Goal: Task Accomplishment & Management: Manage account settings

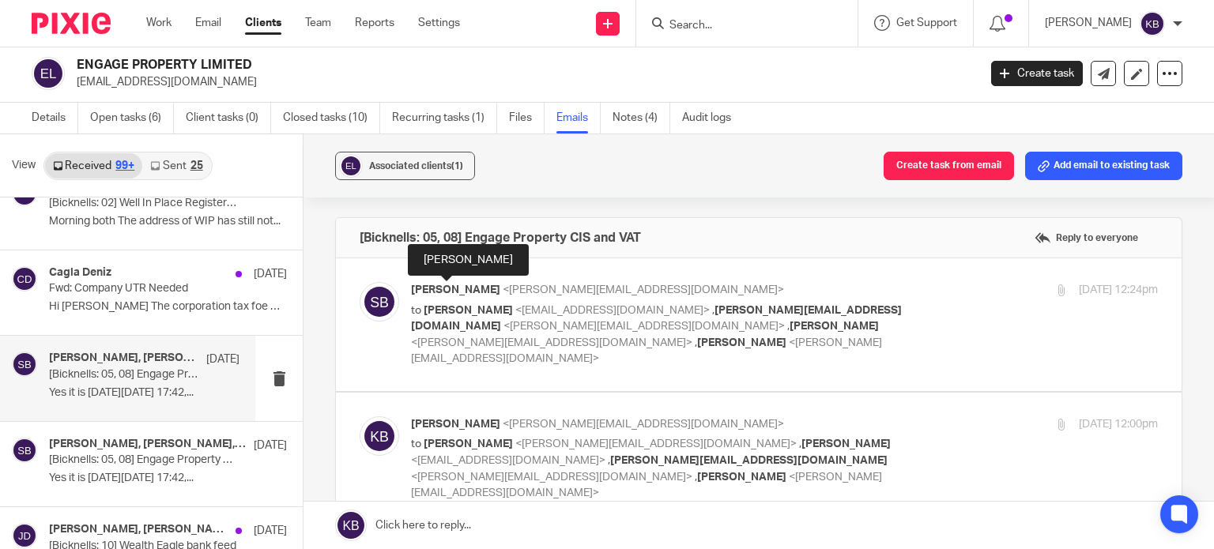
click at [478, 285] on span "Steve Bicknell" at bounding box center [455, 290] width 89 height 11
checkbox input "true"
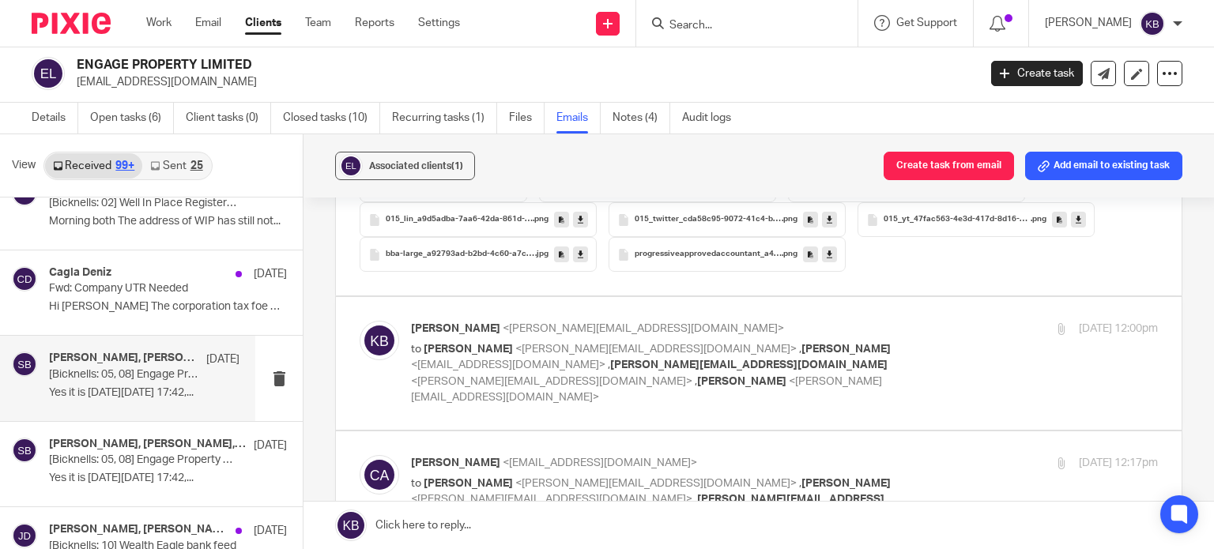
scroll to position [1976, 0]
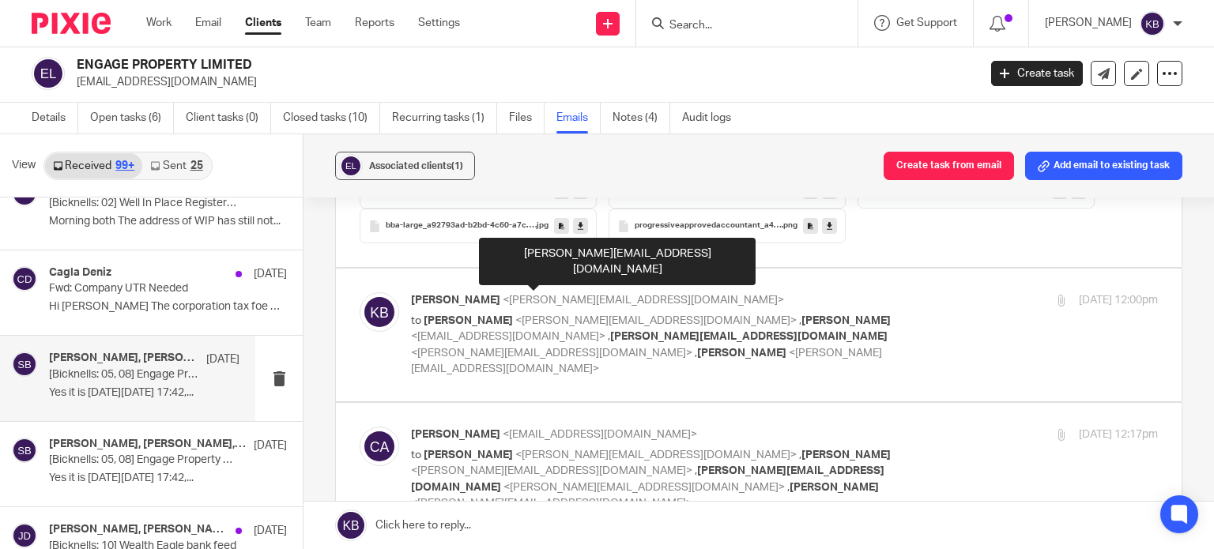
click at [503, 295] on span "<kate@bicknells.net>" at bounding box center [643, 300] width 281 height 11
checkbox input "true"
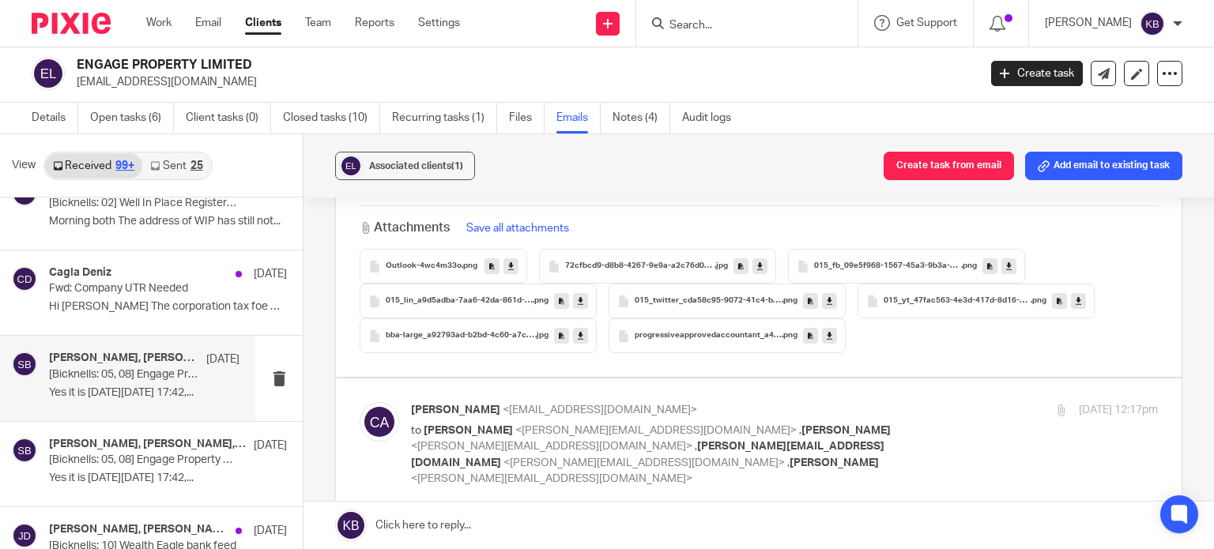
scroll to position [4110, 0]
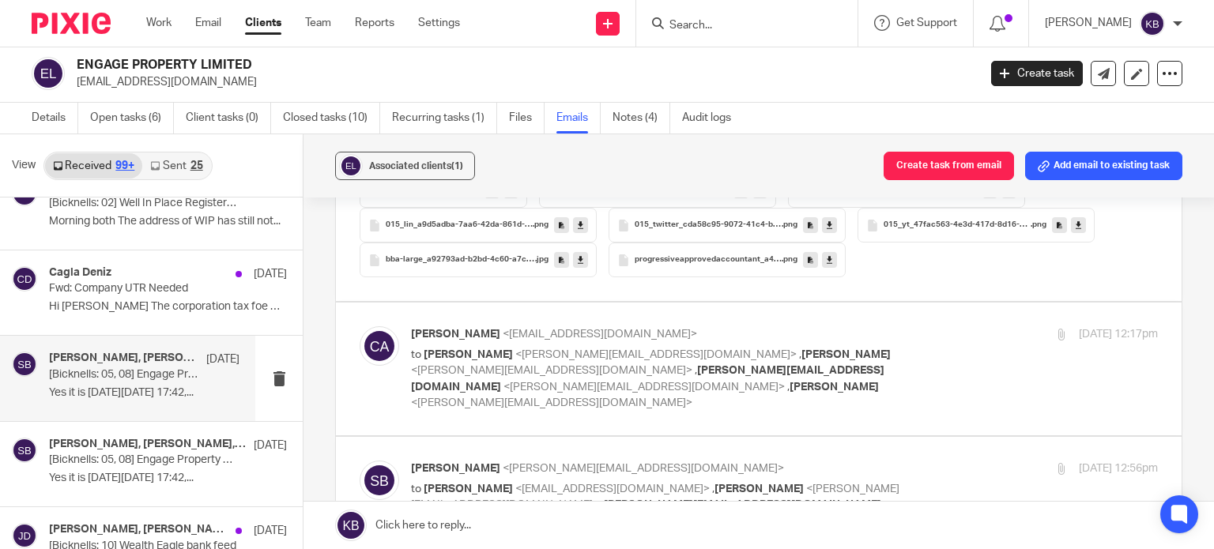
click at [503, 329] on span "<cagla@engage-property.com>" at bounding box center [600, 334] width 194 height 11
checkbox input "true"
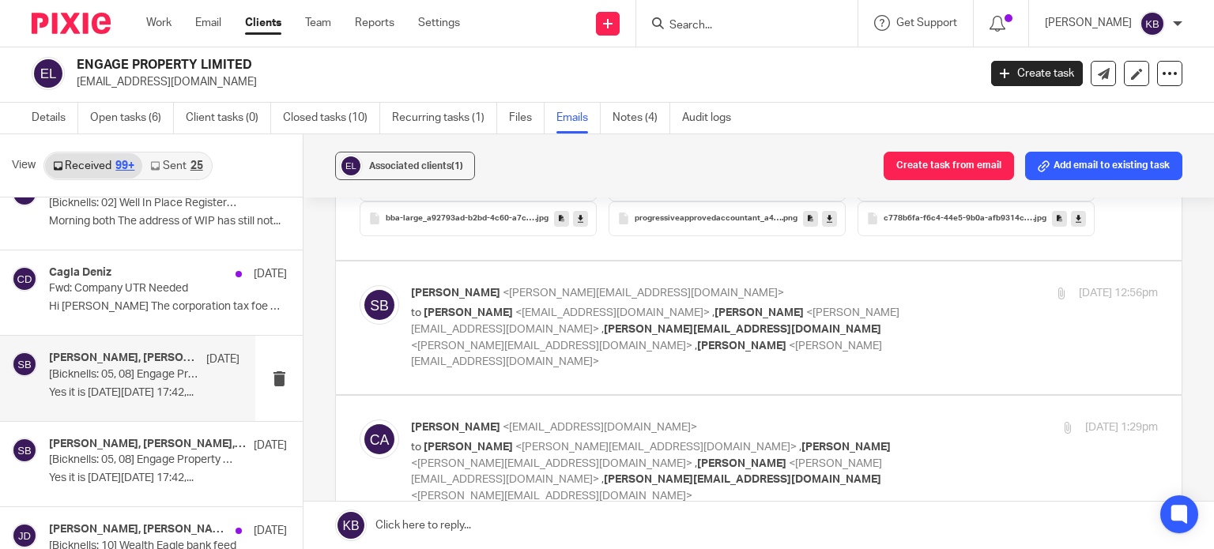
scroll to position [4742, 0]
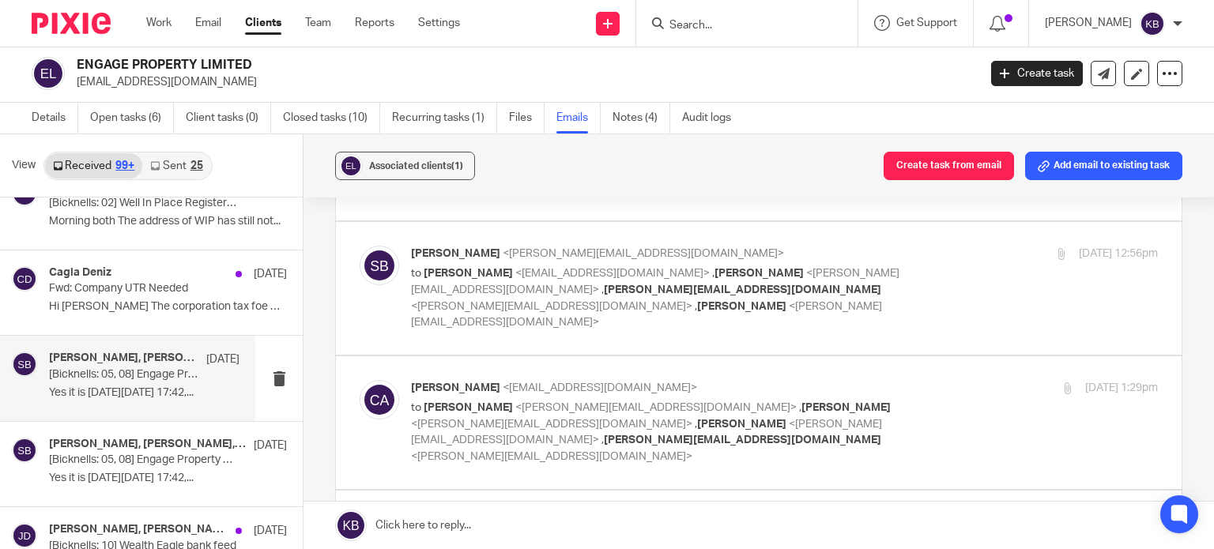
click at [484, 268] on span "Cagla Aktas" at bounding box center [468, 273] width 89 height 11
checkbox input "true"
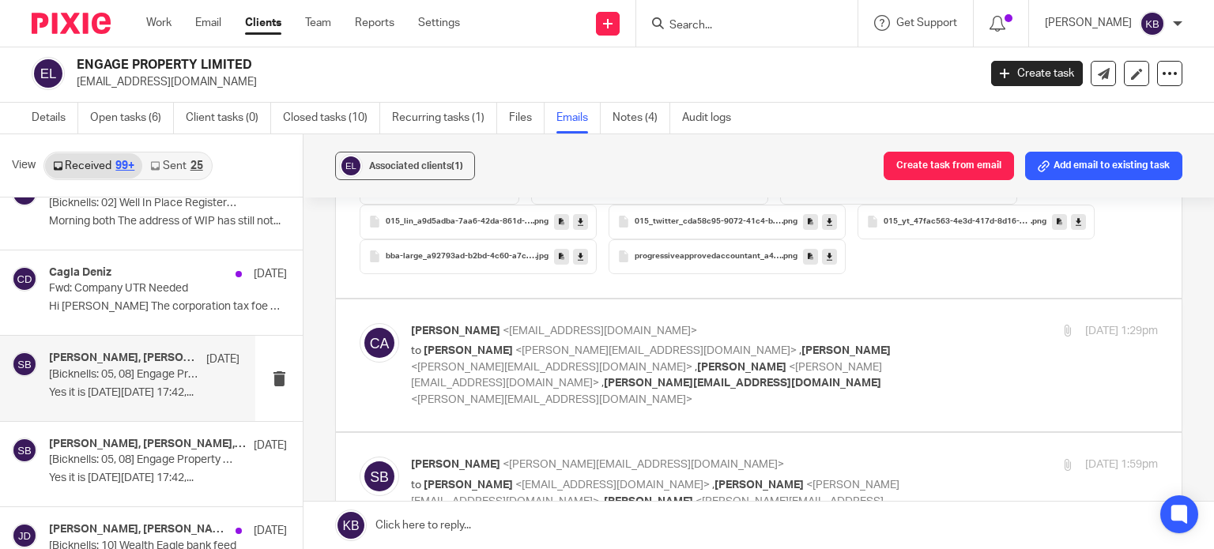
scroll to position [8219, 0]
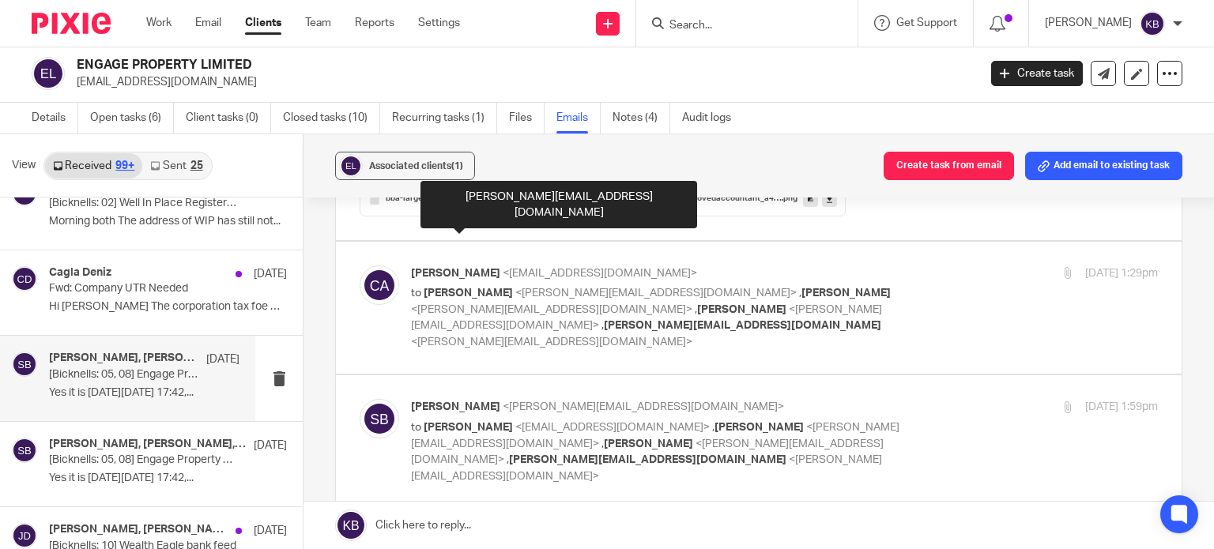
click at [495, 285] on p "to Steve Bicknell <steve@bicknells.net> , Jayne Devaney <jayne@bicknells.net> ,…" at bounding box center [660, 317] width 498 height 65
checkbox input "true"
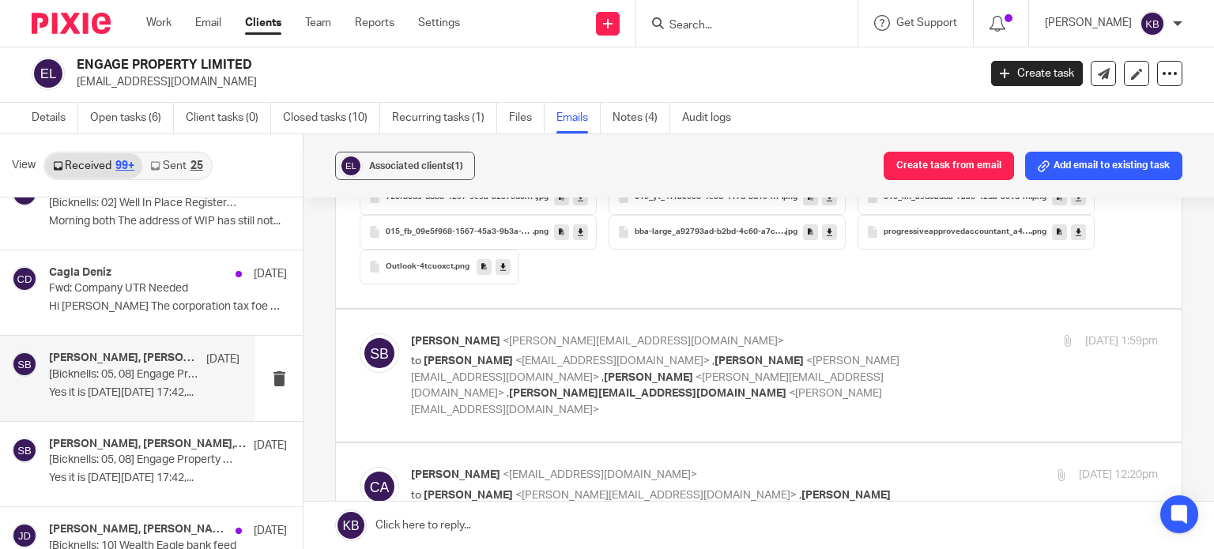
scroll to position [8772, 0]
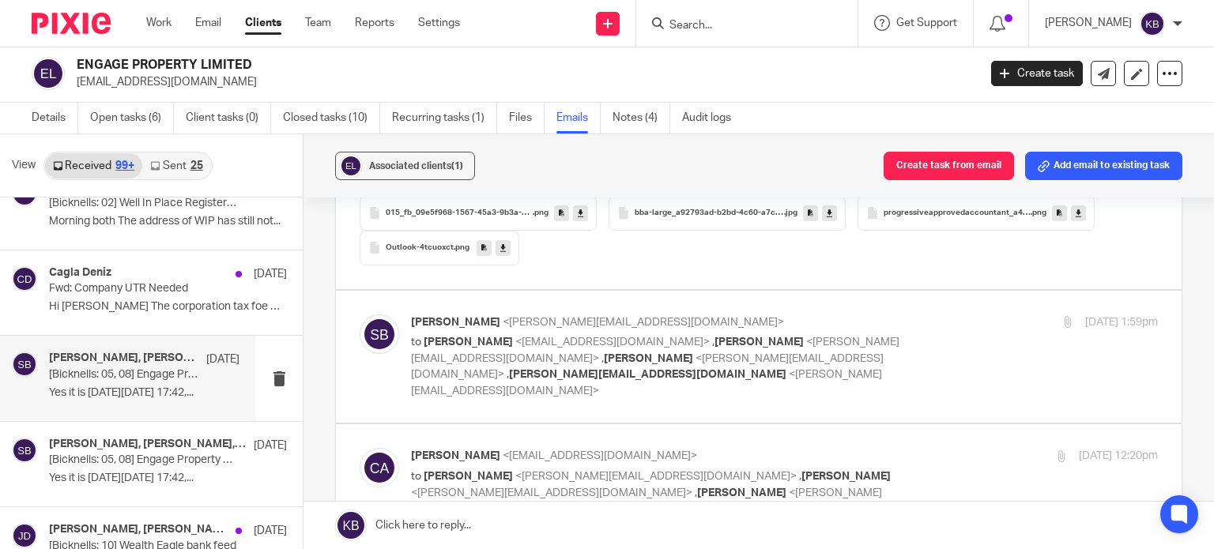
click at [503, 317] on span "<steve@bicknells.net>" at bounding box center [643, 322] width 281 height 11
checkbox input "true"
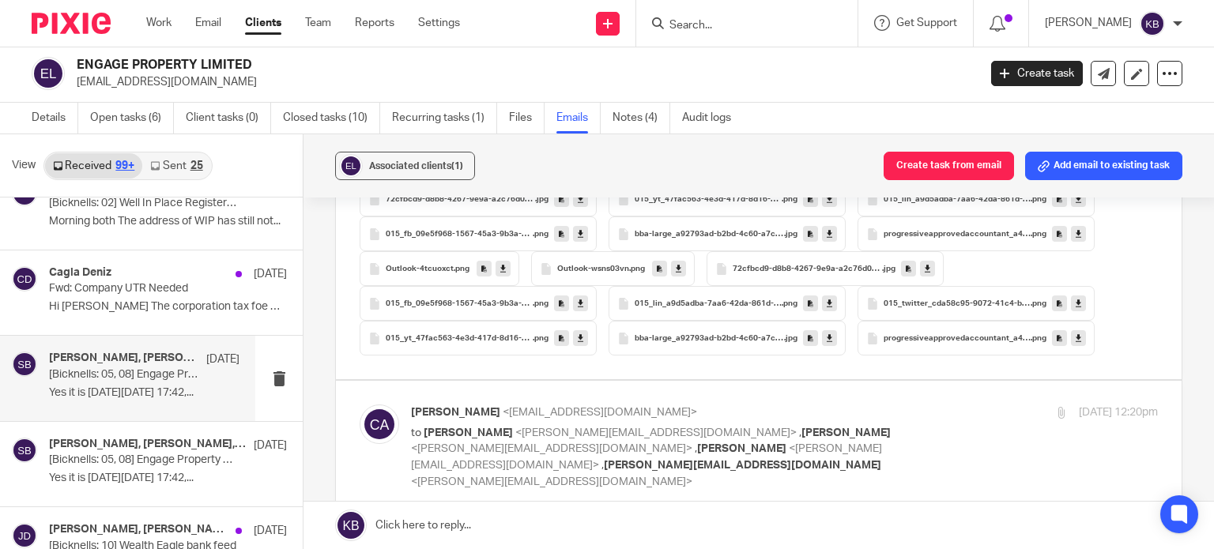
scroll to position [16597, 0]
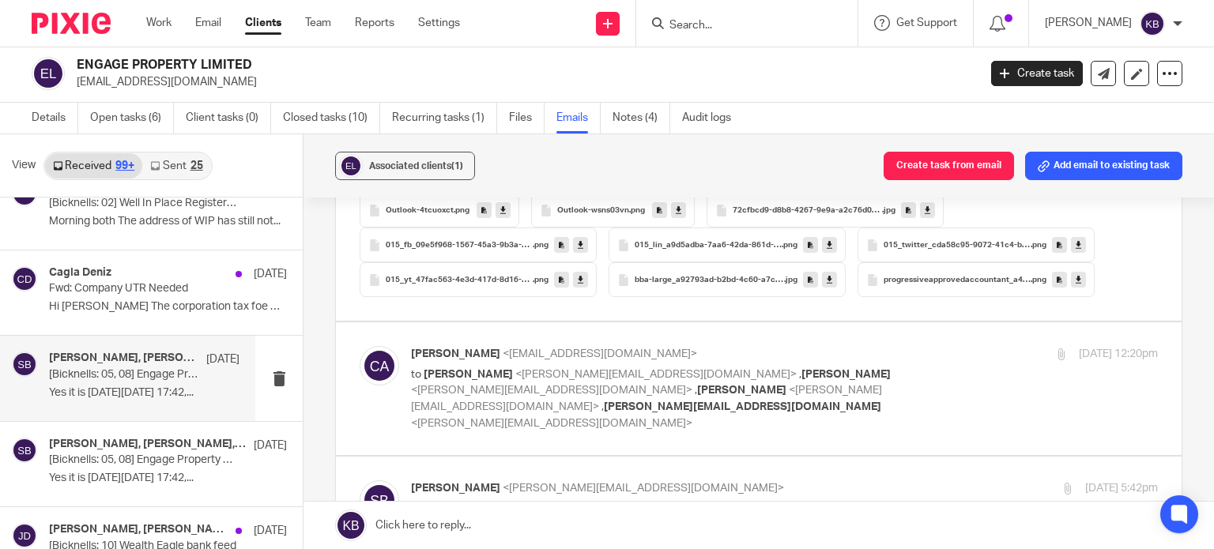
click at [504, 367] on p "to Steve Bicknell <steve@bicknells.net> , Jayne Devaney <jayne@bicknells.net> ,…" at bounding box center [660, 399] width 498 height 65
checkbox input "true"
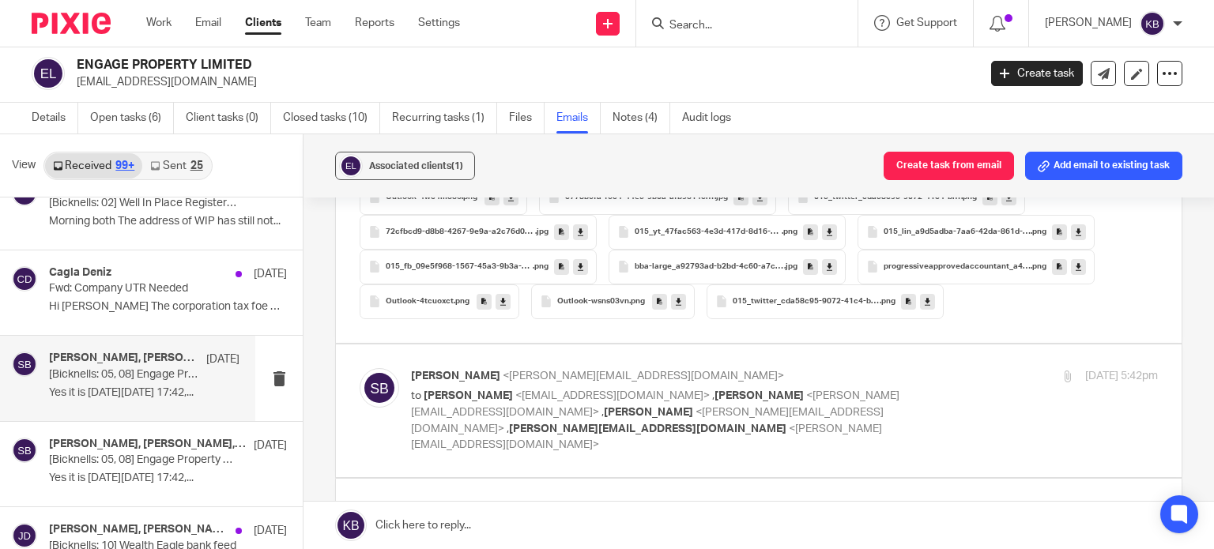
scroll to position [17071, 0]
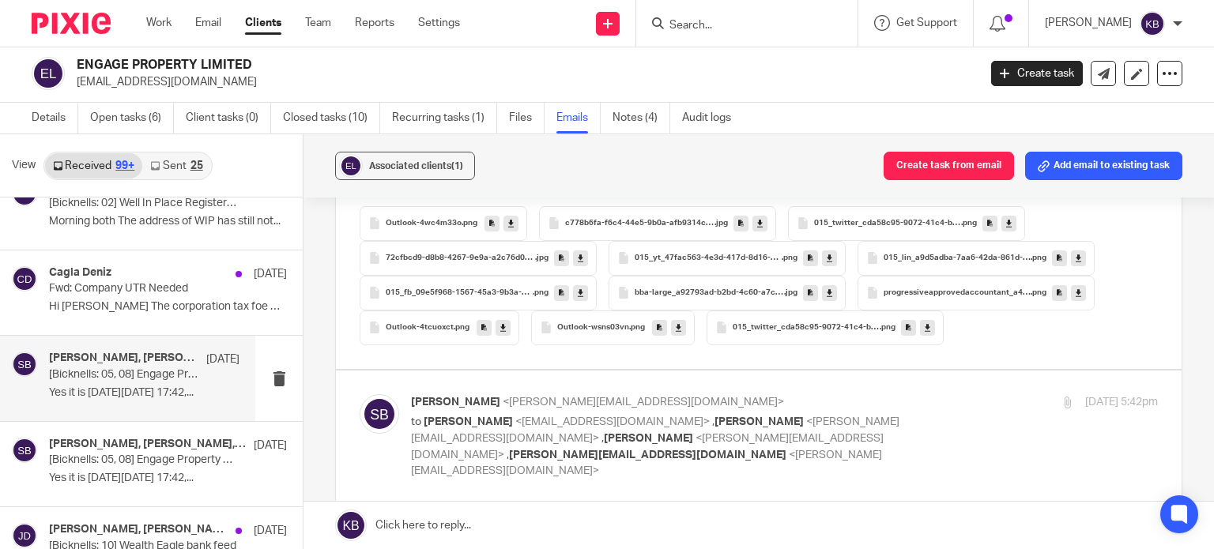
click at [505, 397] on span "<steve@bicknells.net>" at bounding box center [643, 402] width 281 height 11
checkbox input "true"
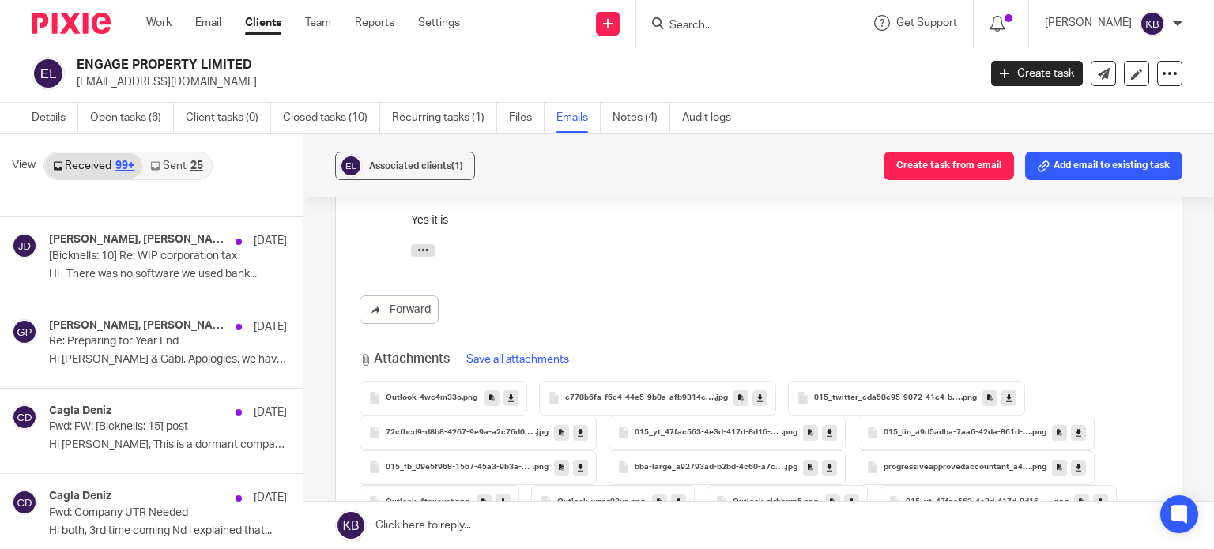
scroll to position [15230, 0]
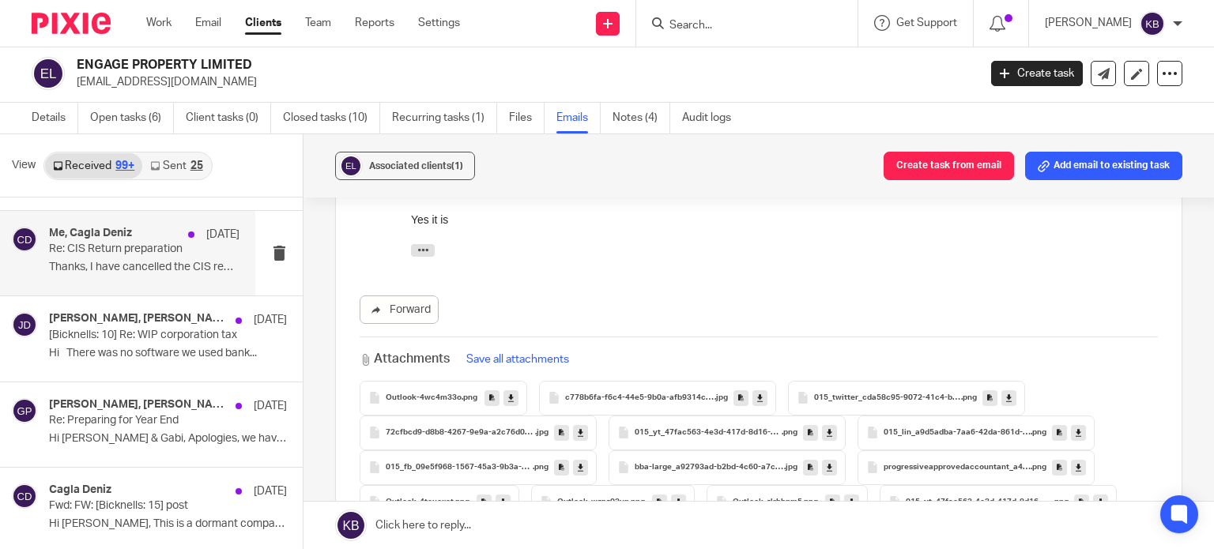
click at [123, 261] on p "Thanks, I have cancelled the CIS reminder. ..." at bounding box center [144, 267] width 190 height 13
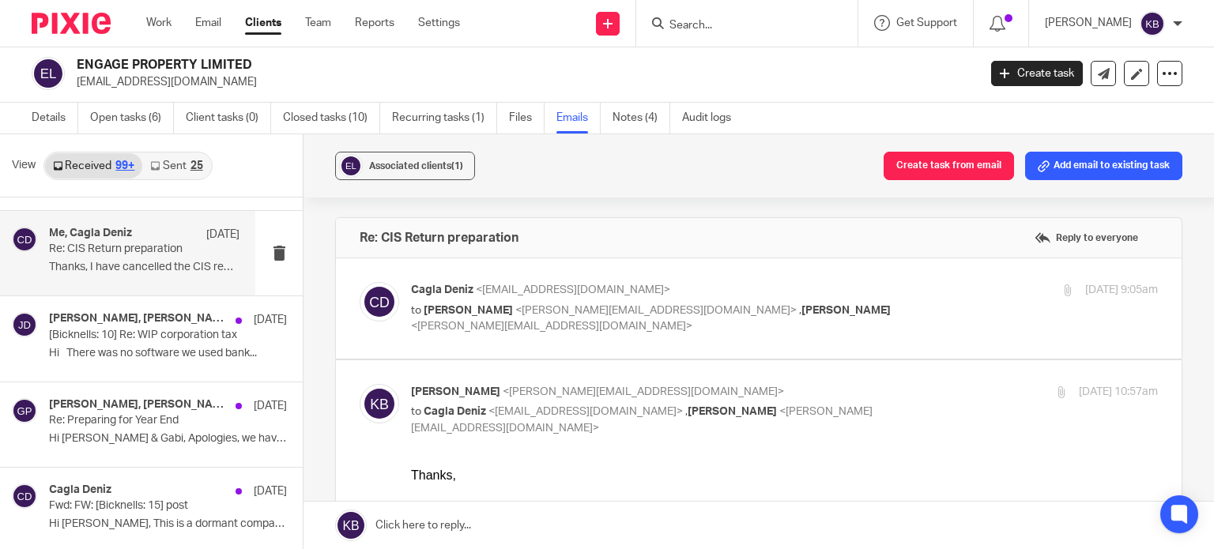
scroll to position [0, 0]
click at [501, 285] on span "<wealtheaglelimited@gmail.com>" at bounding box center [573, 290] width 194 height 11
checkbox input "true"
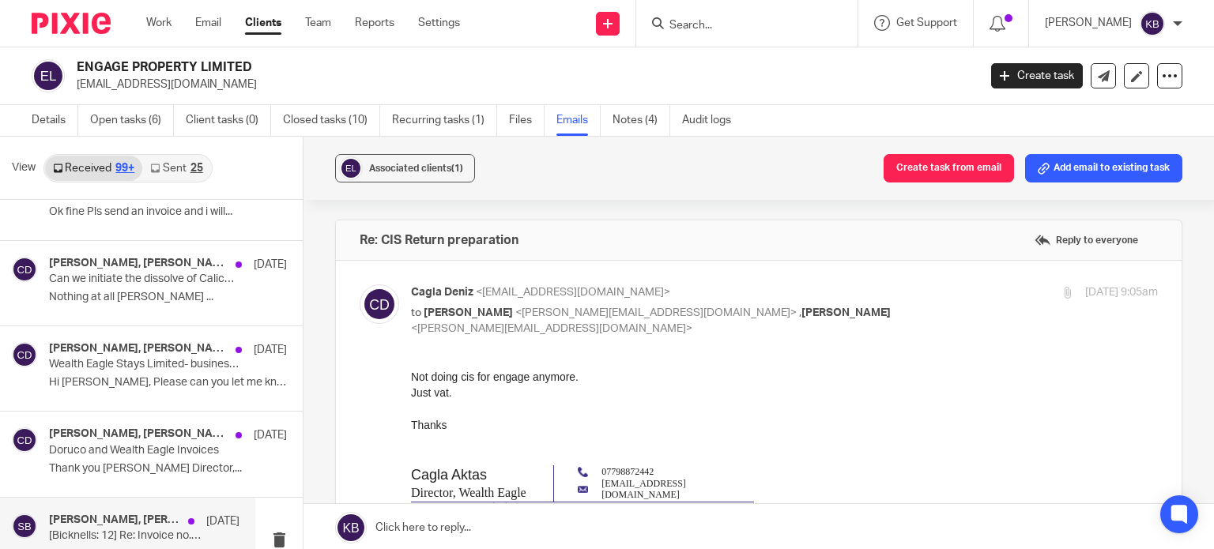
scroll to position [14835, 0]
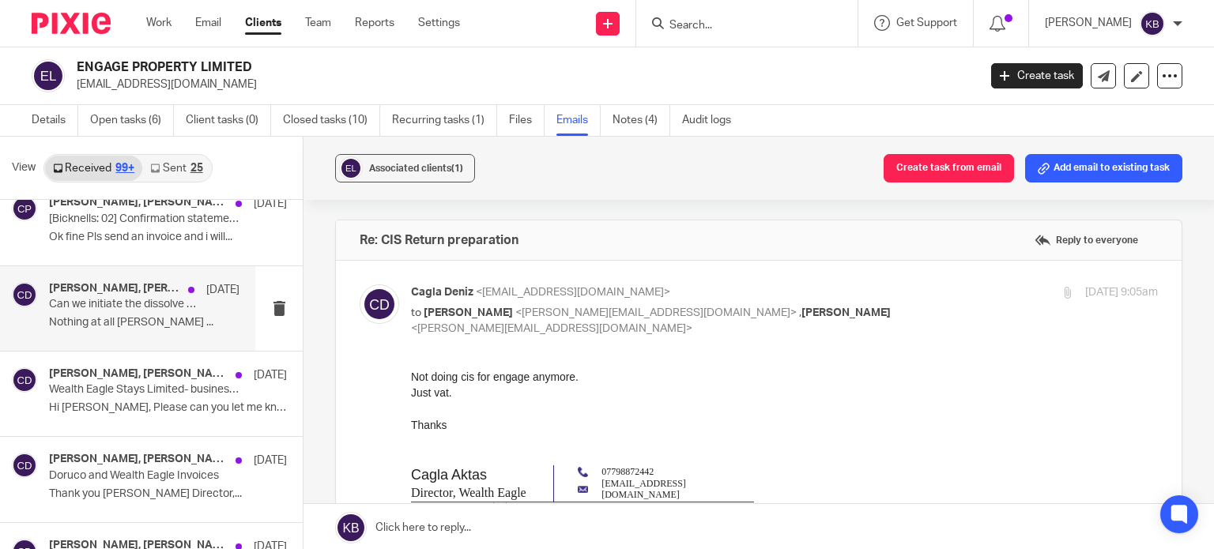
click at [142, 316] on p "Nothing at all Cagla Aktas ..." at bounding box center [144, 322] width 190 height 13
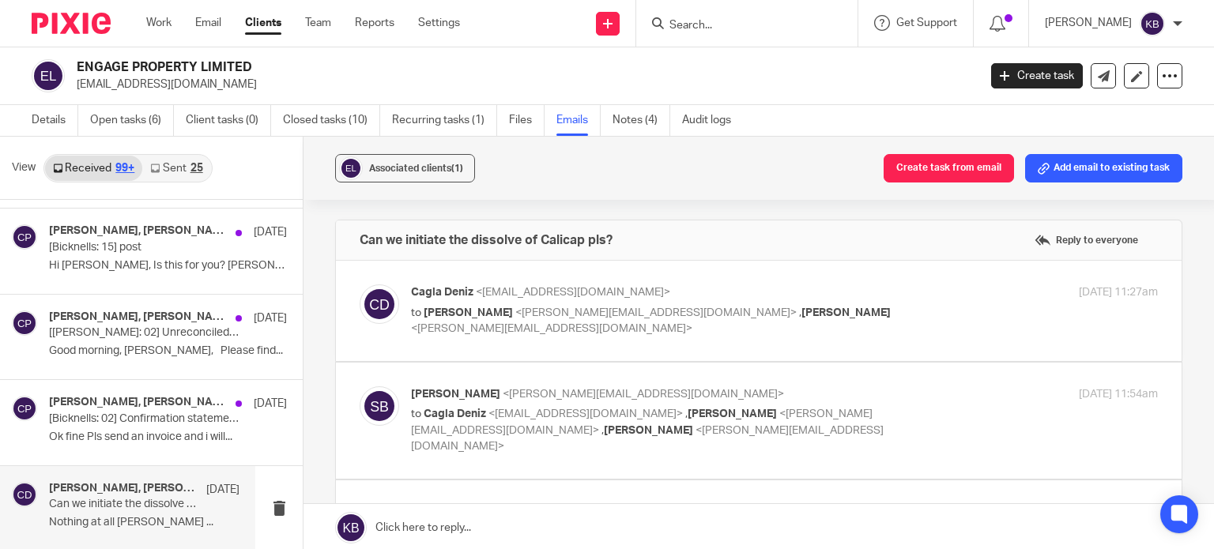
scroll to position [14598, 0]
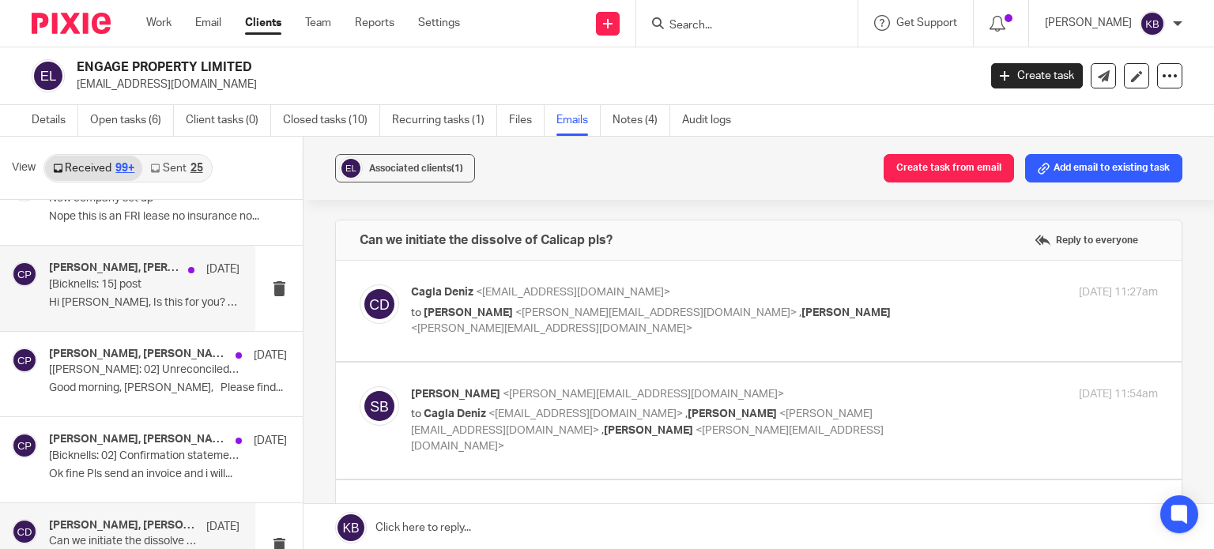
click at [141, 296] on p "Hi Caroline, Is this for you? Jayne ..." at bounding box center [144, 302] width 190 height 13
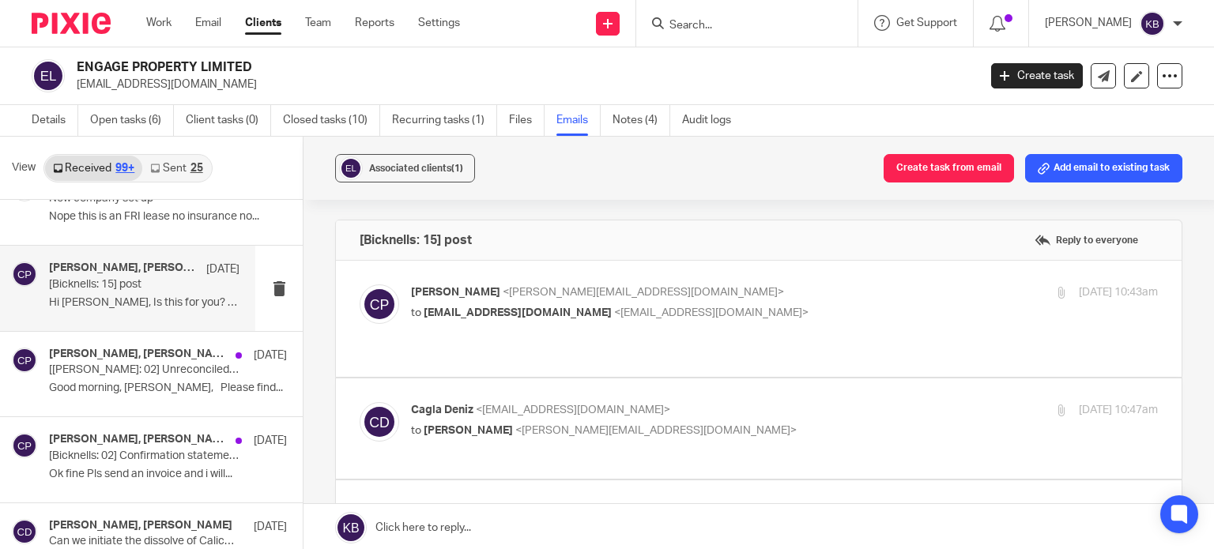
scroll to position [0, 0]
click at [481, 289] on span "[PERSON_NAME]" at bounding box center [455, 292] width 89 height 11
checkbox input "true"
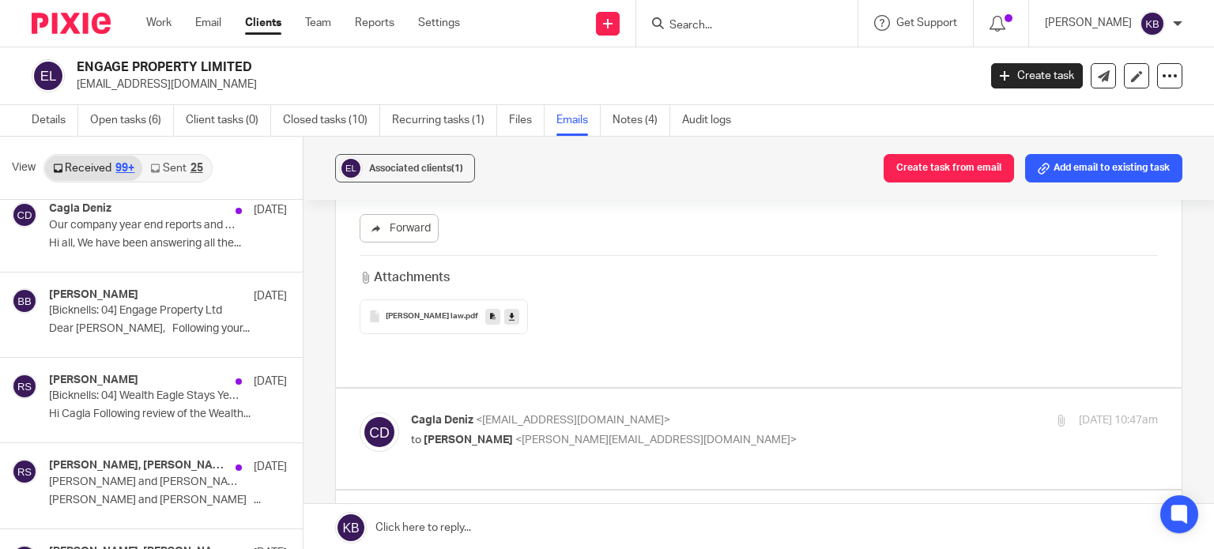
scroll to position [13175, 0]
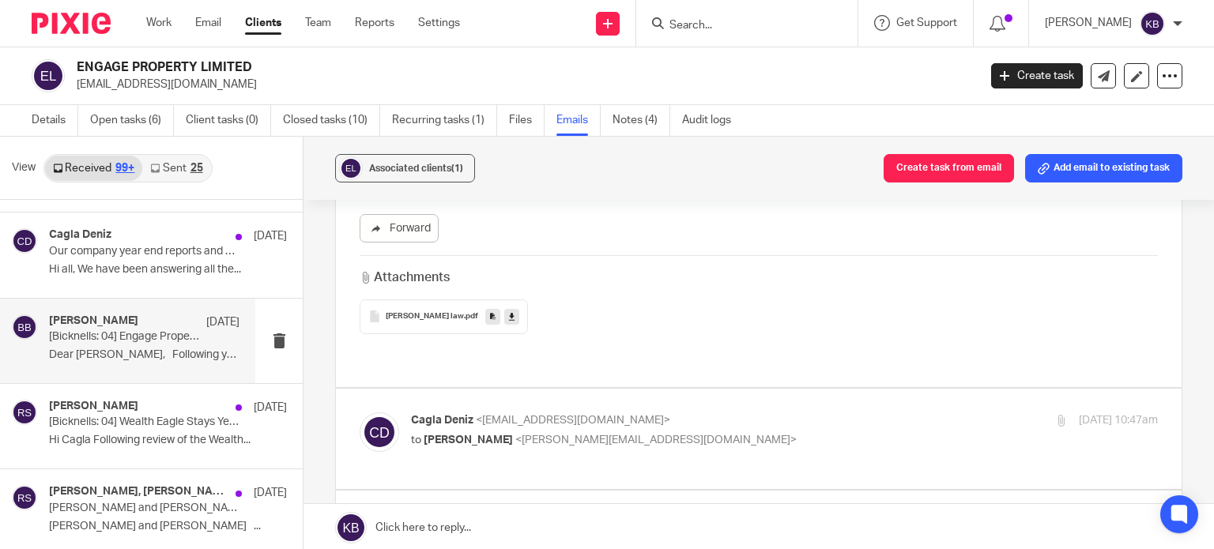
click at [124, 330] on p "[Bicknells: 04] Engage Property Ltd" at bounding box center [125, 336] width 153 height 13
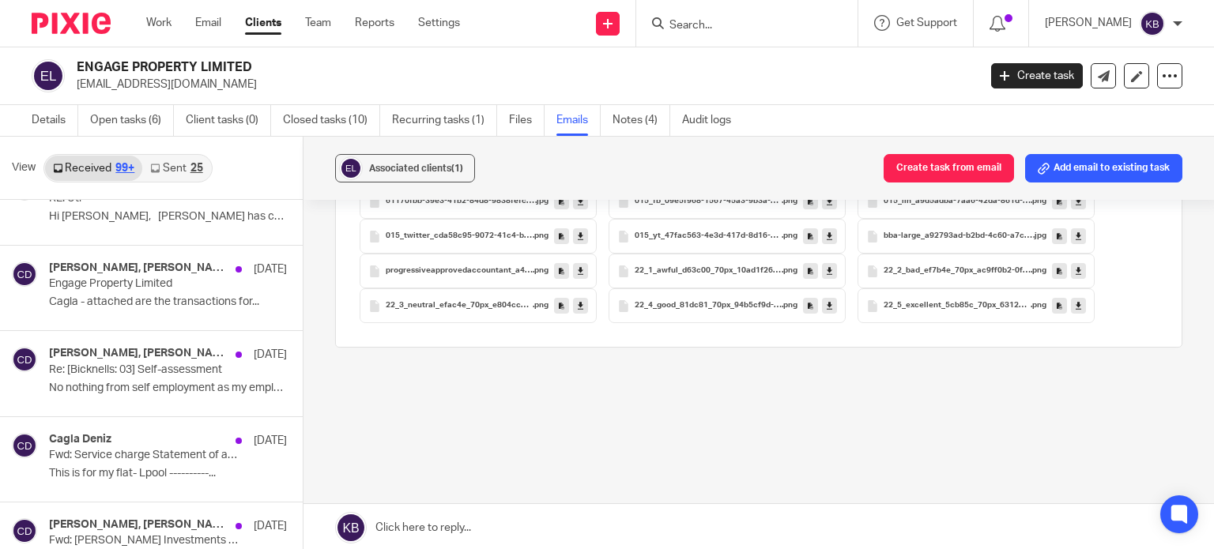
scroll to position [12464, 0]
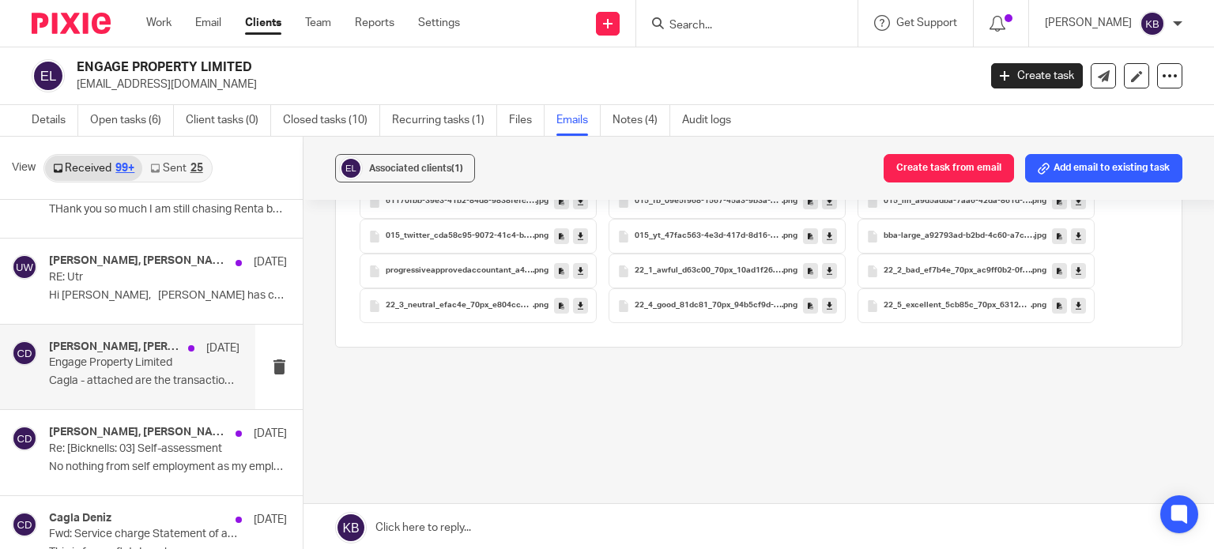
click at [131, 356] on p "Engage Property Limited" at bounding box center [125, 362] width 153 height 13
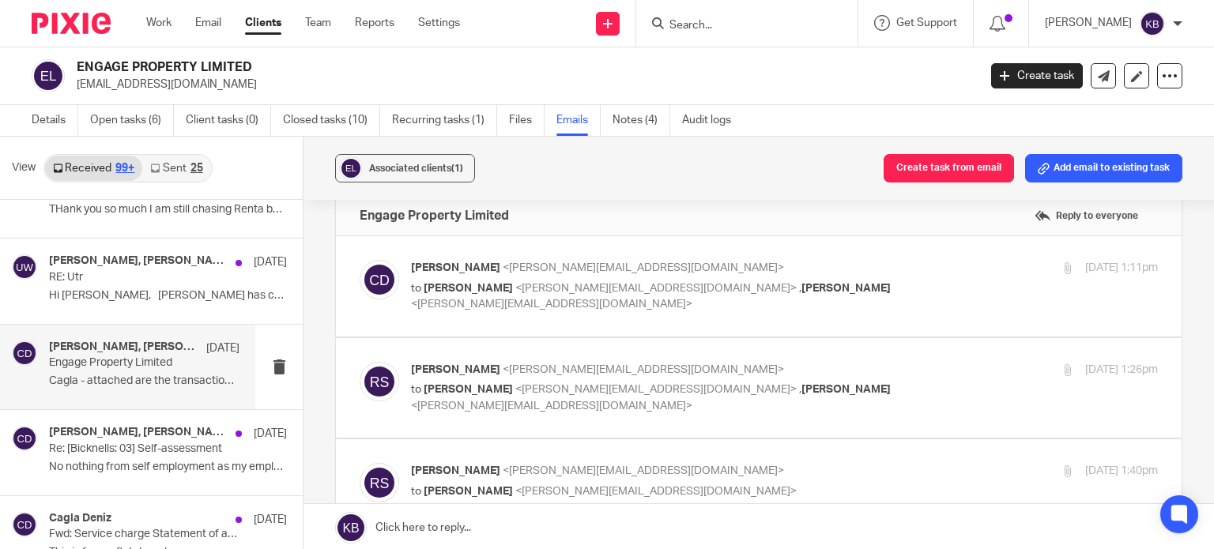
scroll to position [0, 0]
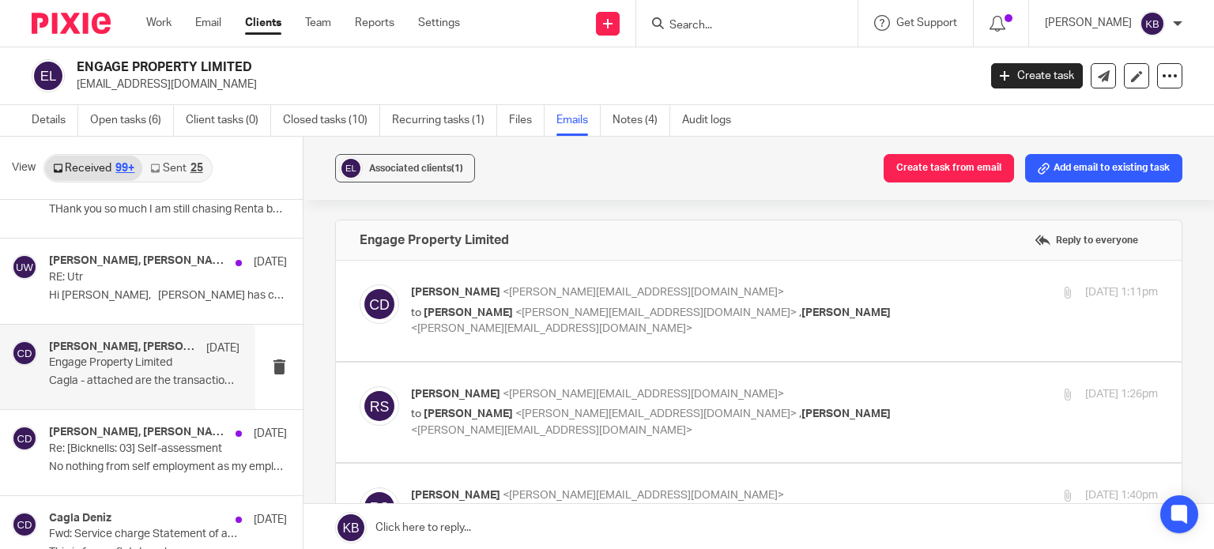
click at [475, 296] on span "Charlene Davies" at bounding box center [455, 292] width 89 height 11
checkbox input "true"
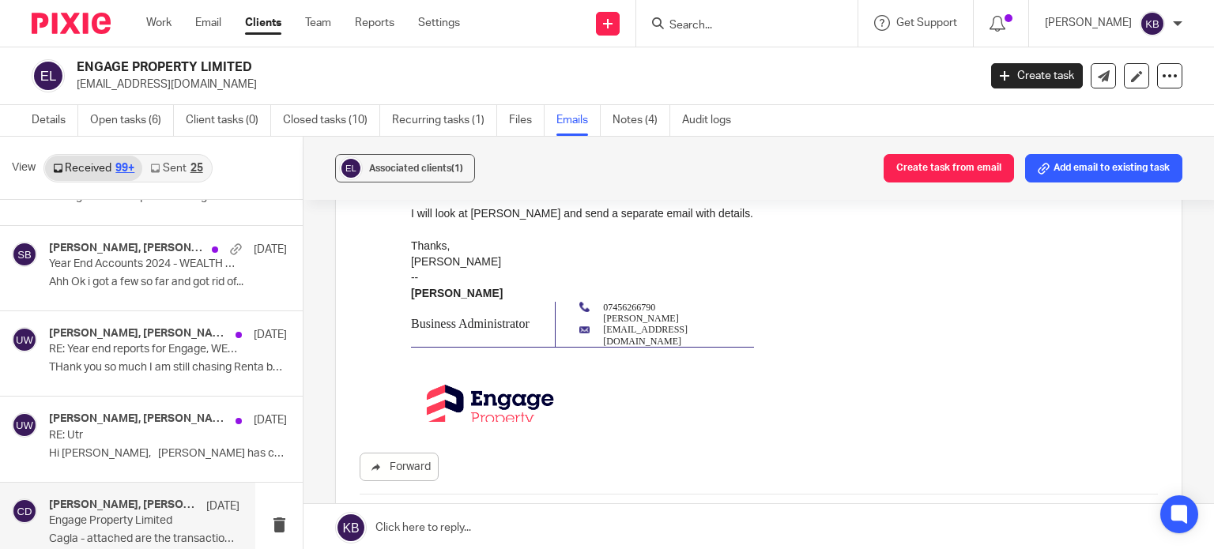
scroll to position [12227, 0]
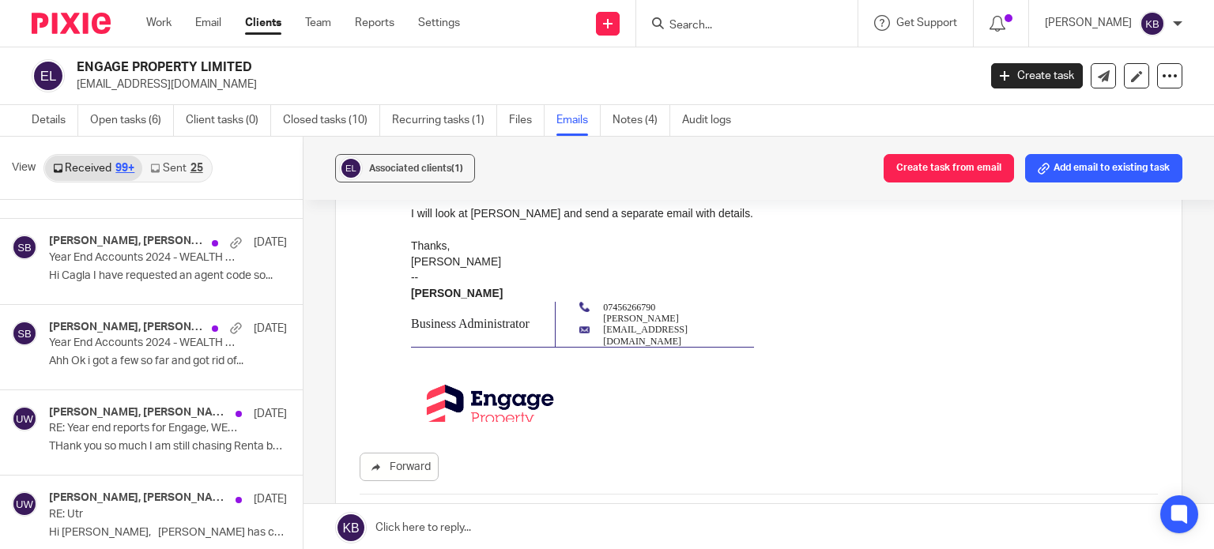
click at [704, 27] on input "Search" at bounding box center [739, 26] width 142 height 14
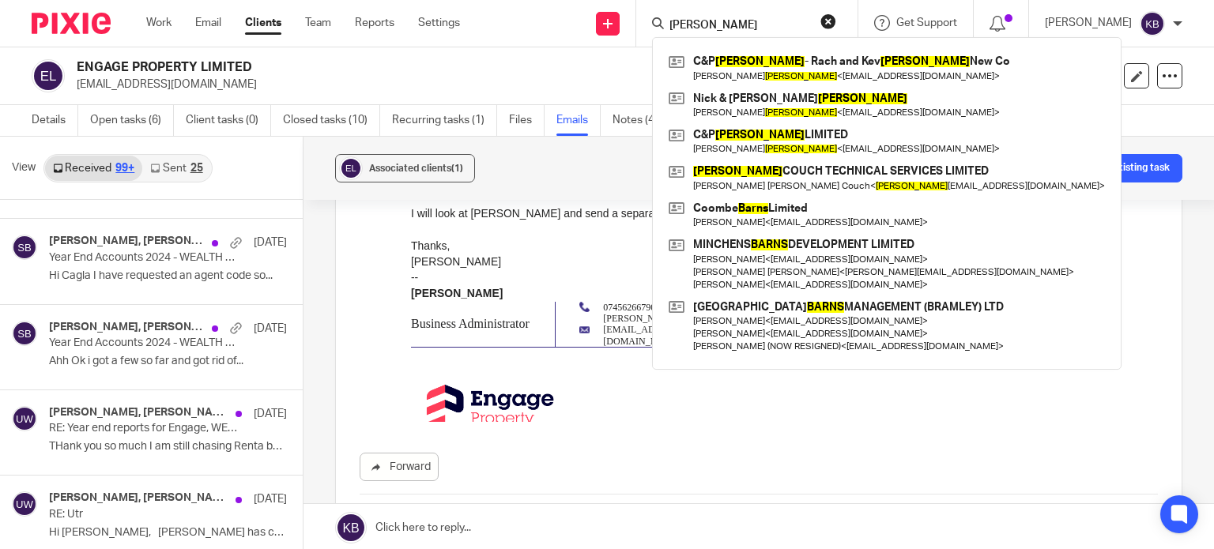
type input "barnes"
click at [52, 118] on link "Details" at bounding box center [55, 120] width 47 height 31
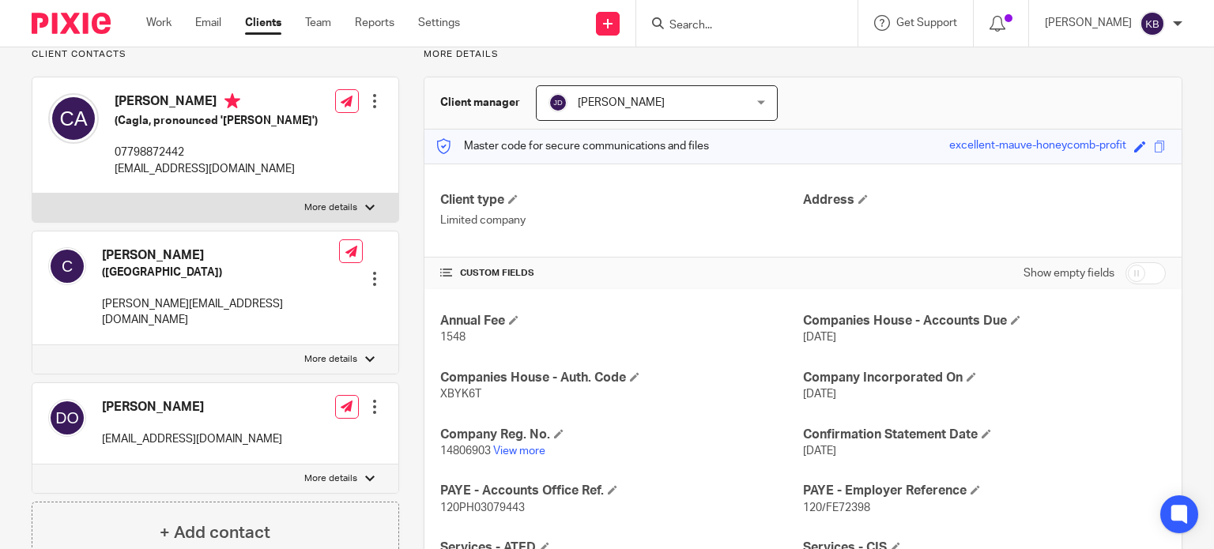
scroll to position [158, 0]
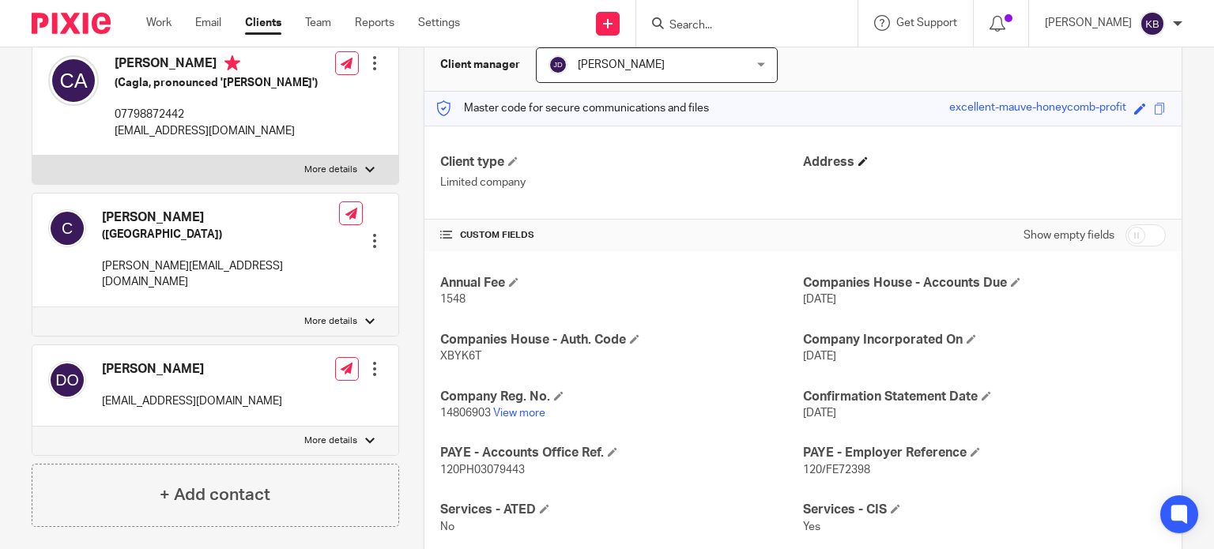
click at [971, 154] on h4 "Address" at bounding box center [984, 162] width 363 height 17
click at [711, 21] on input "Search" at bounding box center [739, 26] width 142 height 14
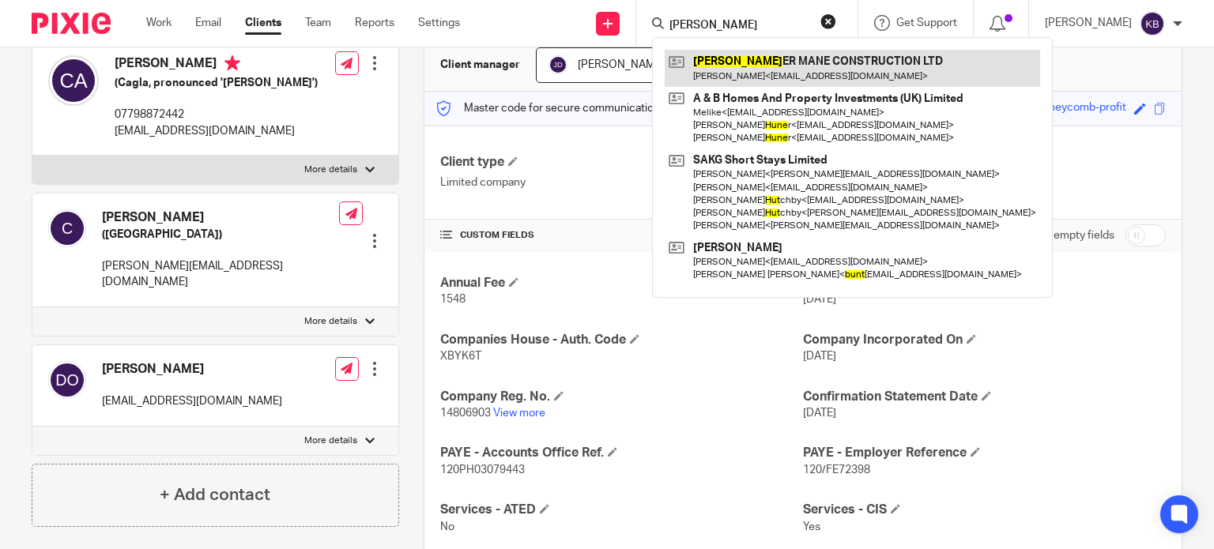
type input "hunt"
click at [756, 62] on link at bounding box center [852, 68] width 375 height 36
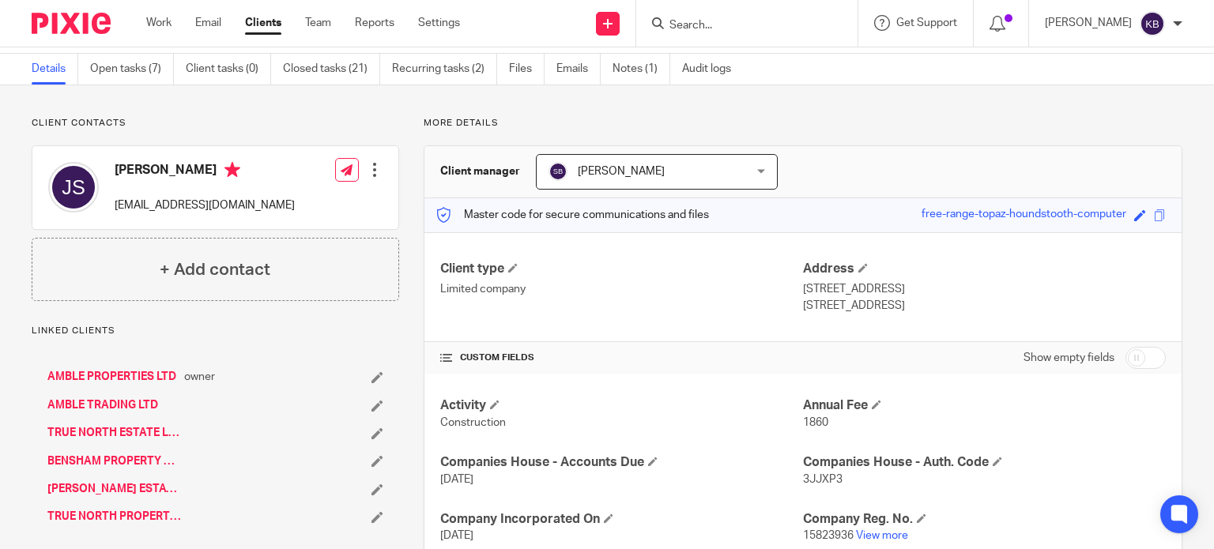
scroll to position [79, 0]
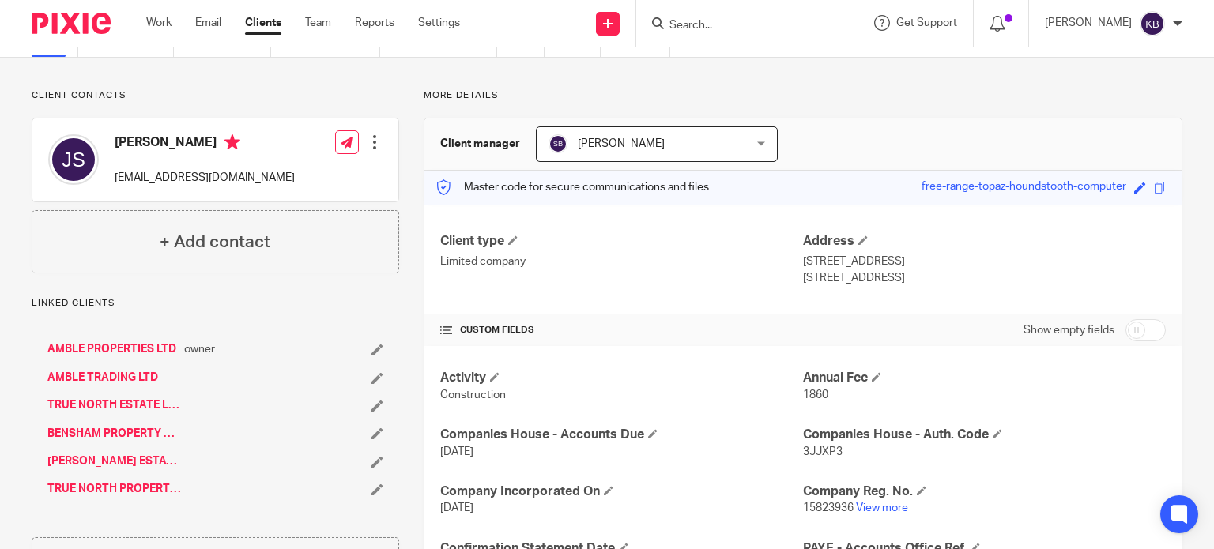
click at [92, 430] on link "BENSHAM PROPERTY MAINTENANCE LIMITED" at bounding box center [114, 434] width 134 height 16
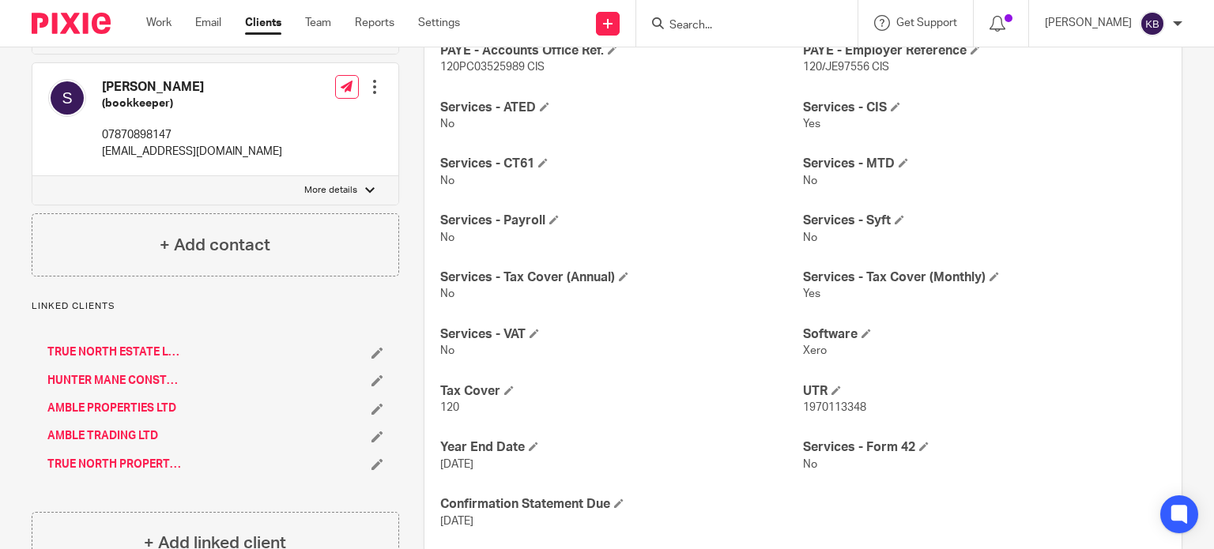
scroll to position [616, 0]
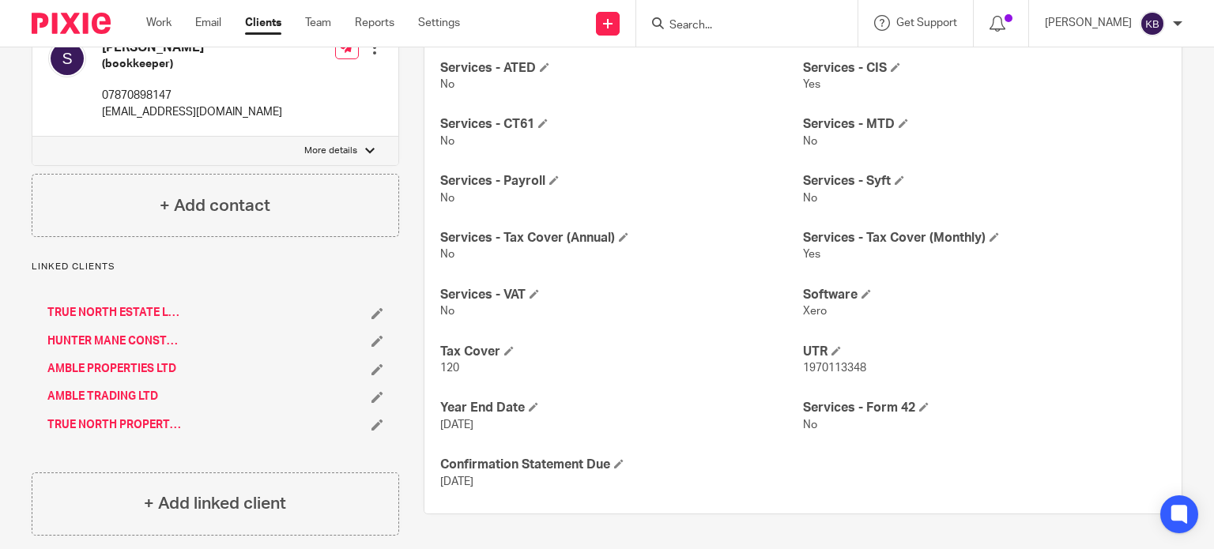
click at [130, 305] on link "TRUE NORTH ESTATE LIMITED" at bounding box center [114, 313] width 134 height 16
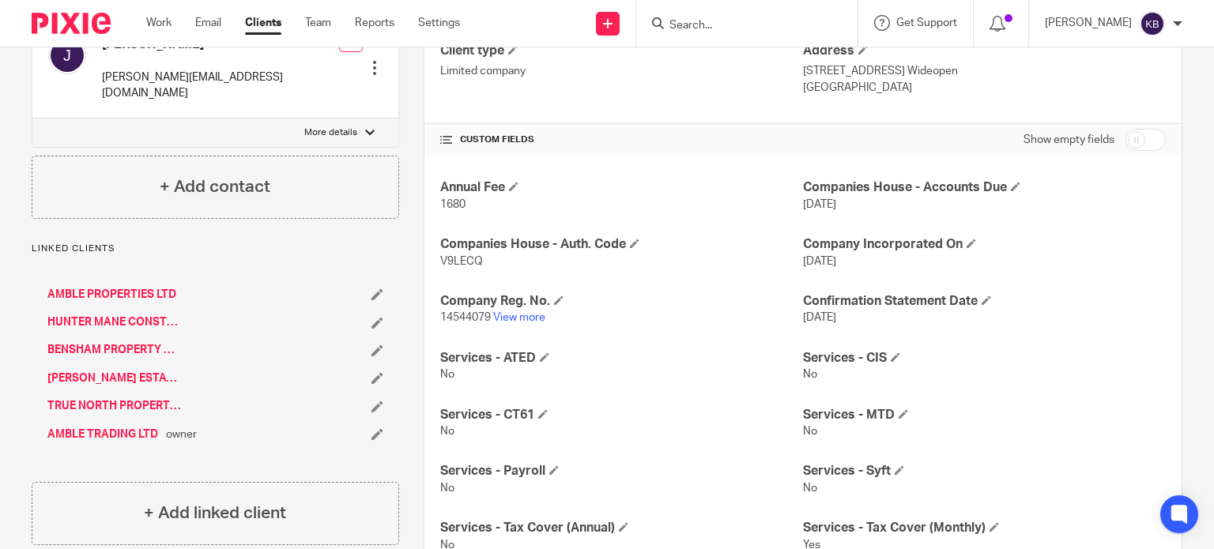
scroll to position [316, 0]
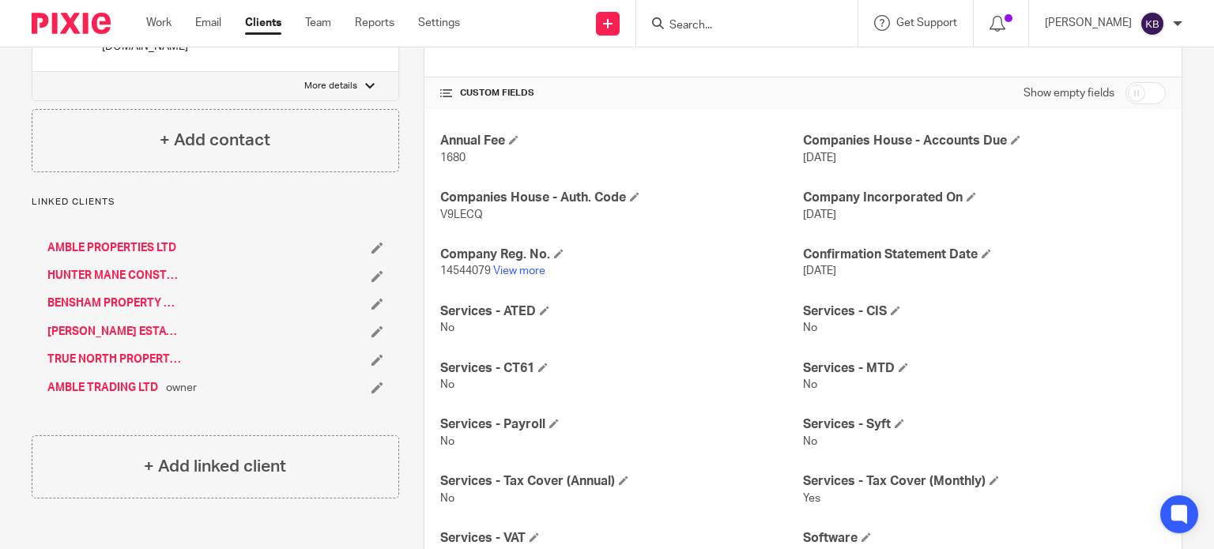
click at [117, 240] on link "AMBLE PROPERTIES LTD" at bounding box center [111, 248] width 129 height 16
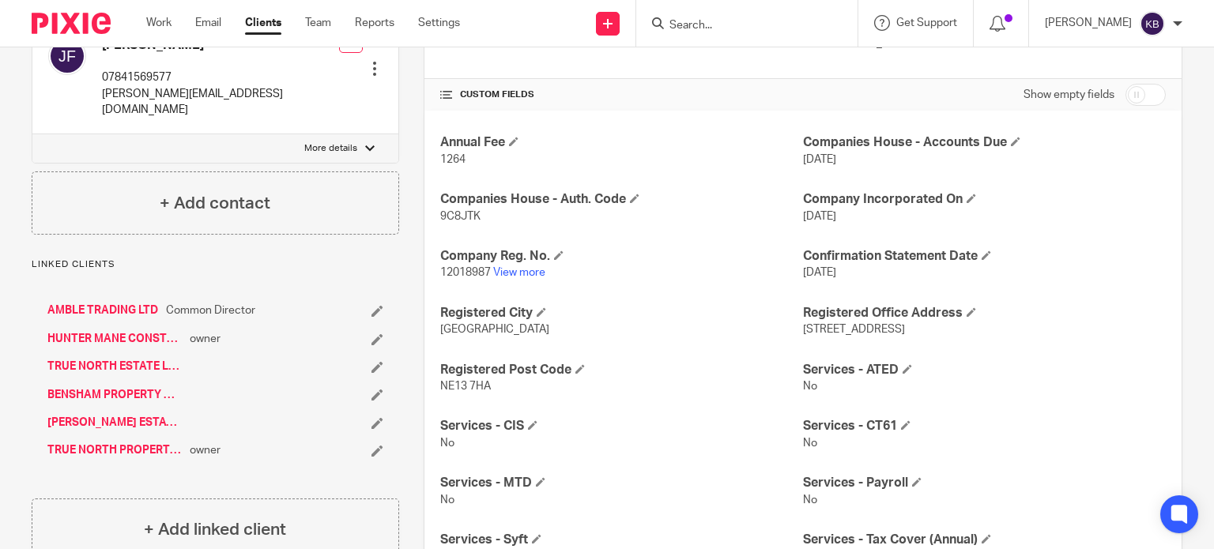
scroll to position [316, 0]
click at [134, 330] on link "HUNTER MANE CONSTRUCTION LTD" at bounding box center [114, 338] width 134 height 16
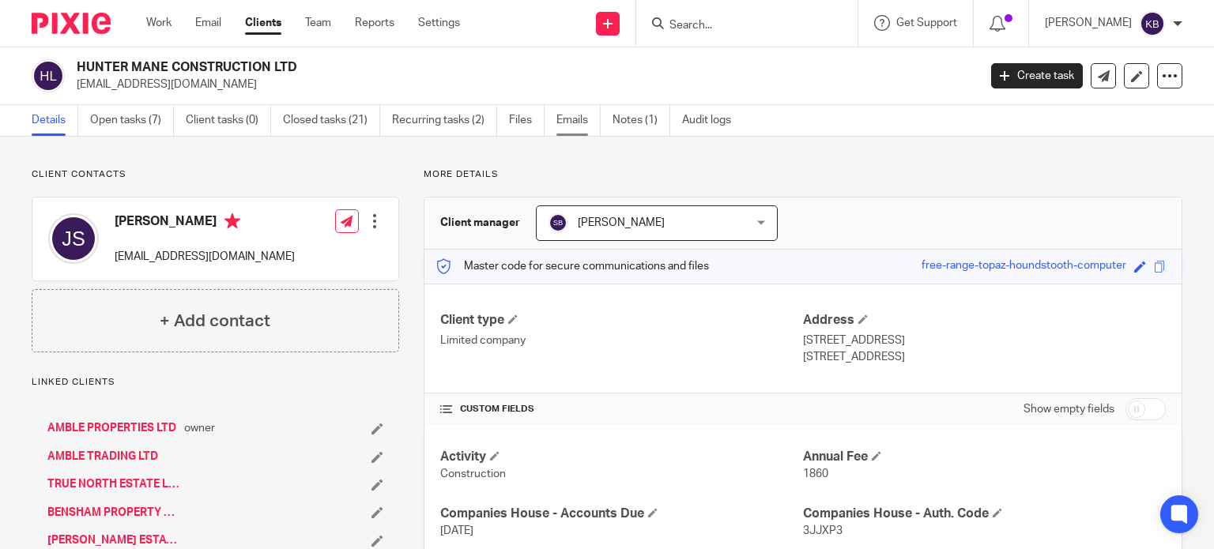
click at [566, 119] on link "Emails" at bounding box center [578, 120] width 44 height 31
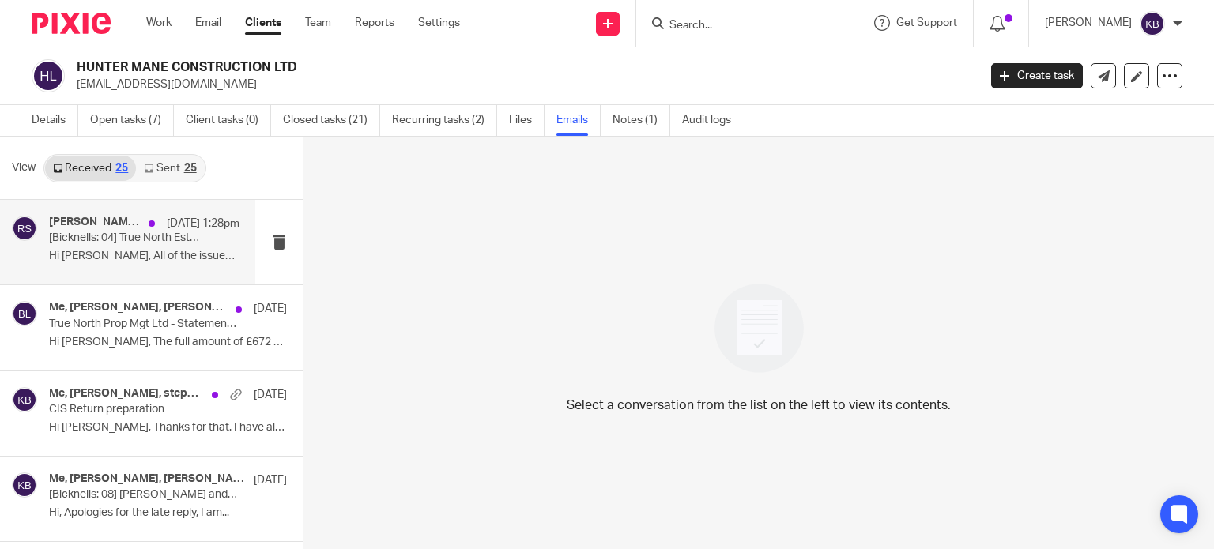
click at [120, 250] on p "Hi Rachel, All of the issues you..." at bounding box center [144, 256] width 190 height 13
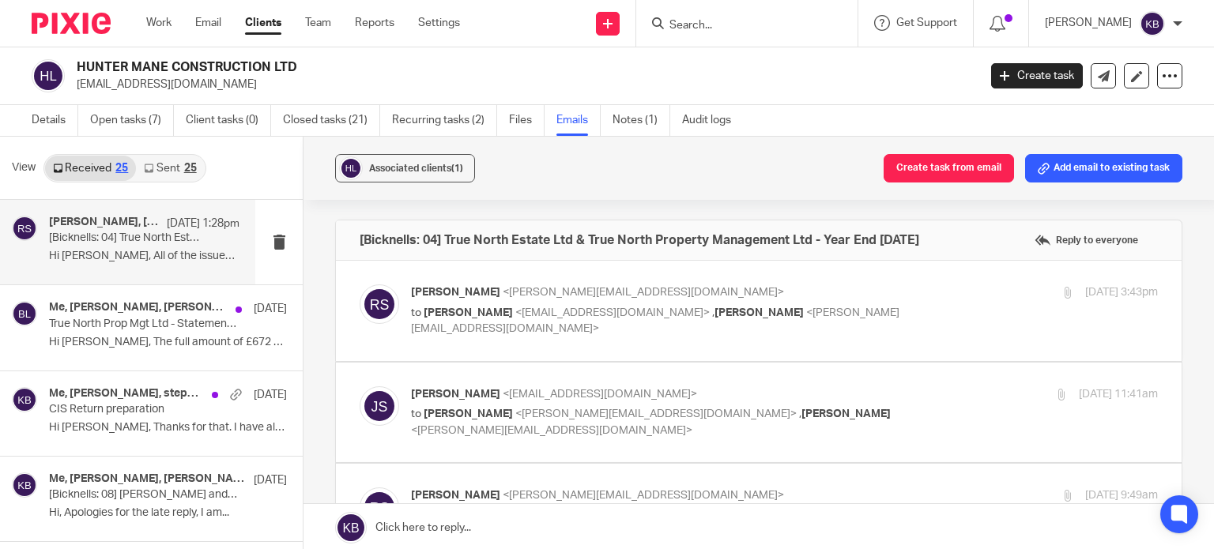
scroll to position [79, 0]
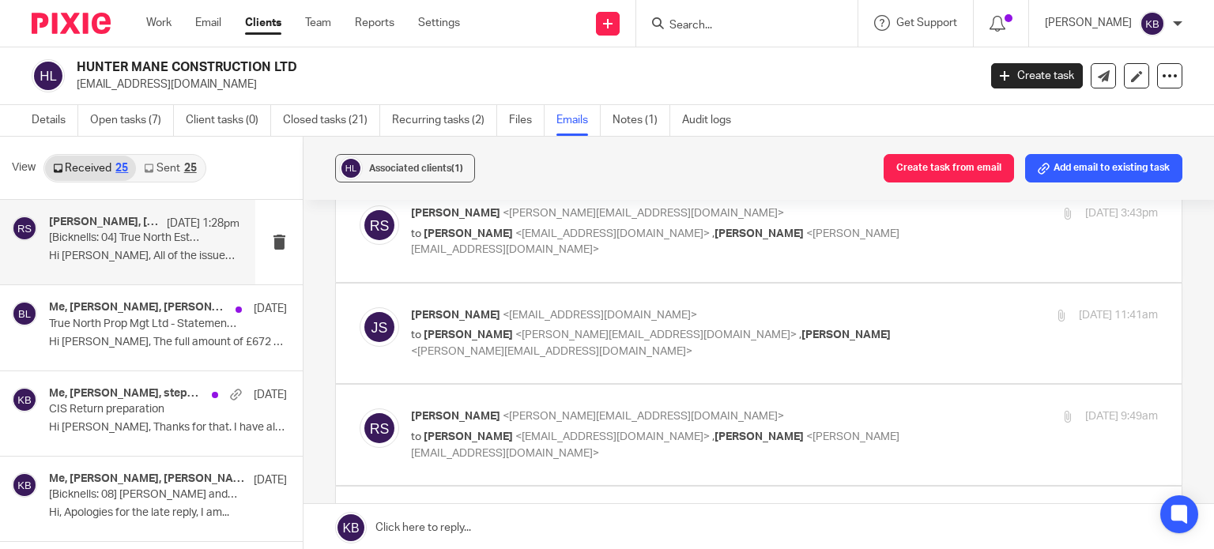
click at [436, 310] on span "James Stephenson" at bounding box center [455, 315] width 89 height 11
checkbox input "true"
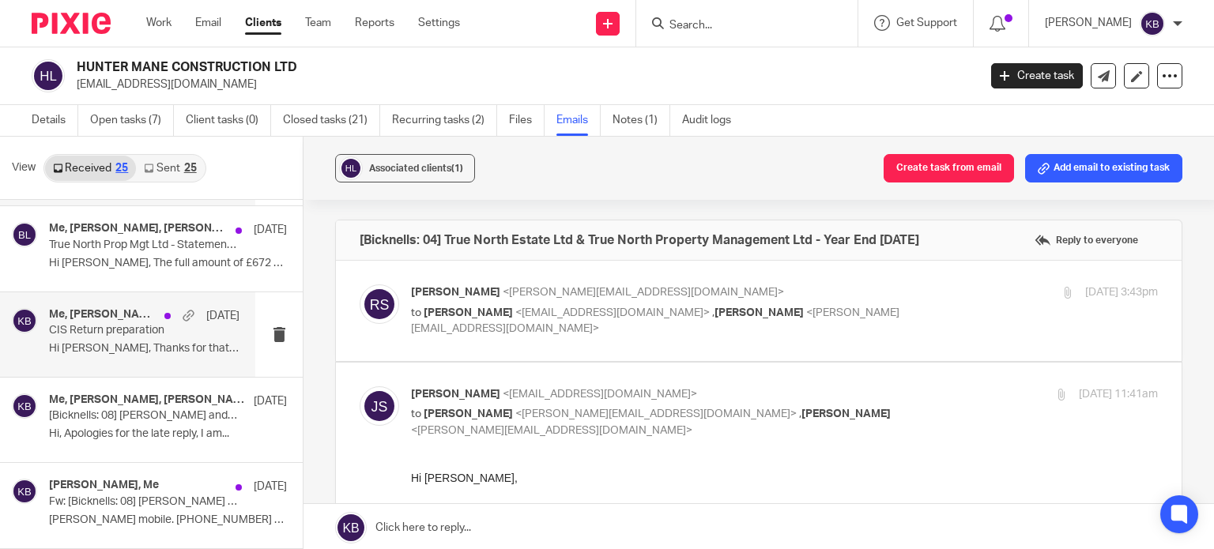
click at [106, 315] on h4 "Me, James Stephenson, stephj499" at bounding box center [102, 314] width 107 height 13
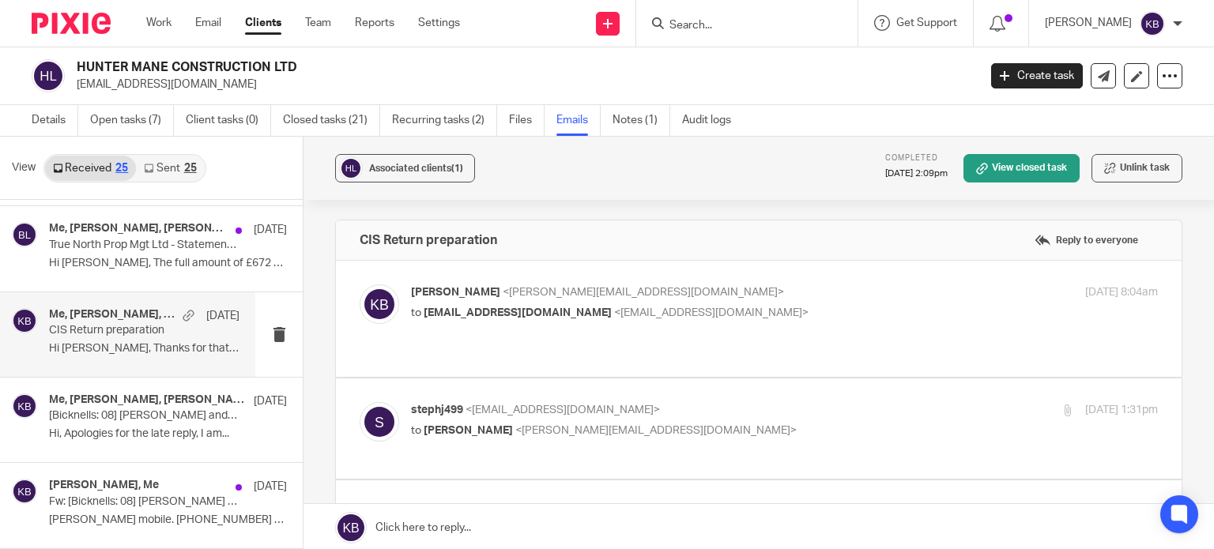
scroll to position [0, 0]
click at [429, 290] on span "[PERSON_NAME]" at bounding box center [455, 292] width 89 height 11
checkbox input "true"
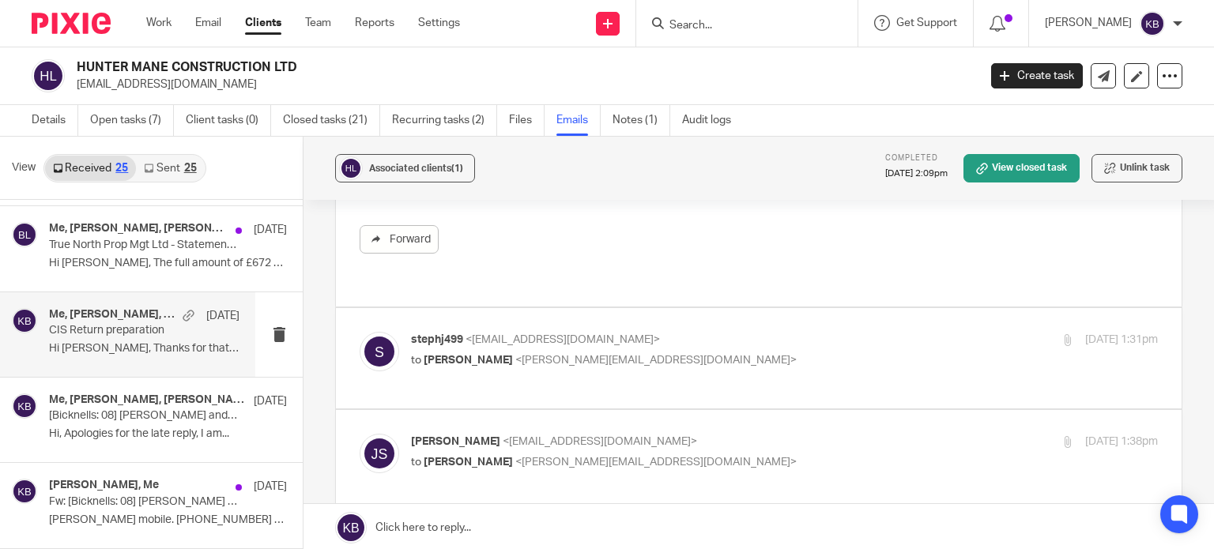
scroll to position [395, 0]
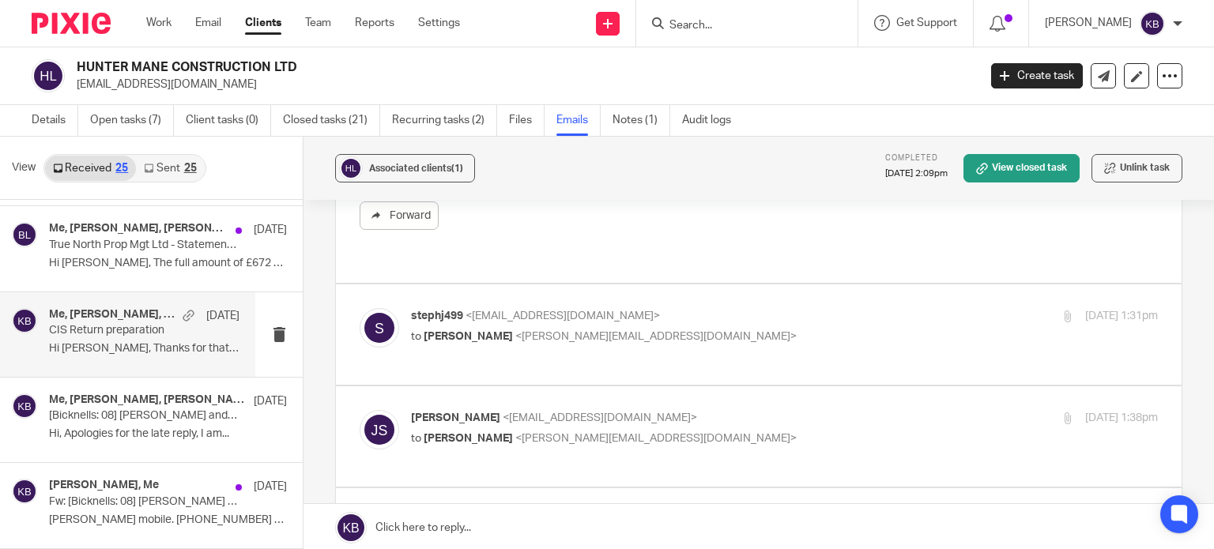
click at [503, 311] on span "<stephj499@gmail.com>" at bounding box center [562, 316] width 194 height 11
checkbox input "true"
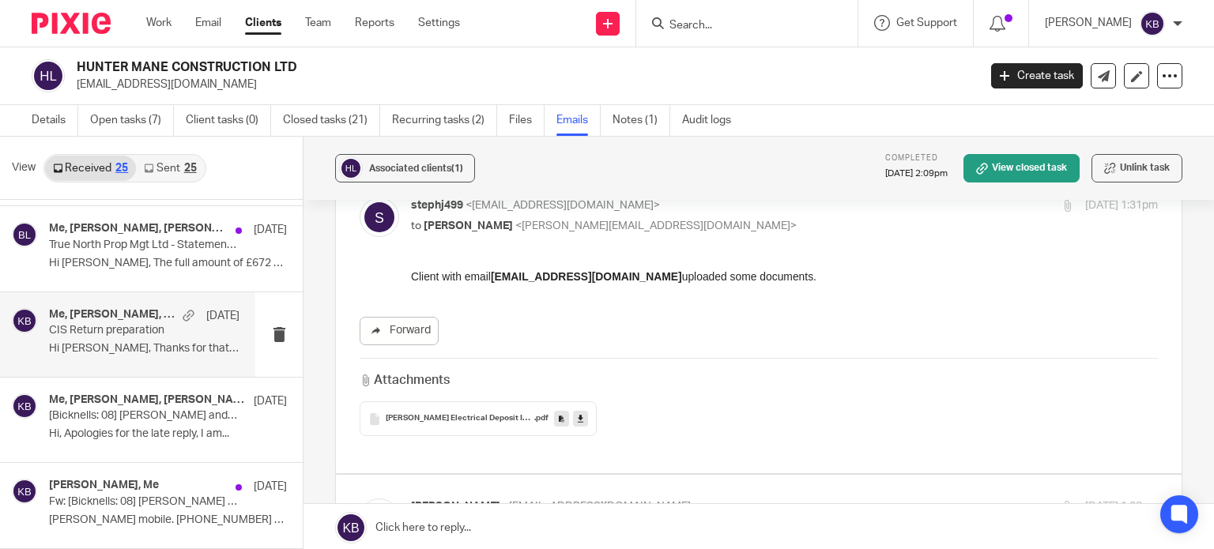
scroll to position [632, 0]
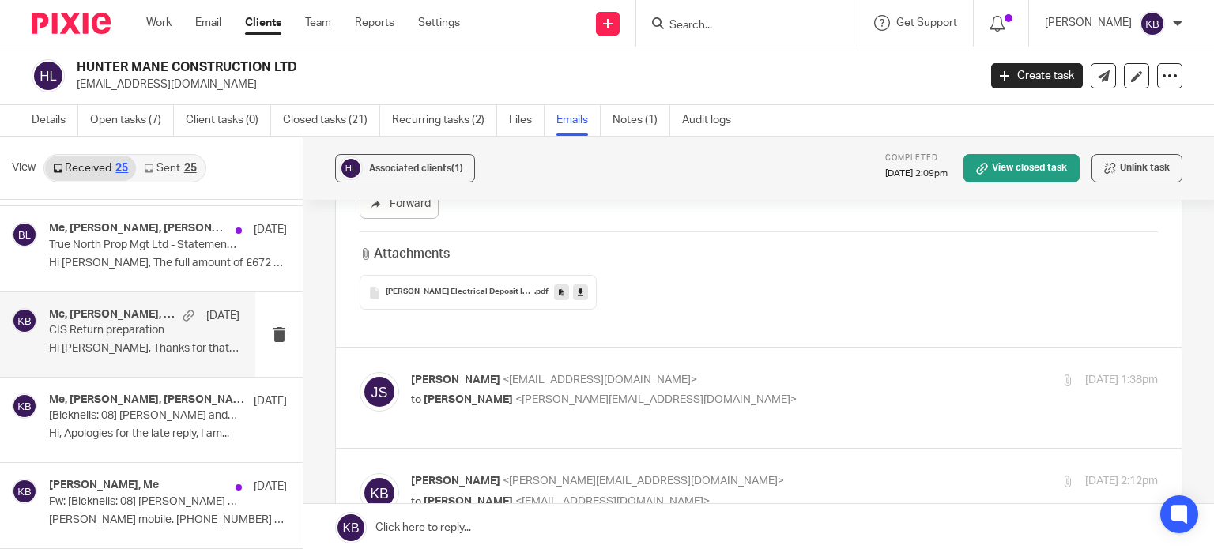
click at [414, 275] on div "Harvey Electrical Deposit Invoice .pdf" at bounding box center [478, 292] width 237 height 35
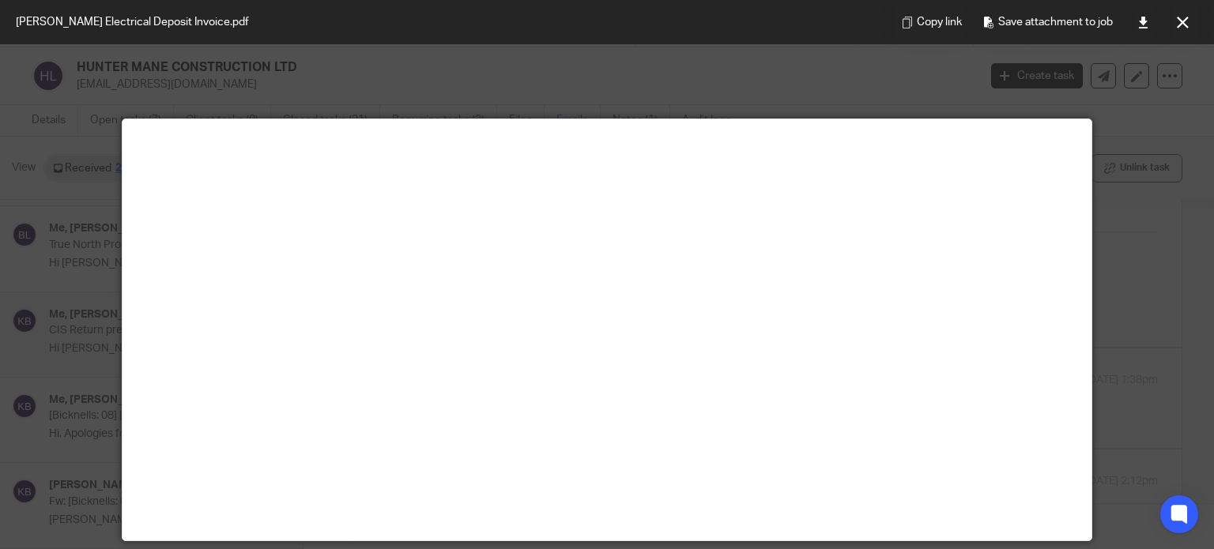
click at [1179, 18] on icon at bounding box center [1183, 23] width 12 height 12
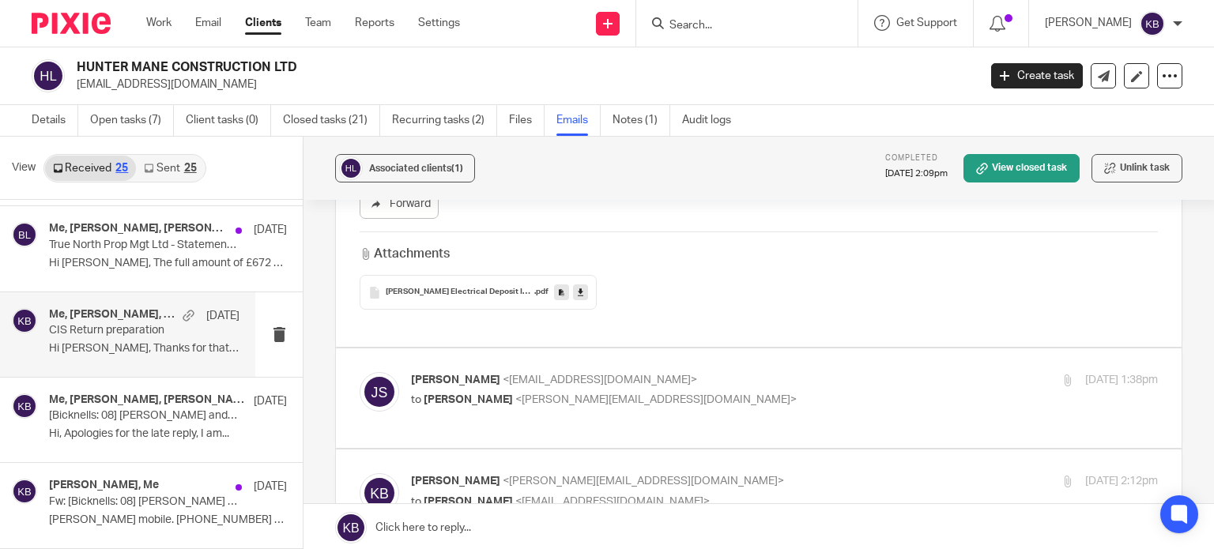
scroll to position [711, 0]
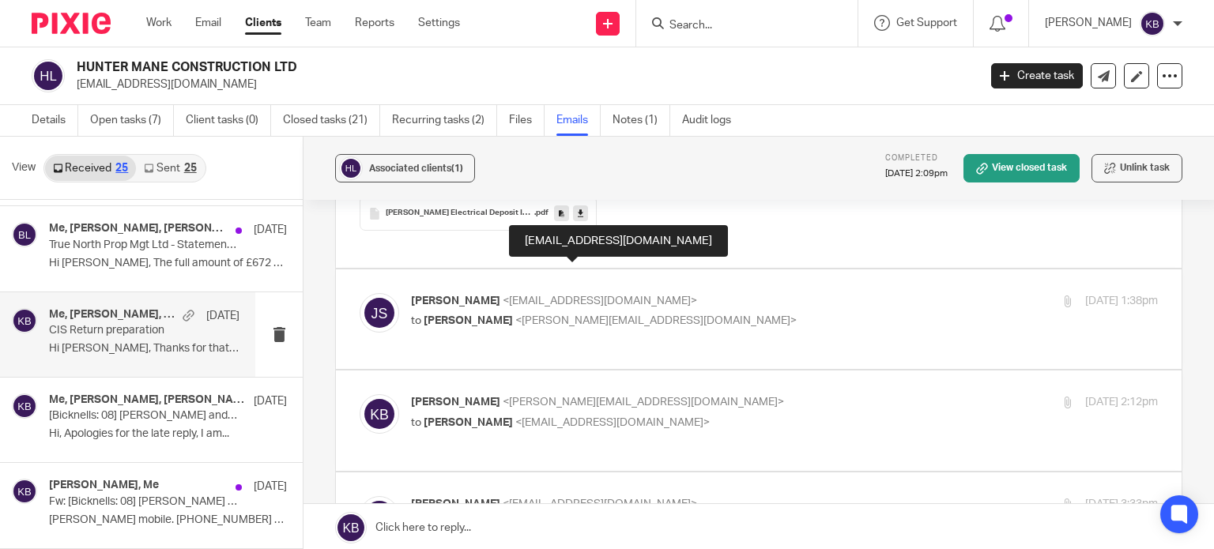
click at [547, 296] on span "<stephj499@gmail.com>" at bounding box center [600, 301] width 194 height 11
checkbox input "true"
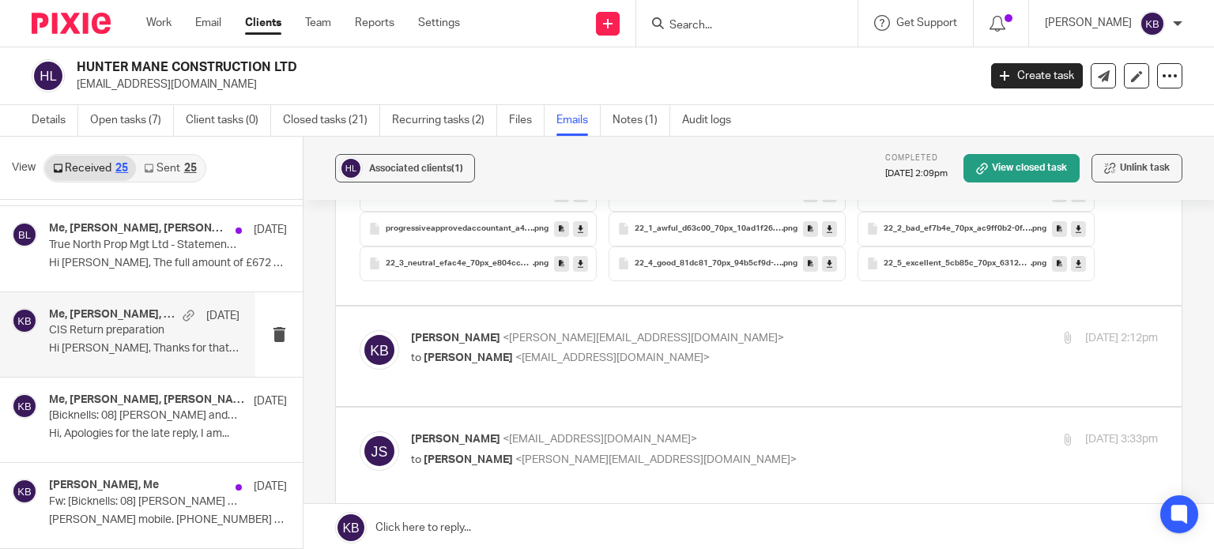
scroll to position [1344, 0]
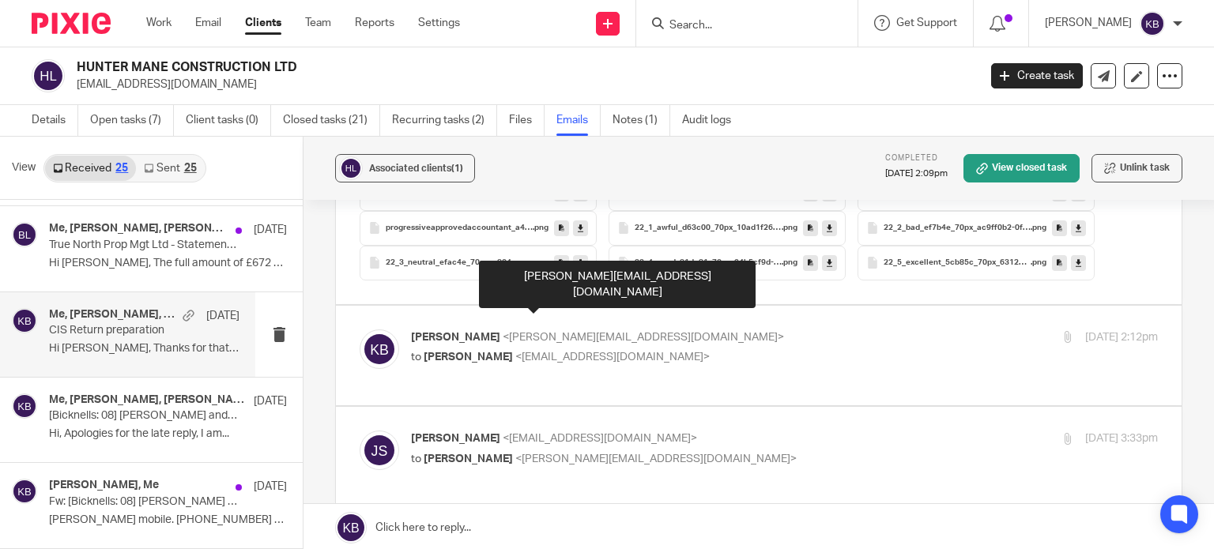
click at [532, 332] on span "<kate@bicknells.net>" at bounding box center [643, 337] width 281 height 11
checkbox input "true"
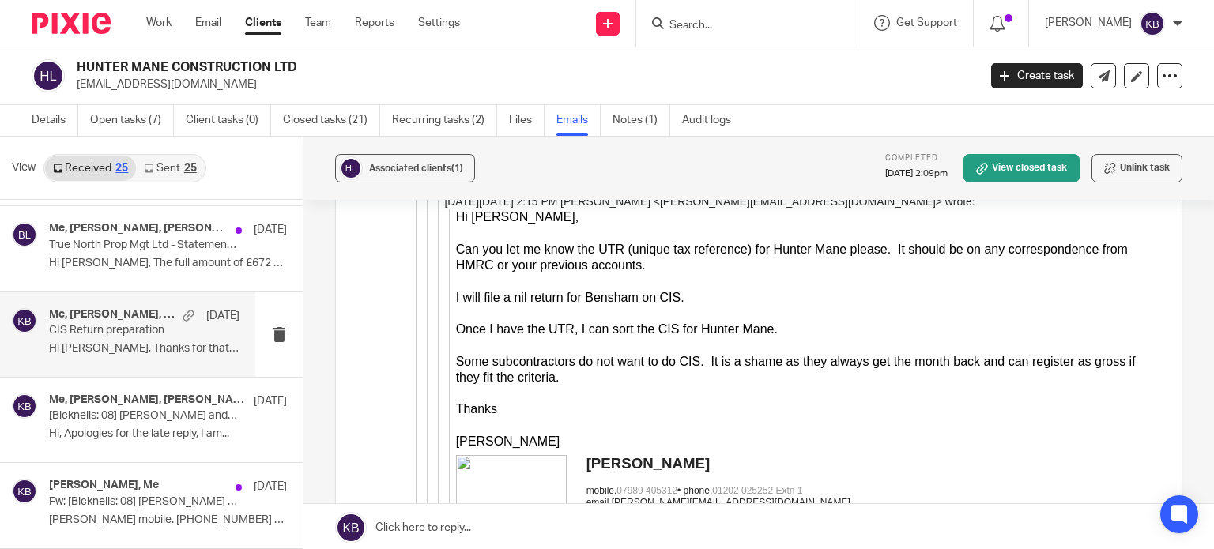
scroll to position [6560, 0]
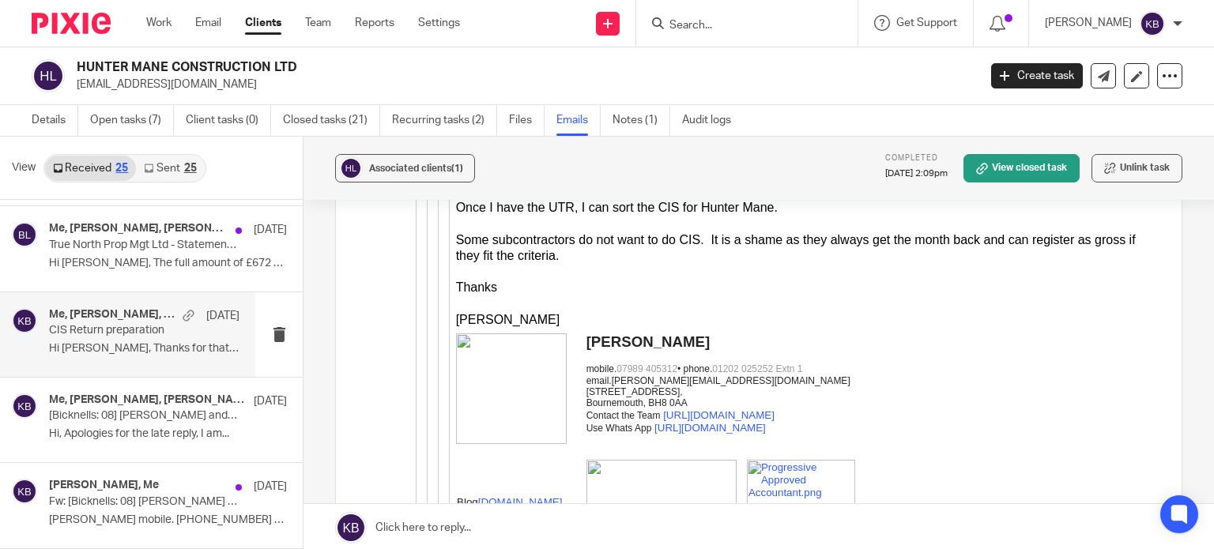
click at [720, 25] on input "Search" at bounding box center [739, 26] width 142 height 14
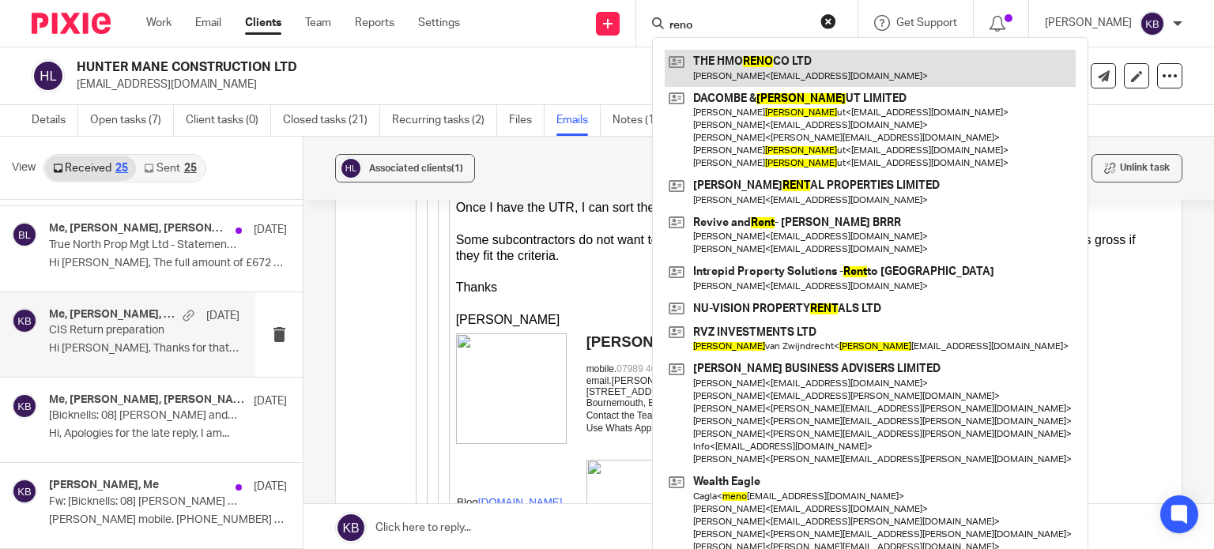
type input "reno"
click at [737, 63] on link at bounding box center [870, 68] width 411 height 36
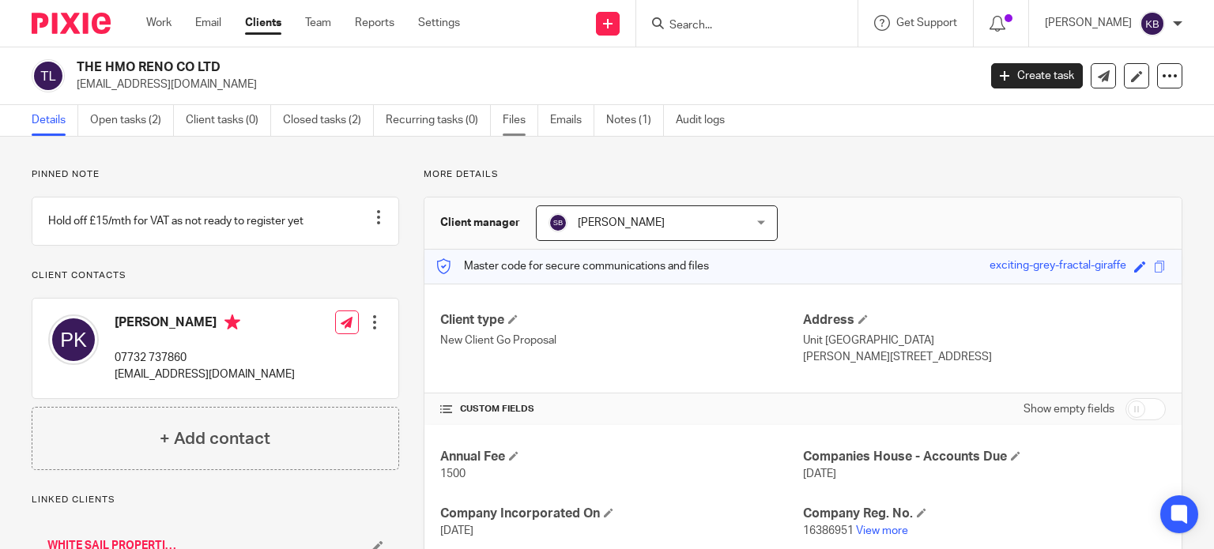
click at [513, 119] on link "Files" at bounding box center [521, 120] width 36 height 31
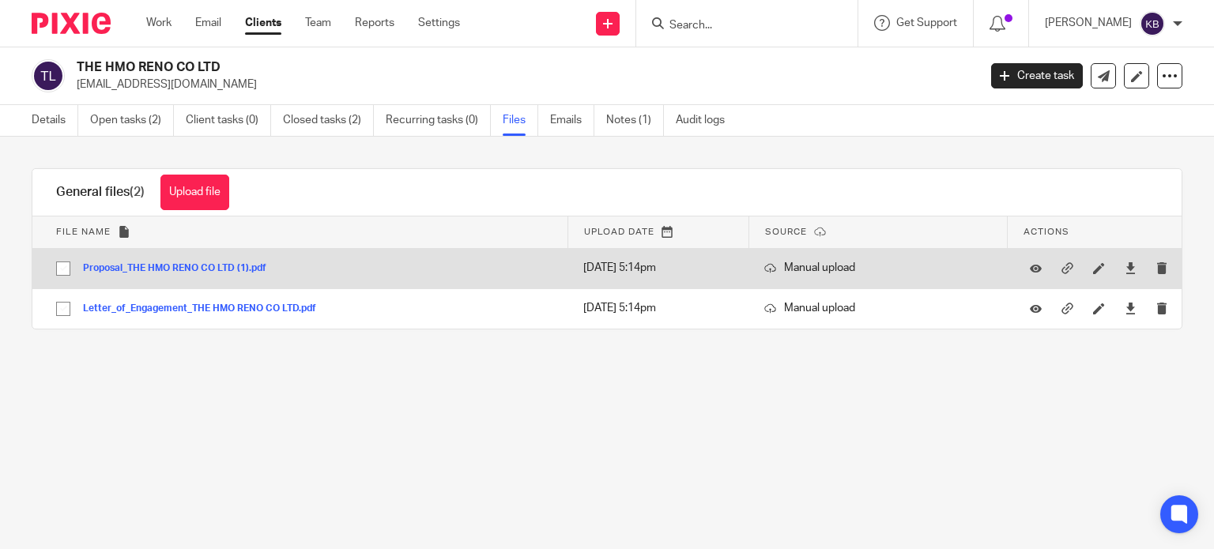
click at [205, 263] on button "Proposal_THE HMO RENO CO LTD (1).pdf" at bounding box center [180, 268] width 195 height 11
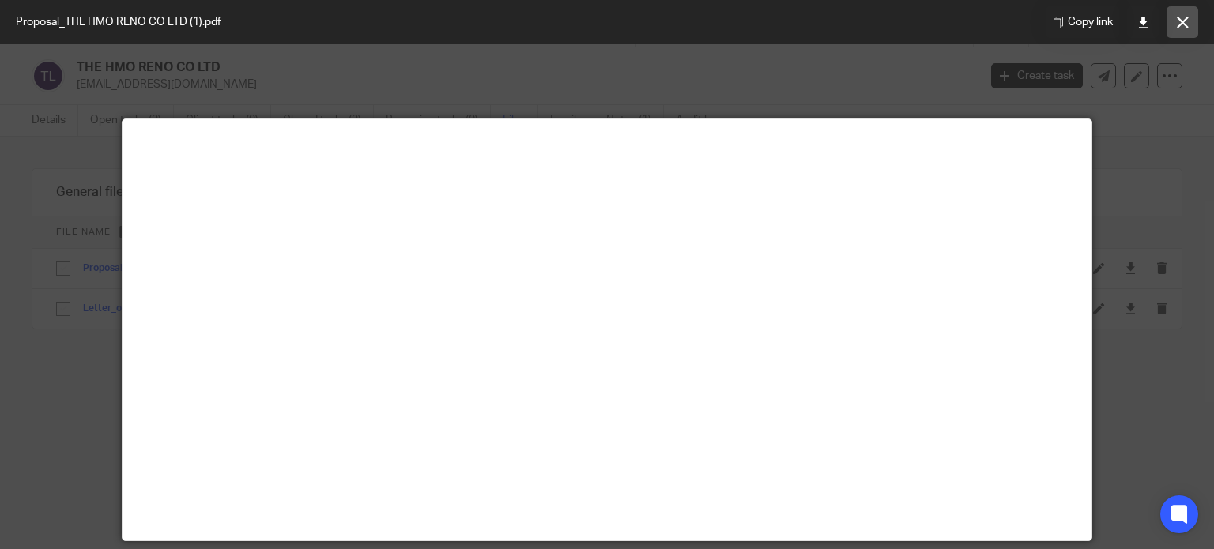
click at [1178, 21] on icon at bounding box center [1183, 23] width 12 height 12
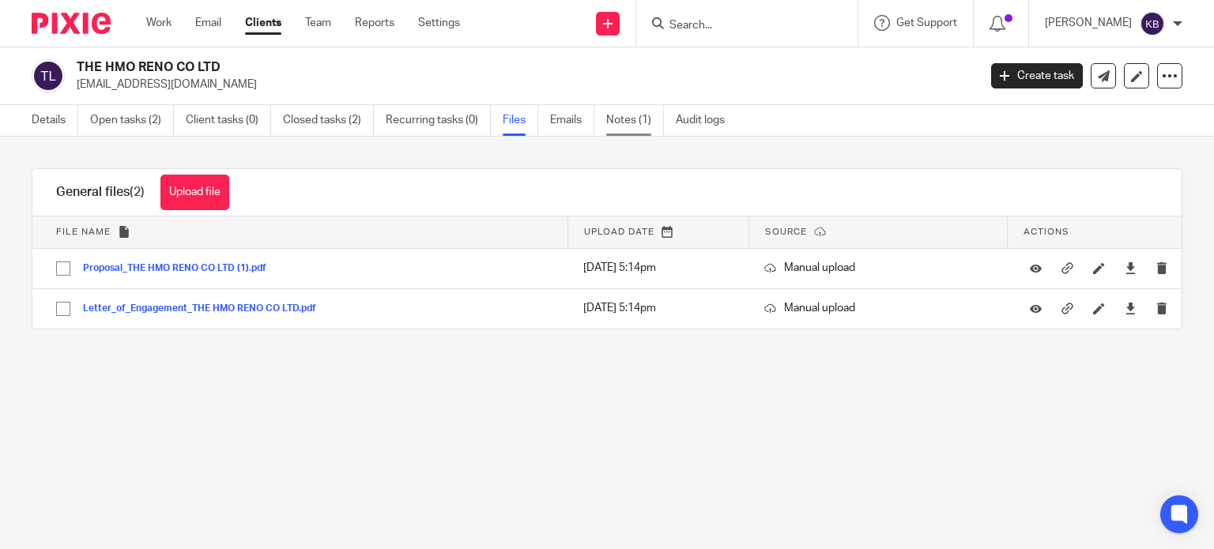
click at [624, 116] on link "Notes (1)" at bounding box center [635, 120] width 58 height 31
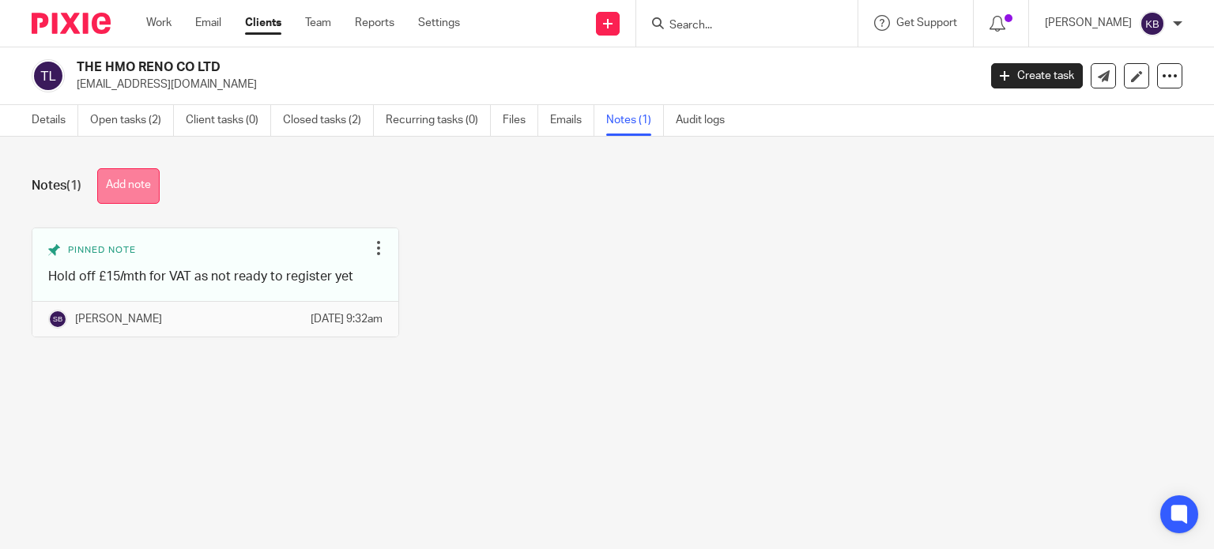
click at [142, 183] on button "Add note" at bounding box center [128, 186] width 62 height 36
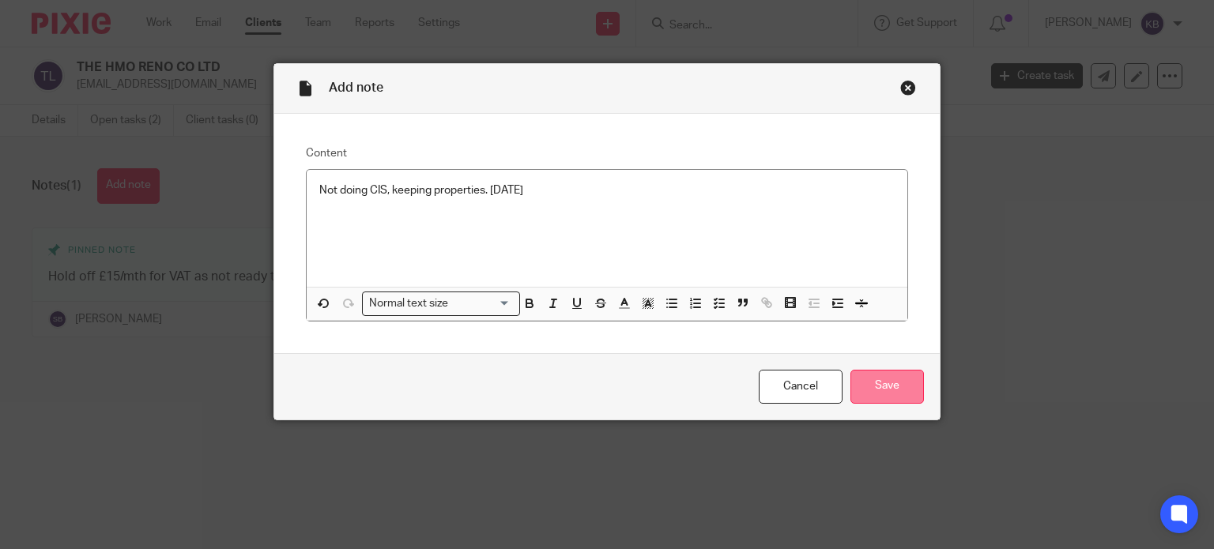
click at [876, 382] on input "Save" at bounding box center [886, 387] width 73 height 34
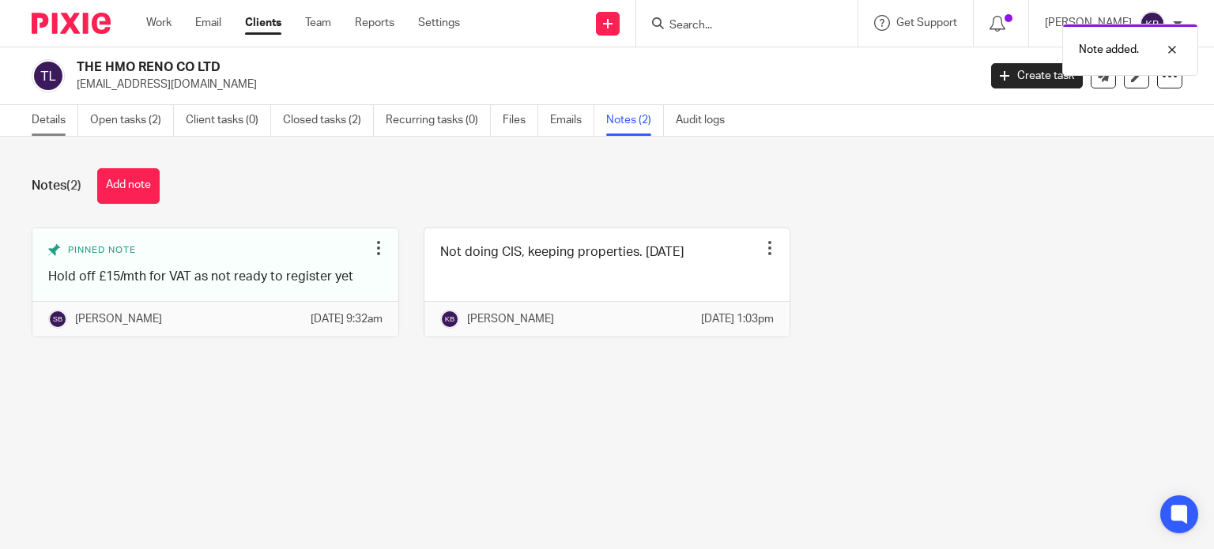
click at [49, 124] on link "Details" at bounding box center [55, 120] width 47 height 31
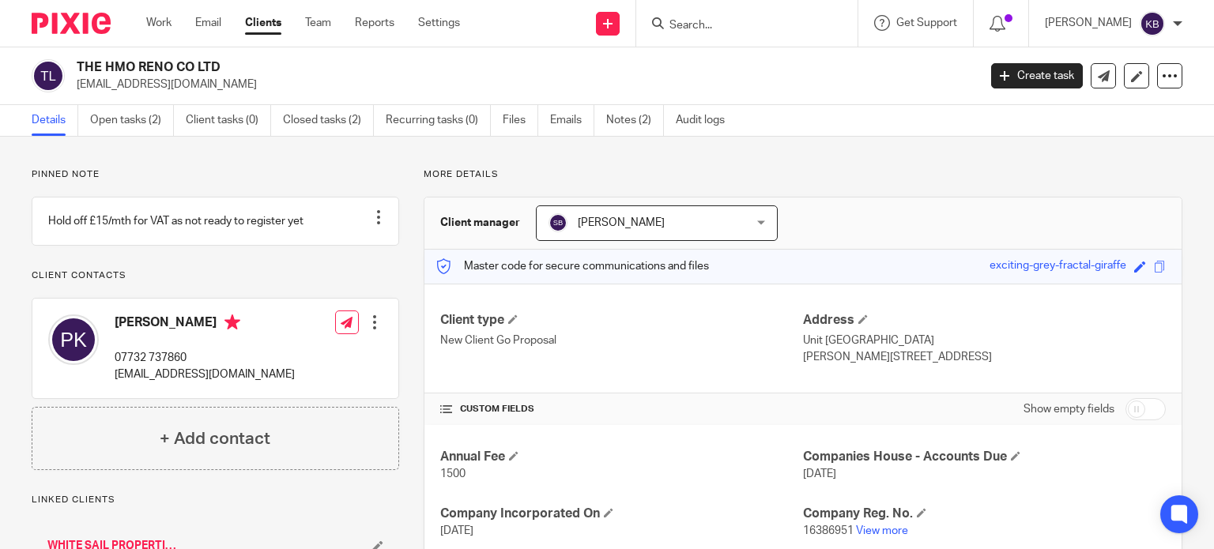
click at [707, 28] on input "Search" at bounding box center [739, 26] width 142 height 14
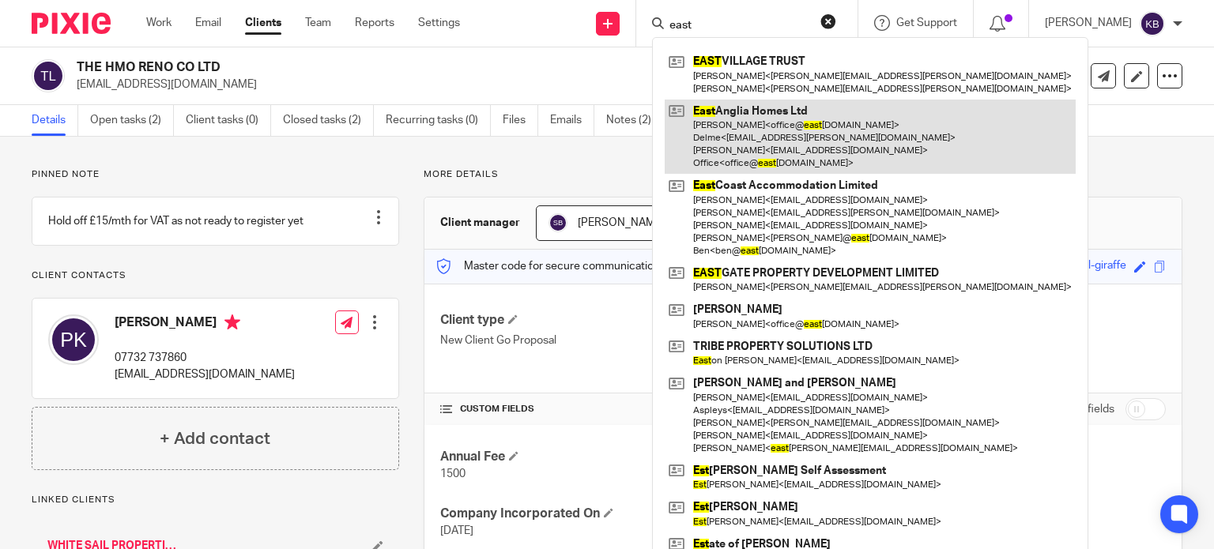
type input "east"
click at [778, 134] on link at bounding box center [870, 137] width 411 height 75
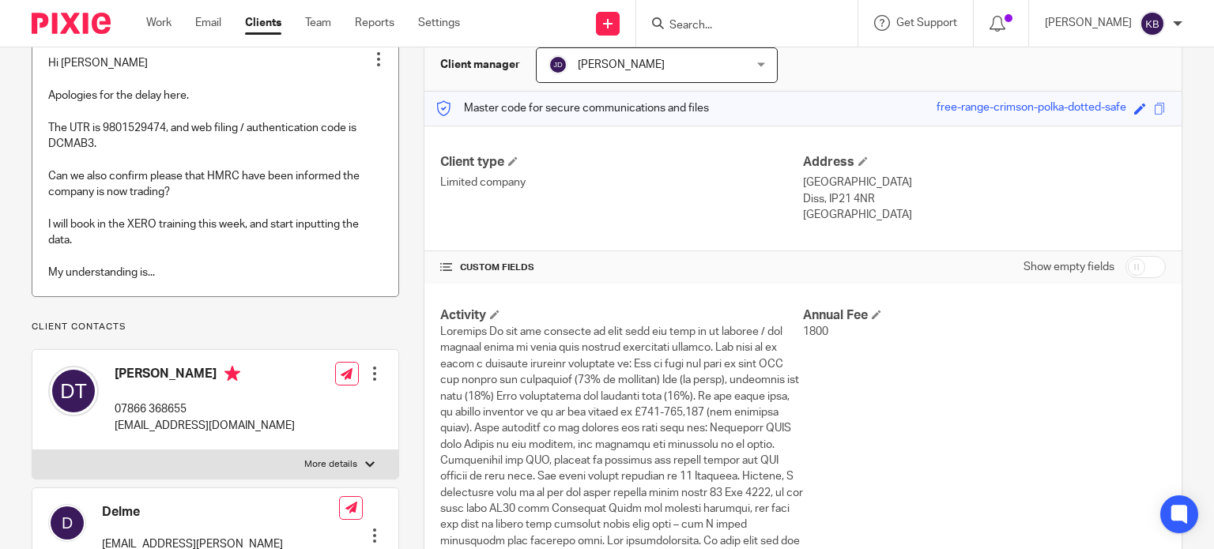
scroll to position [237, 0]
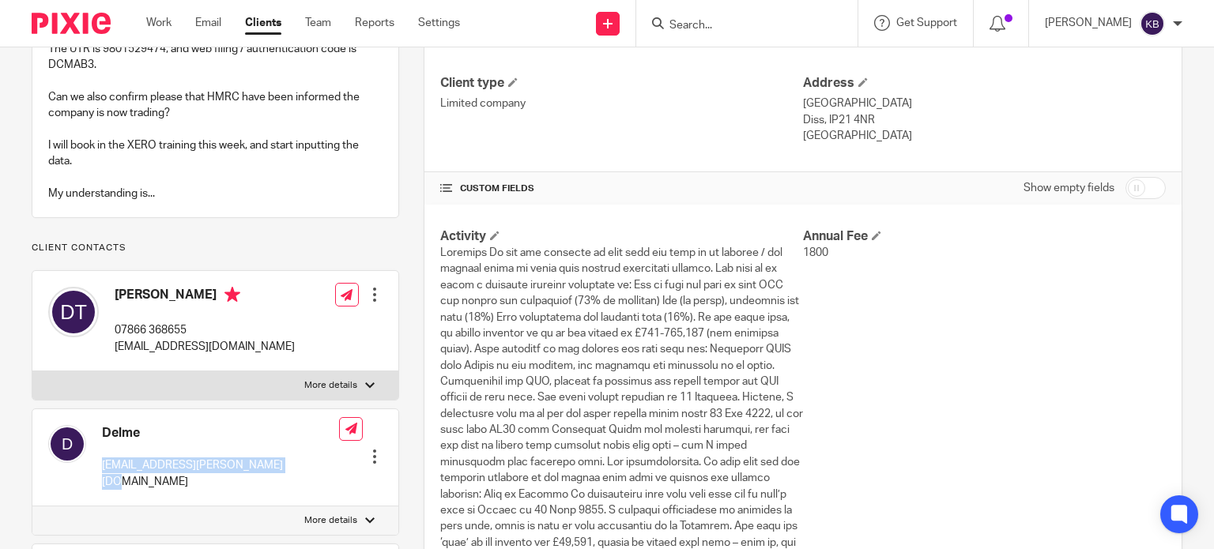
drag, startPoint x: 102, startPoint y: 465, endPoint x: 269, endPoint y: 471, distance: 166.8
click at [269, 471] on p "[EMAIL_ADDRESS][PERSON_NAME][DOMAIN_NAME]" at bounding box center [220, 474] width 237 height 32
copy p "delme.thompson@cfainstitute.org"
click at [156, 21] on link "Work" at bounding box center [158, 23] width 25 height 16
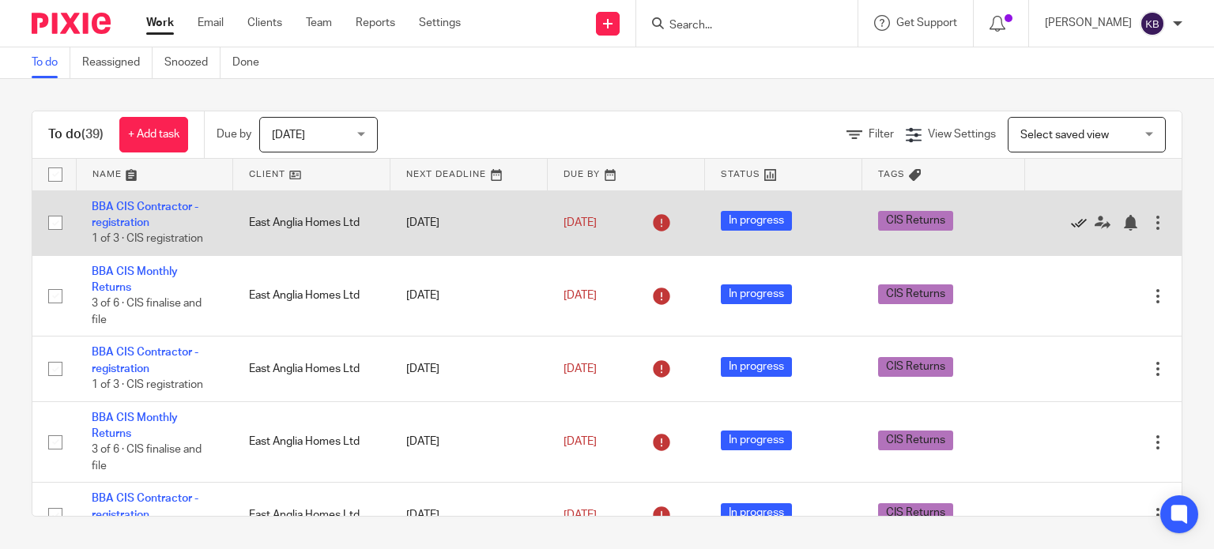
click at [1071, 220] on icon at bounding box center [1079, 223] width 16 height 16
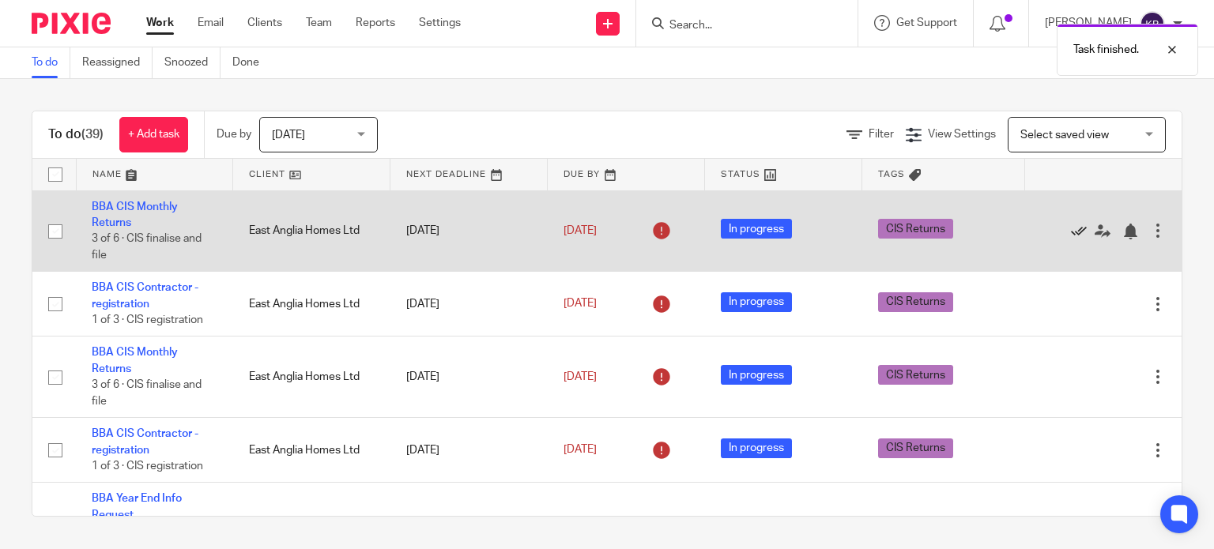
click at [1071, 232] on icon at bounding box center [1079, 232] width 16 height 16
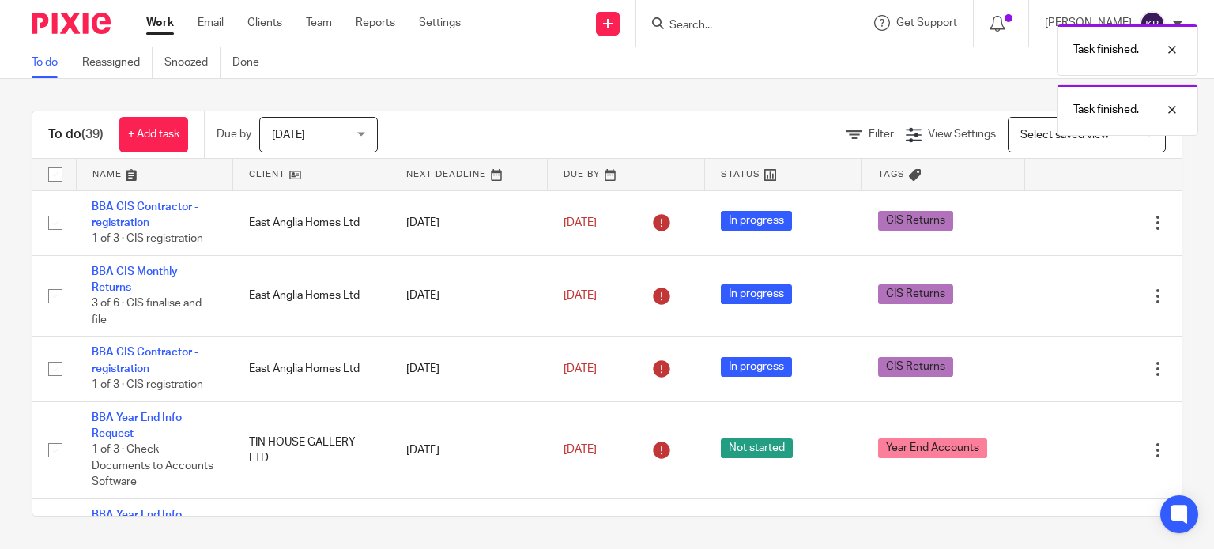
click at [1040, 232] on div "Edit task Delete" at bounding box center [1103, 223] width 126 height 40
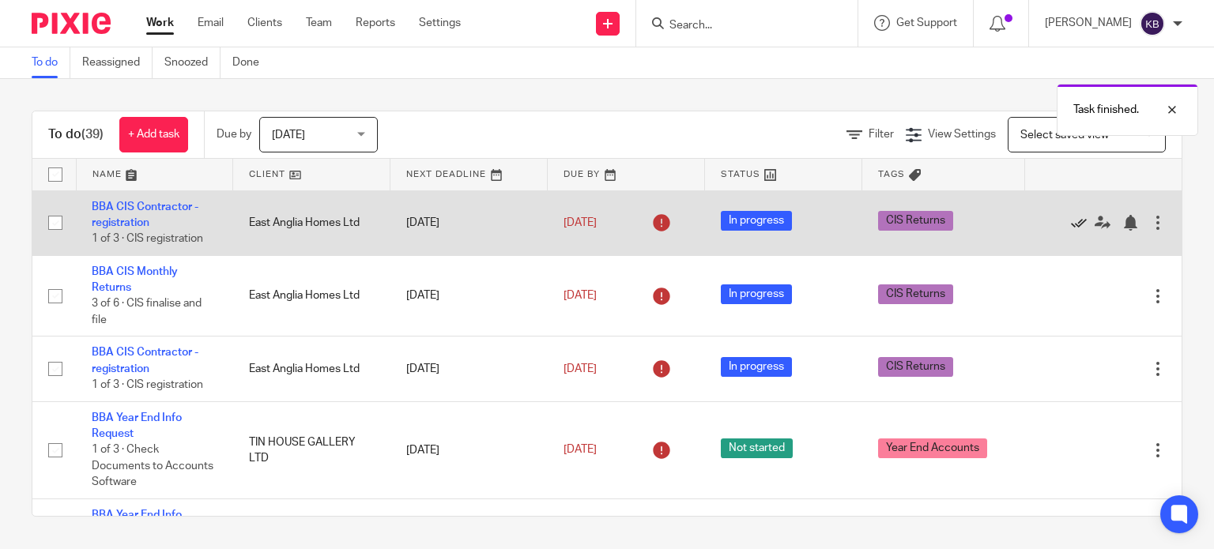
click at [1071, 225] on icon at bounding box center [1079, 223] width 16 height 16
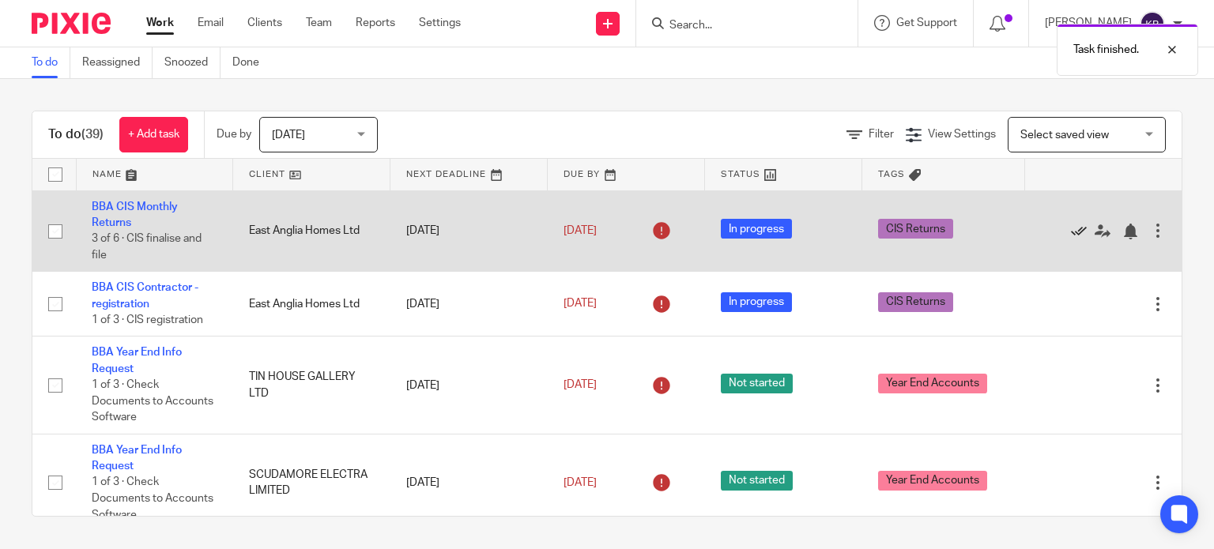
click at [1071, 232] on icon at bounding box center [1079, 232] width 16 height 16
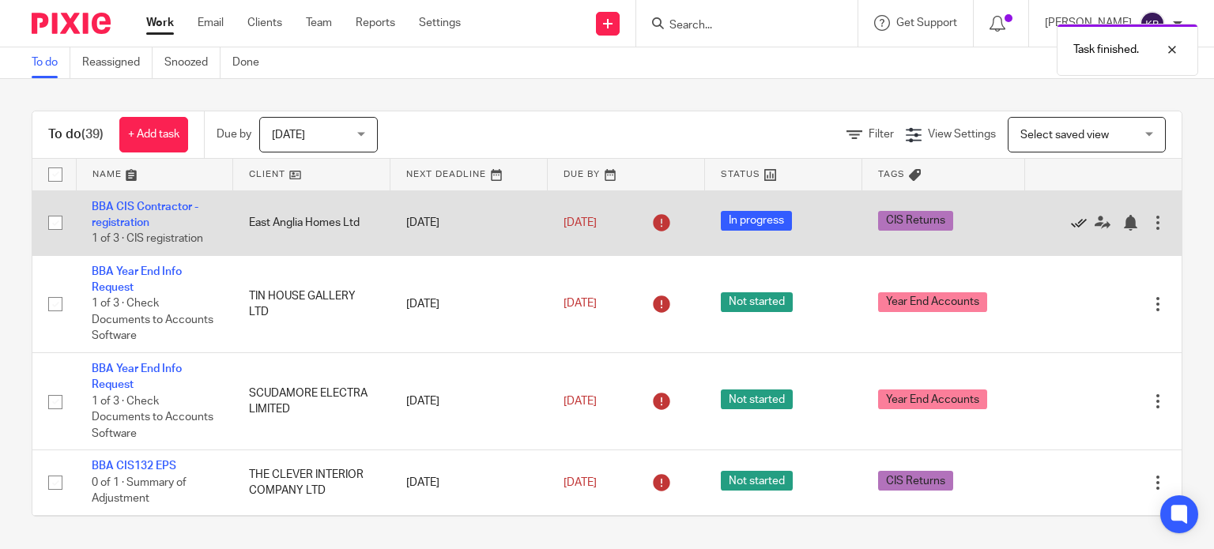
click at [1071, 225] on icon at bounding box center [1079, 223] width 16 height 16
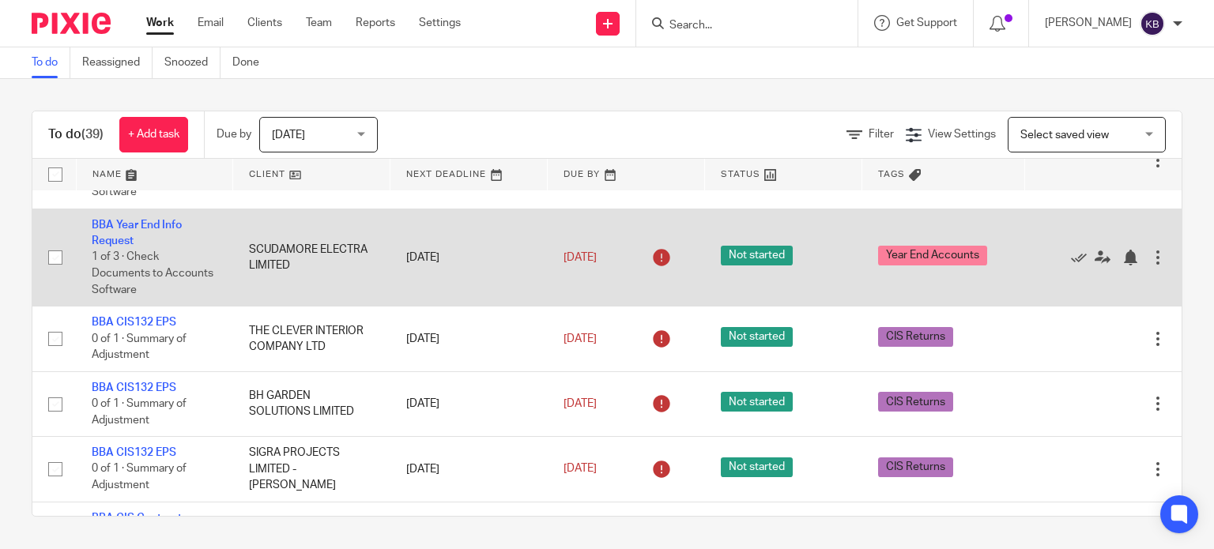
scroll to position [158, 0]
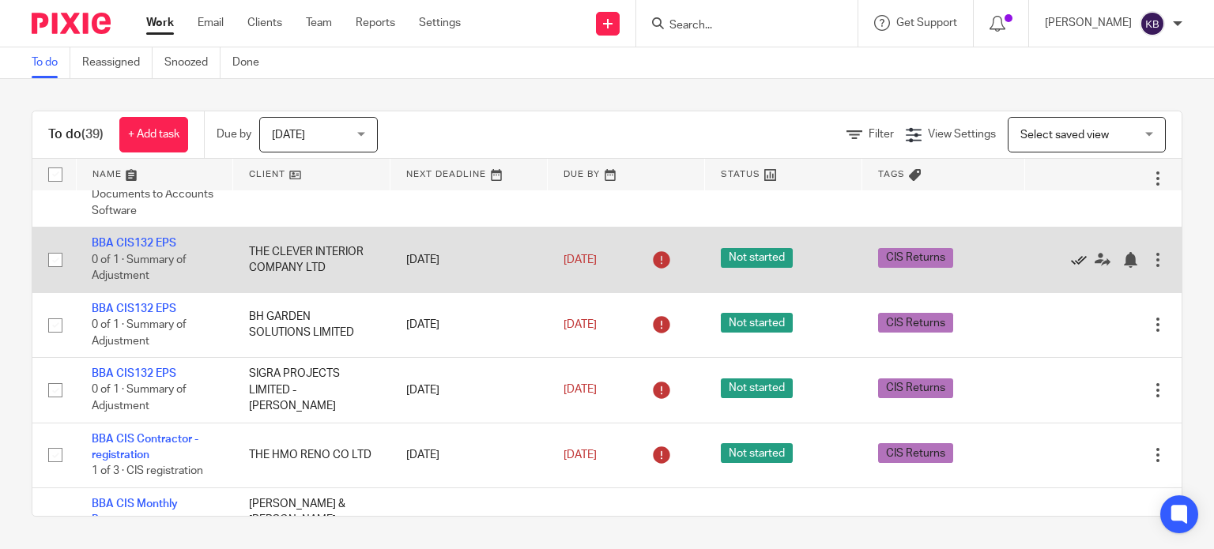
click at [1071, 260] on icon at bounding box center [1079, 260] width 16 height 16
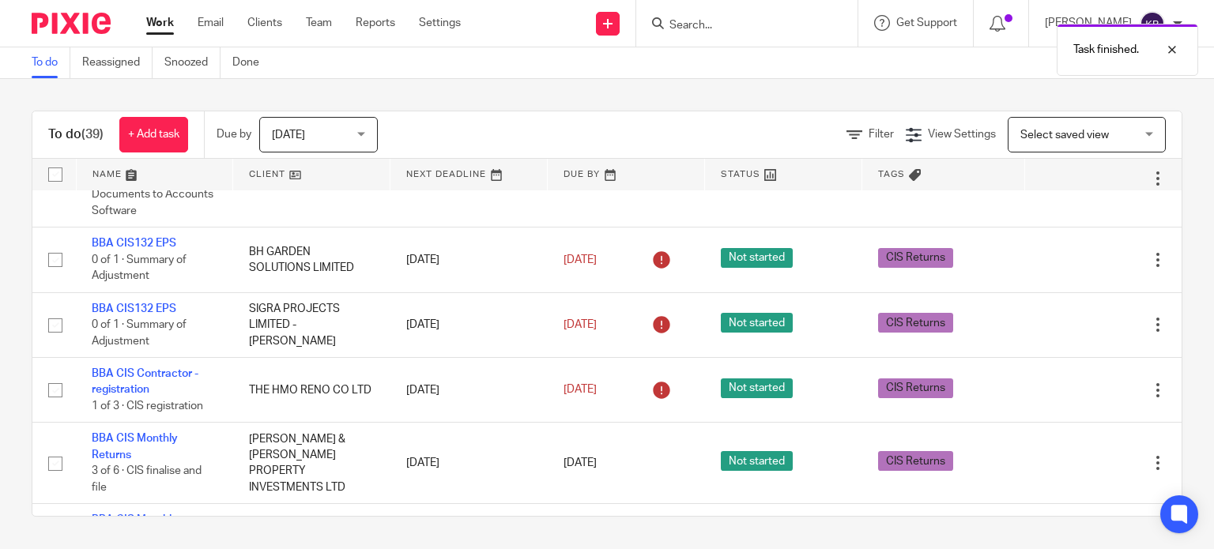
click at [1071, 260] on icon at bounding box center [1079, 260] width 16 height 16
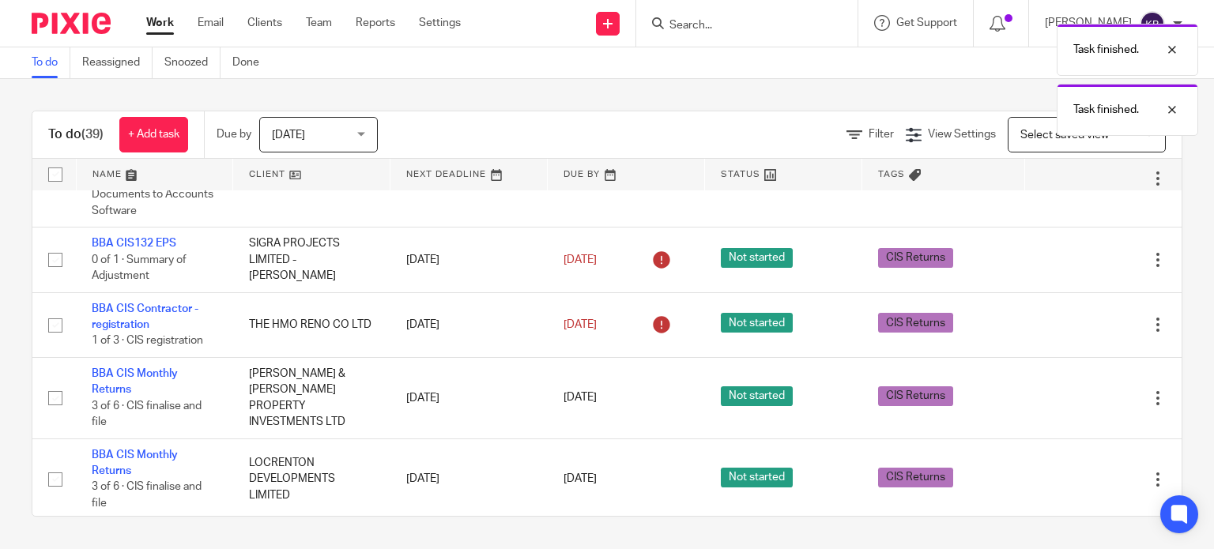
click at [1071, 260] on icon at bounding box center [1079, 260] width 16 height 16
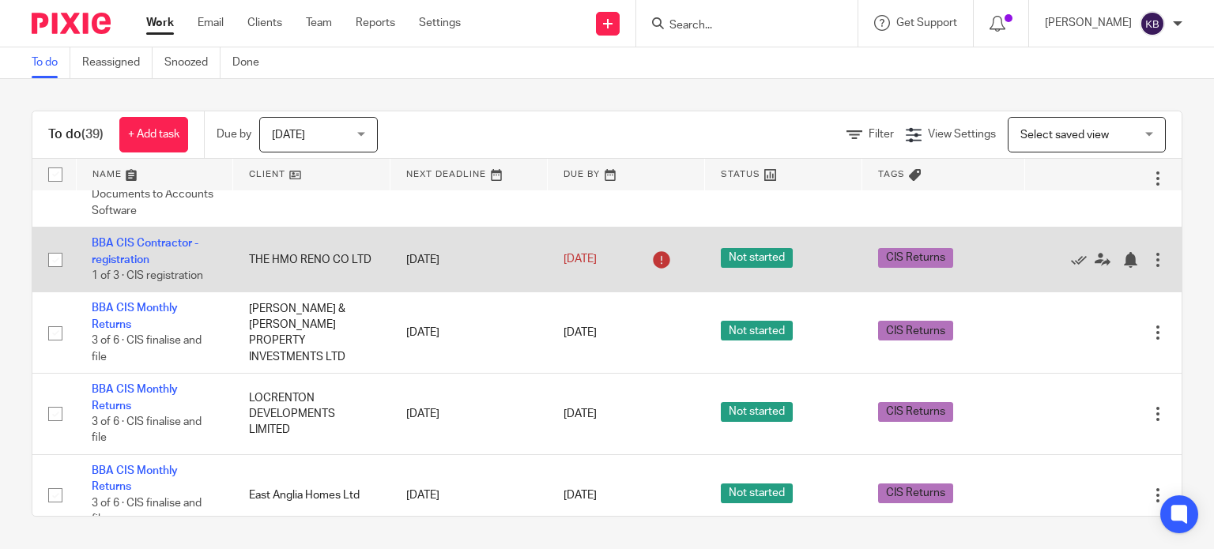
click at [1150, 258] on div at bounding box center [1158, 260] width 16 height 16
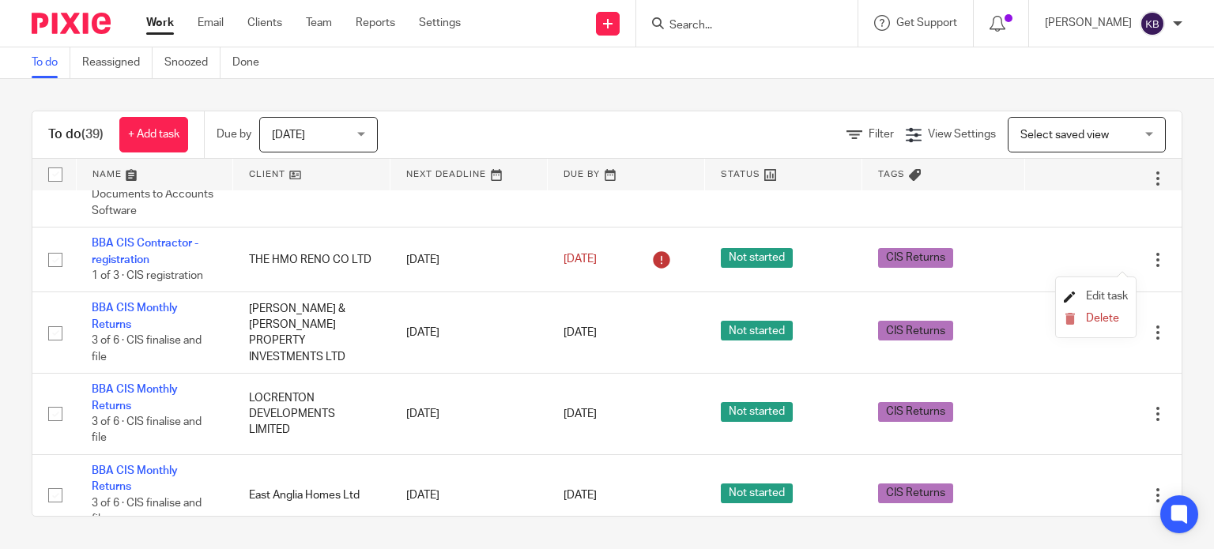
click at [1107, 297] on span "Edit task" at bounding box center [1107, 296] width 42 height 11
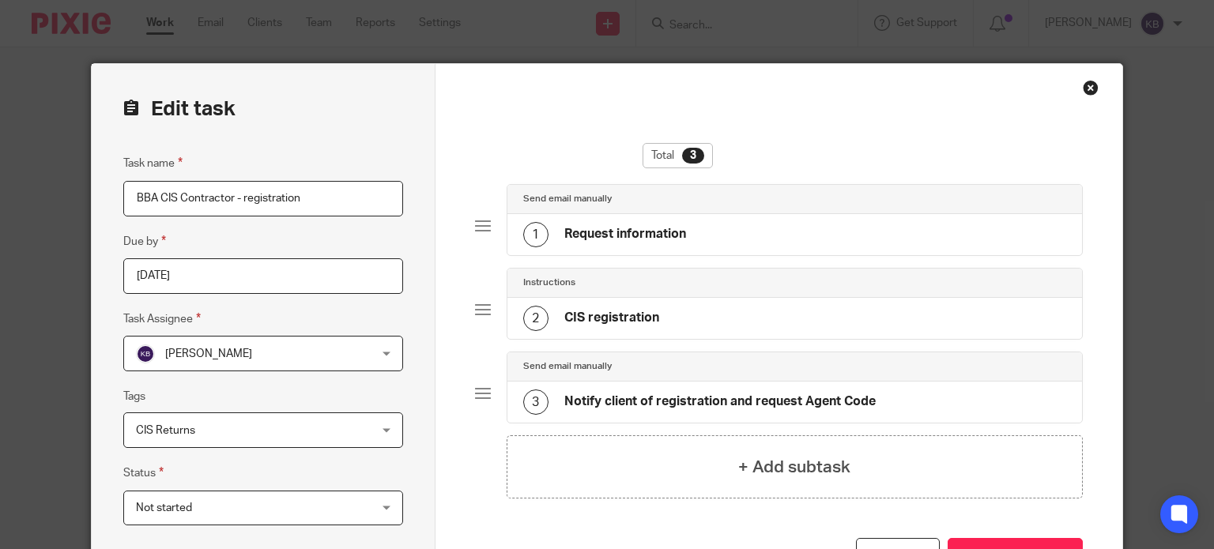
click at [1083, 85] on div "Close this dialog window" at bounding box center [1091, 88] width 16 height 16
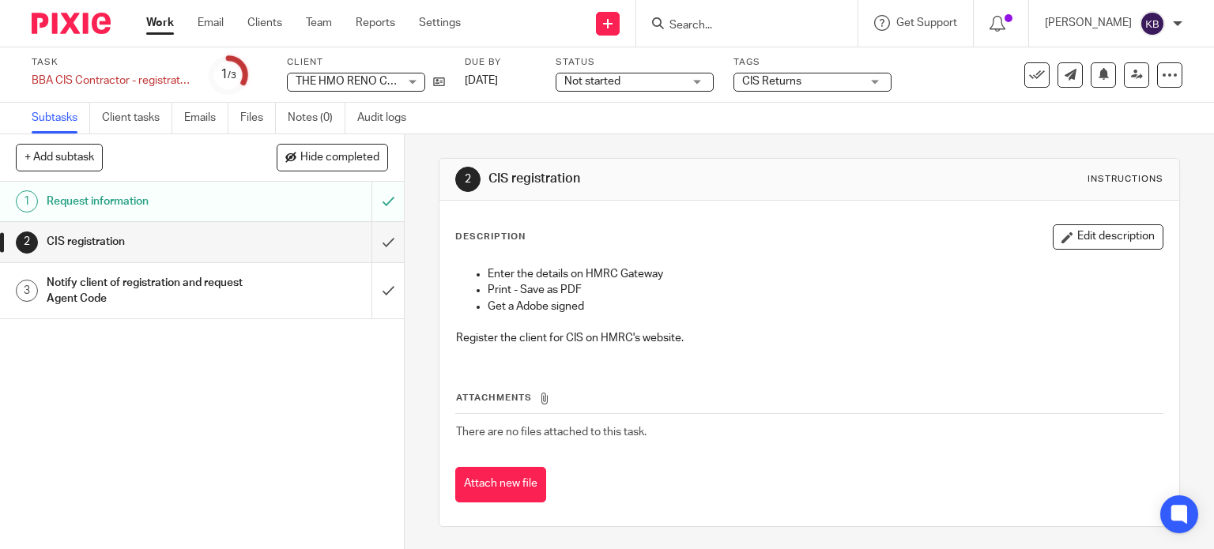
click at [165, 24] on link "Work" at bounding box center [160, 23] width 28 height 16
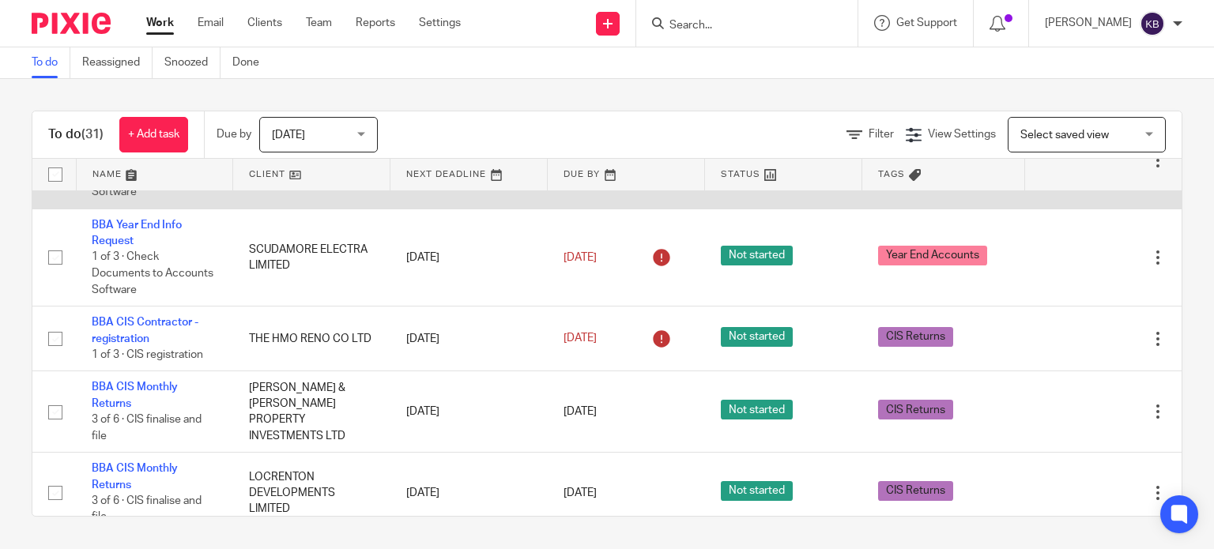
scroll to position [158, 0]
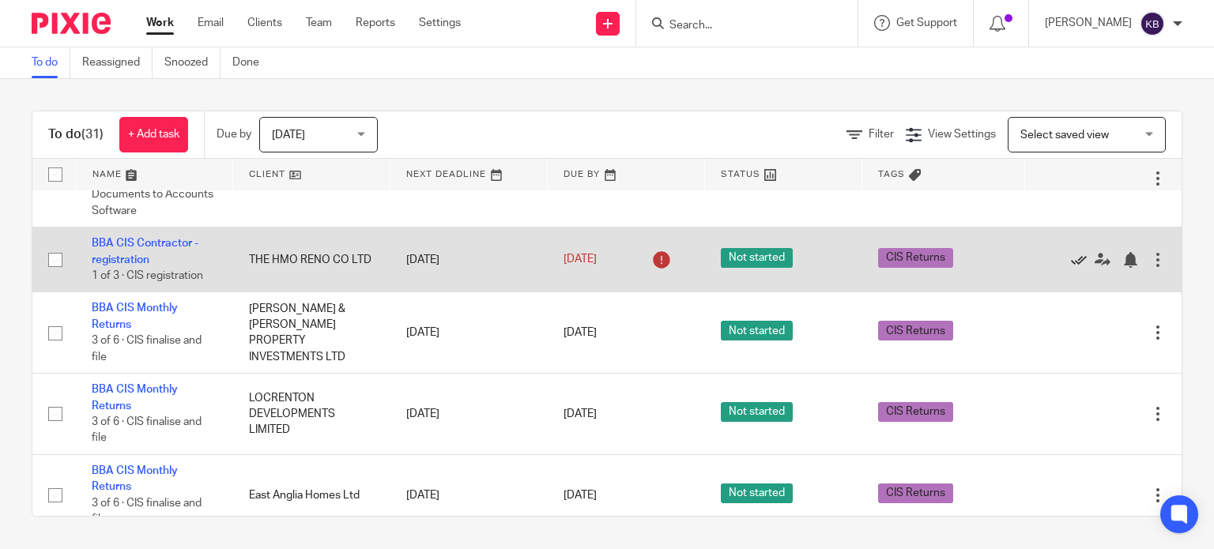
click at [1071, 258] on icon at bounding box center [1079, 260] width 16 height 16
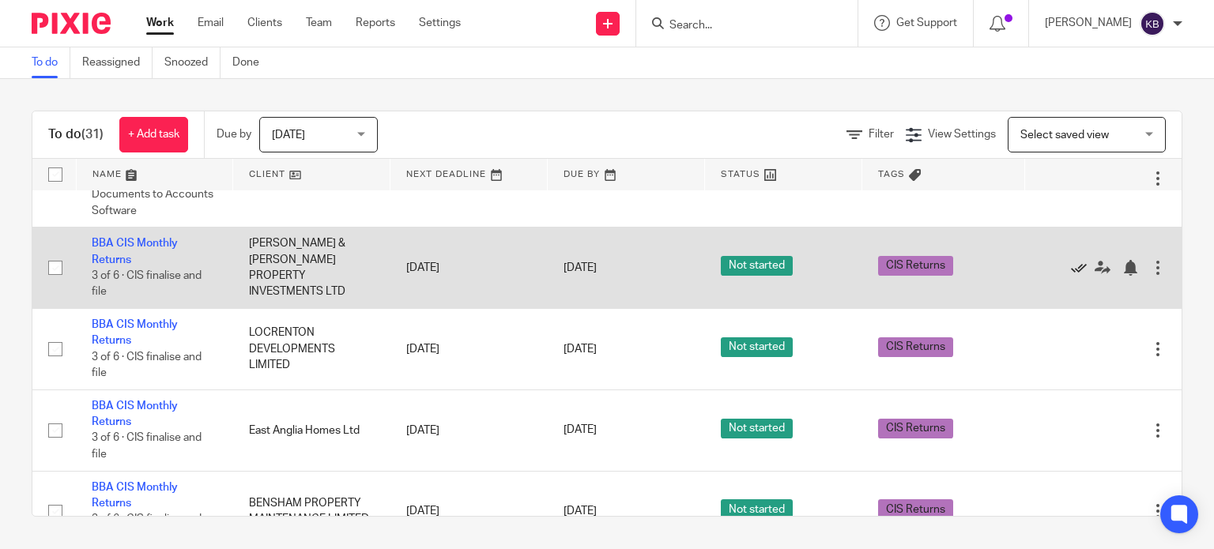
click at [1071, 271] on icon at bounding box center [1079, 268] width 16 height 16
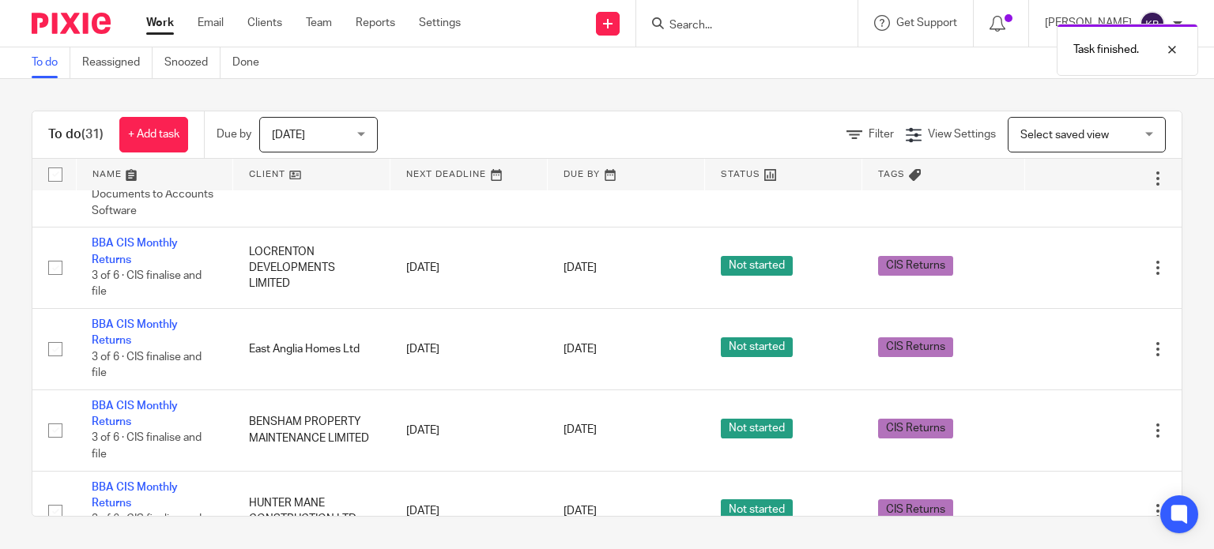
click at [1071, 271] on icon at bounding box center [1079, 268] width 16 height 16
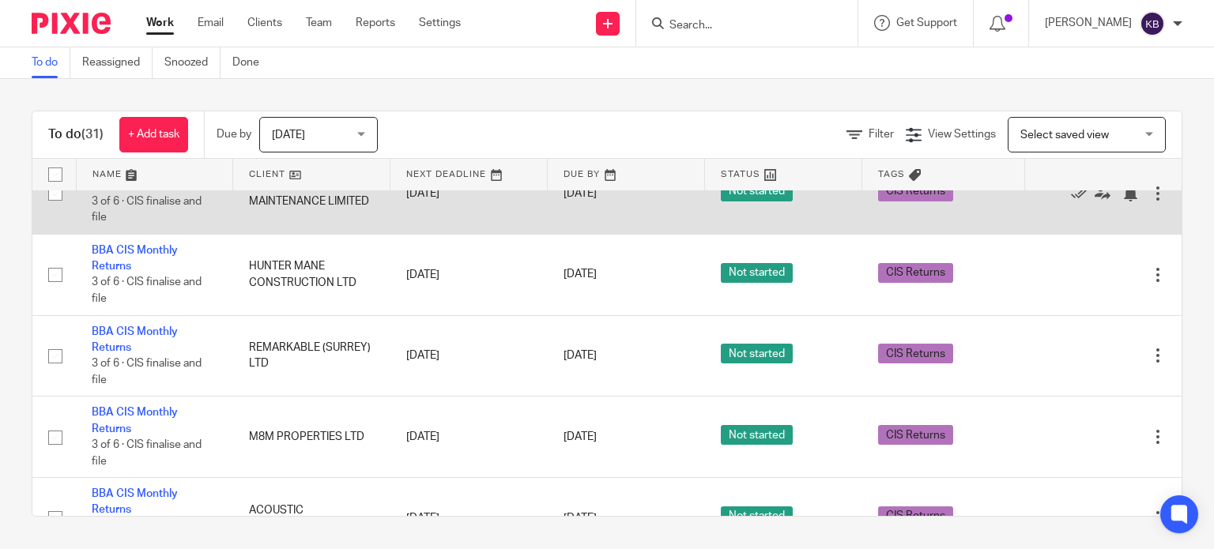
scroll to position [316, 0]
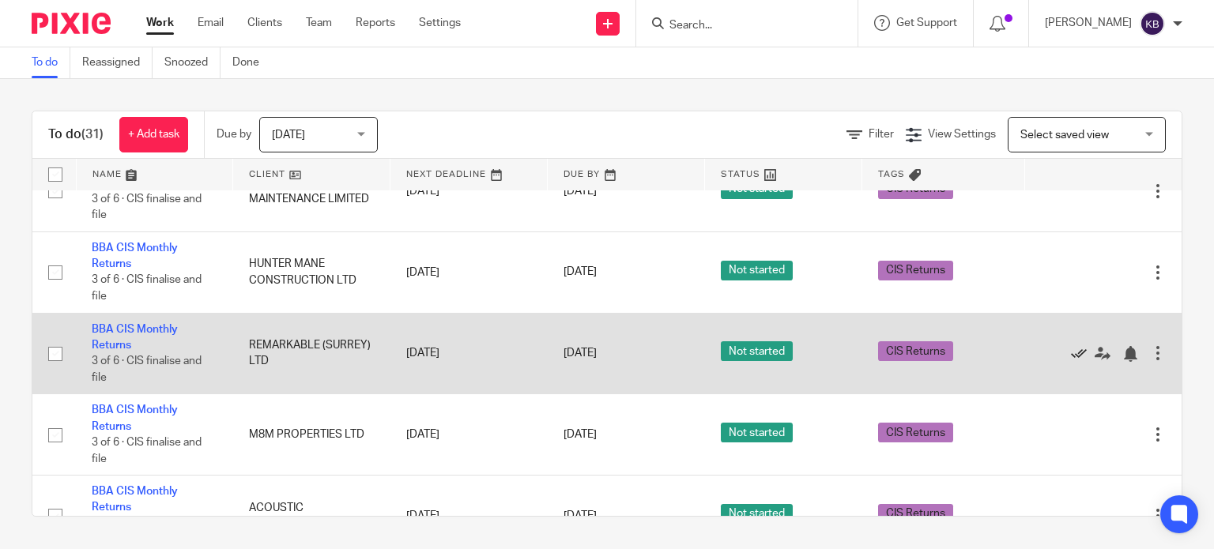
click at [1071, 356] on icon at bounding box center [1079, 354] width 16 height 16
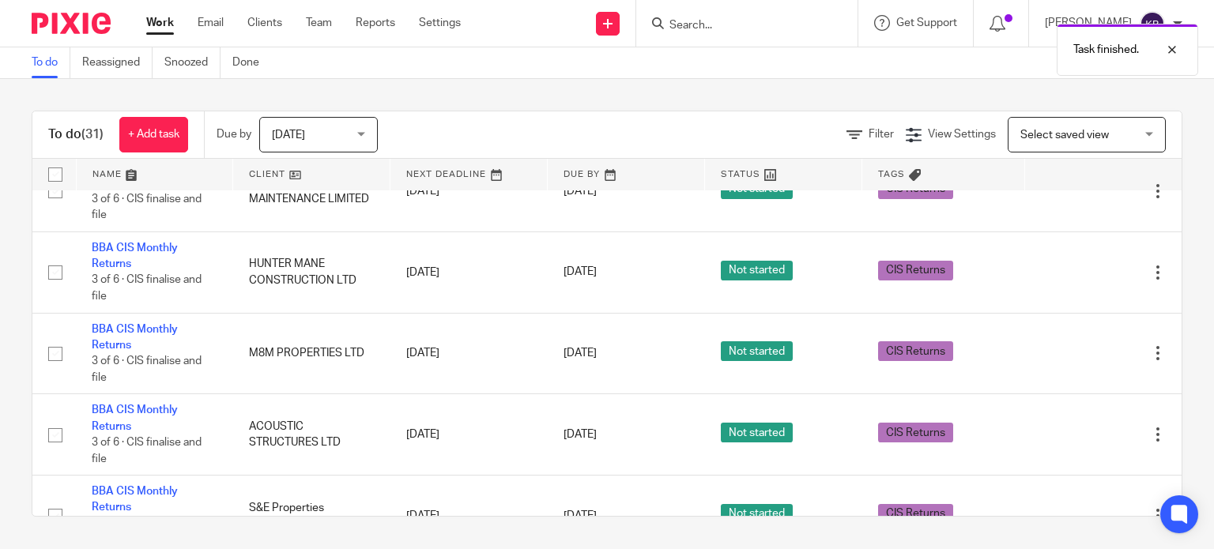
click at [1071, 356] on icon at bounding box center [1079, 354] width 16 height 16
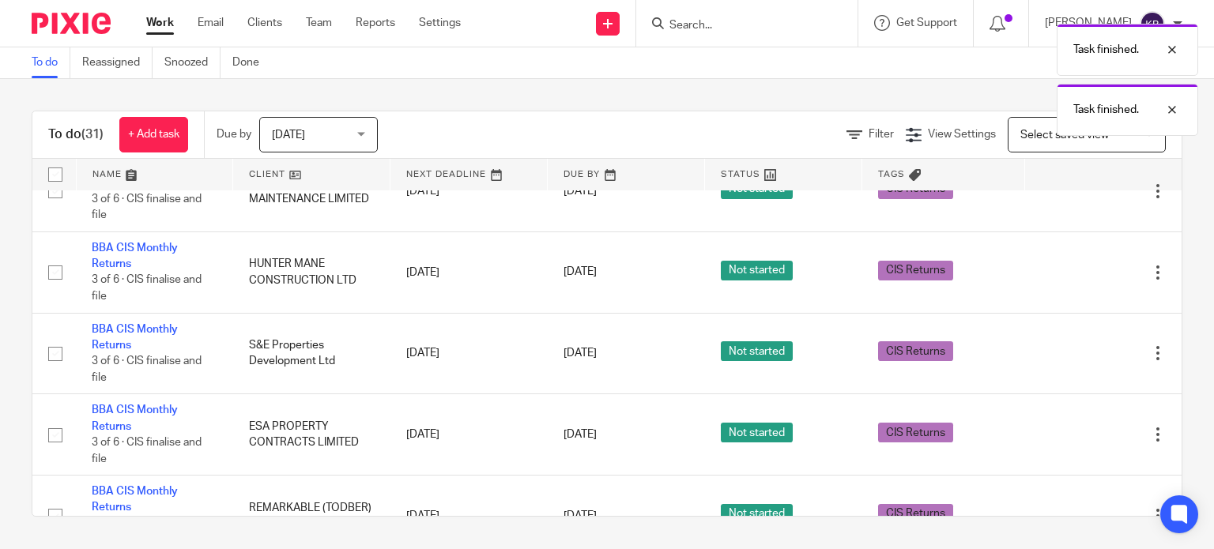
click at [1071, 356] on icon at bounding box center [1079, 354] width 16 height 16
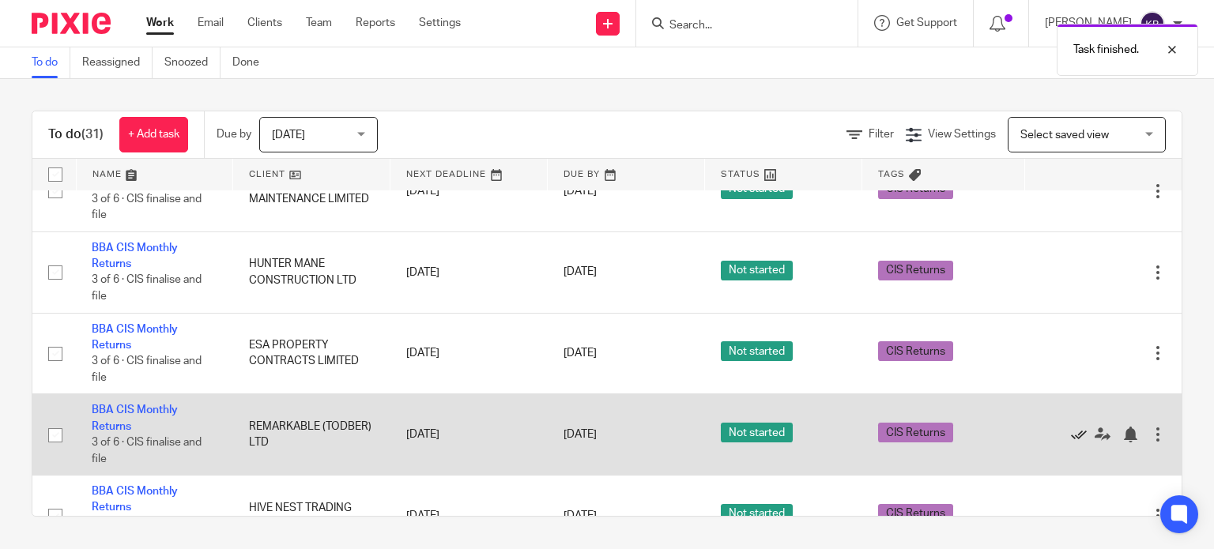
click at [1071, 439] on icon at bounding box center [1079, 435] width 16 height 16
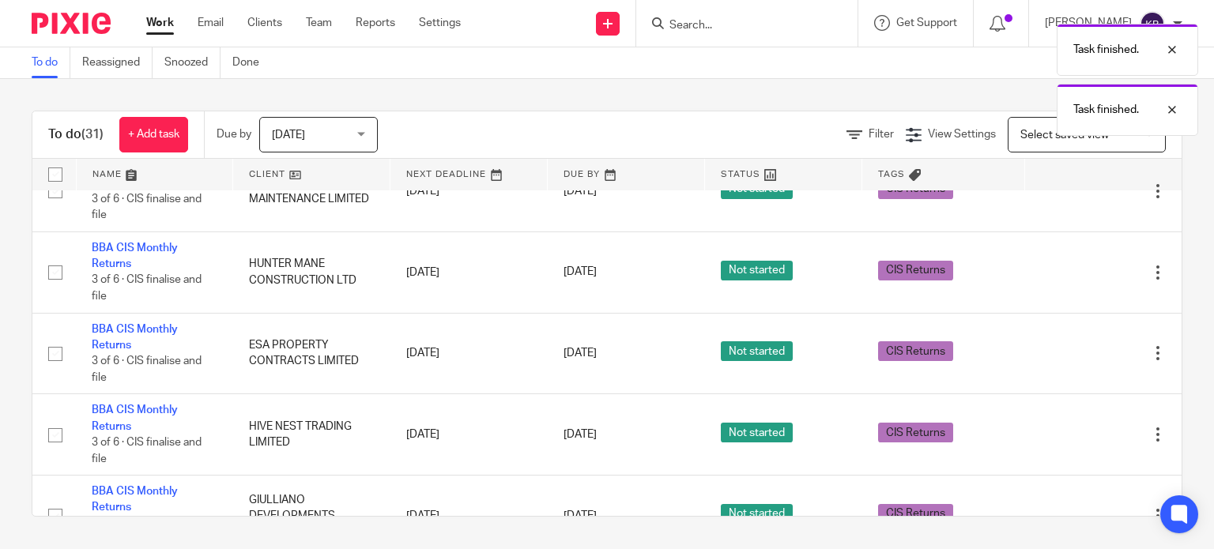
click at [1071, 439] on icon at bounding box center [1079, 435] width 16 height 16
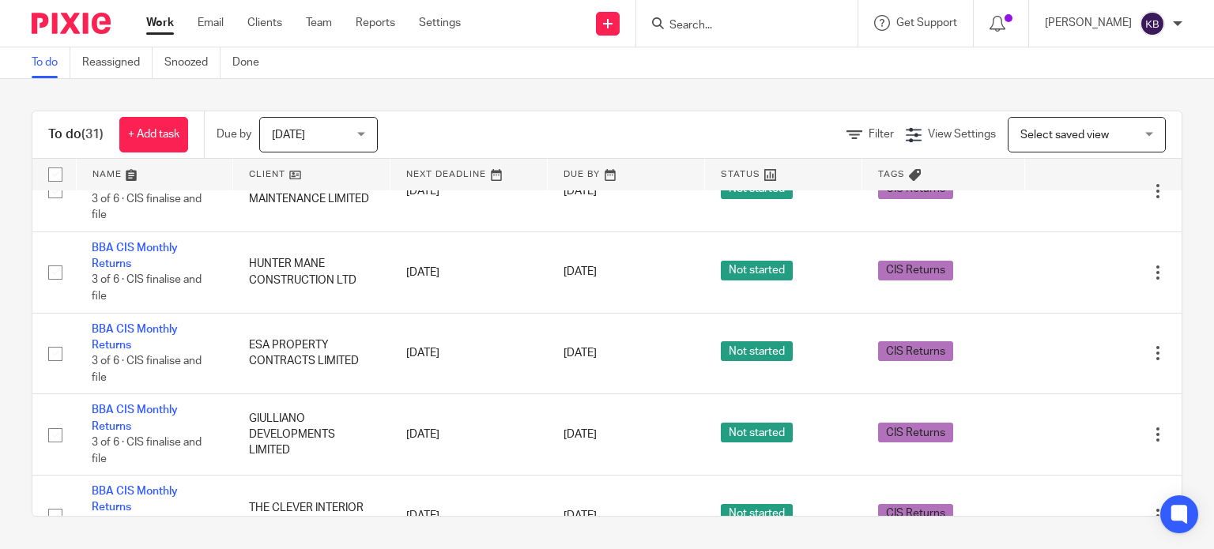
click at [1071, 439] on icon at bounding box center [1079, 435] width 16 height 16
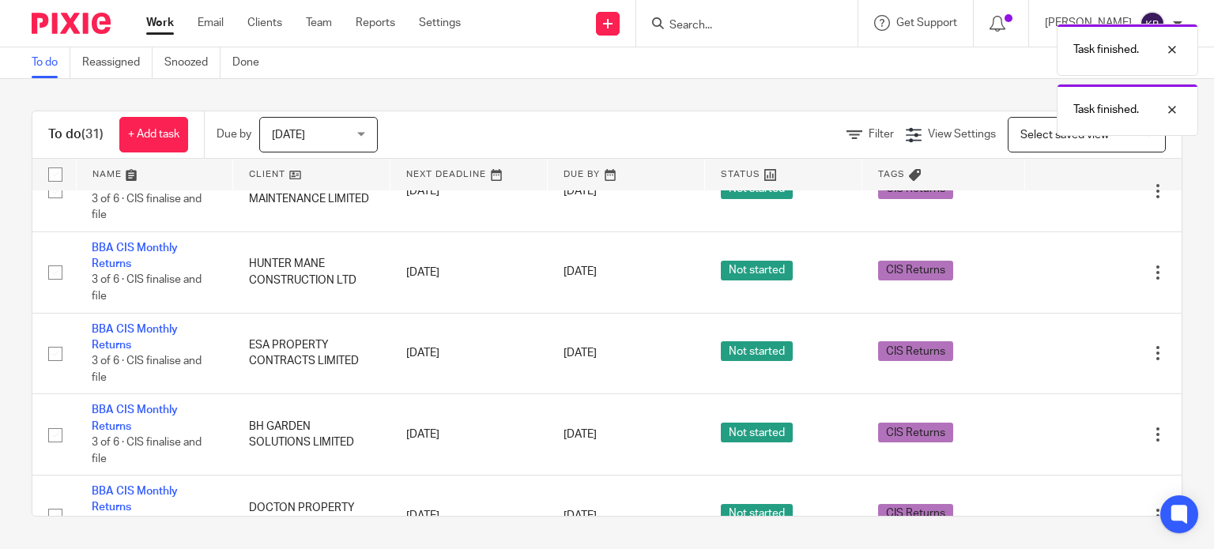
click at [1071, 439] on icon at bounding box center [1079, 435] width 16 height 16
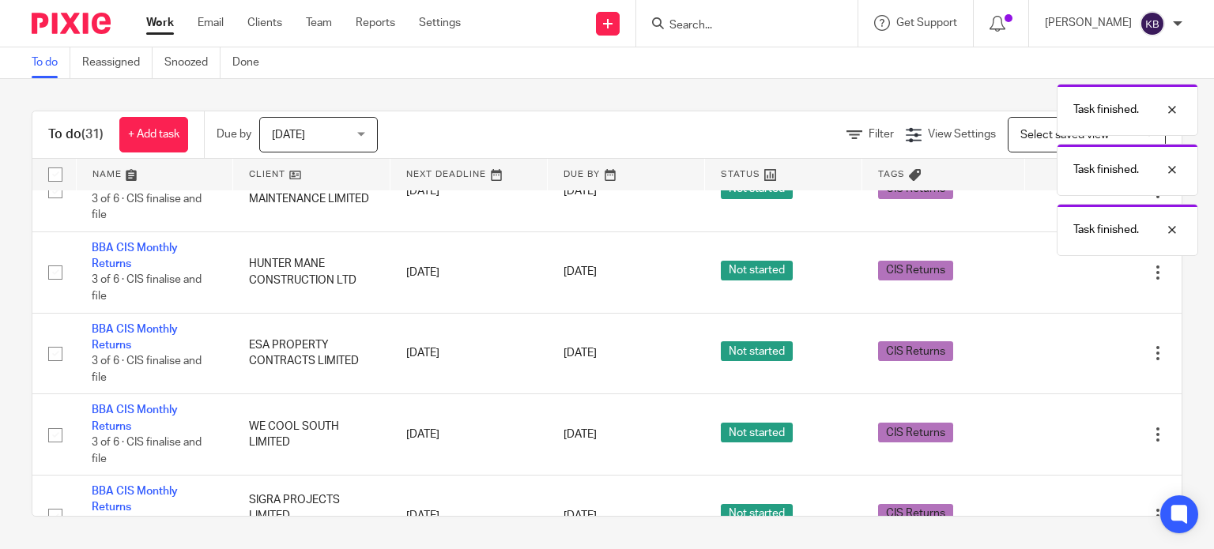
click at [1071, 439] on icon at bounding box center [1079, 435] width 16 height 16
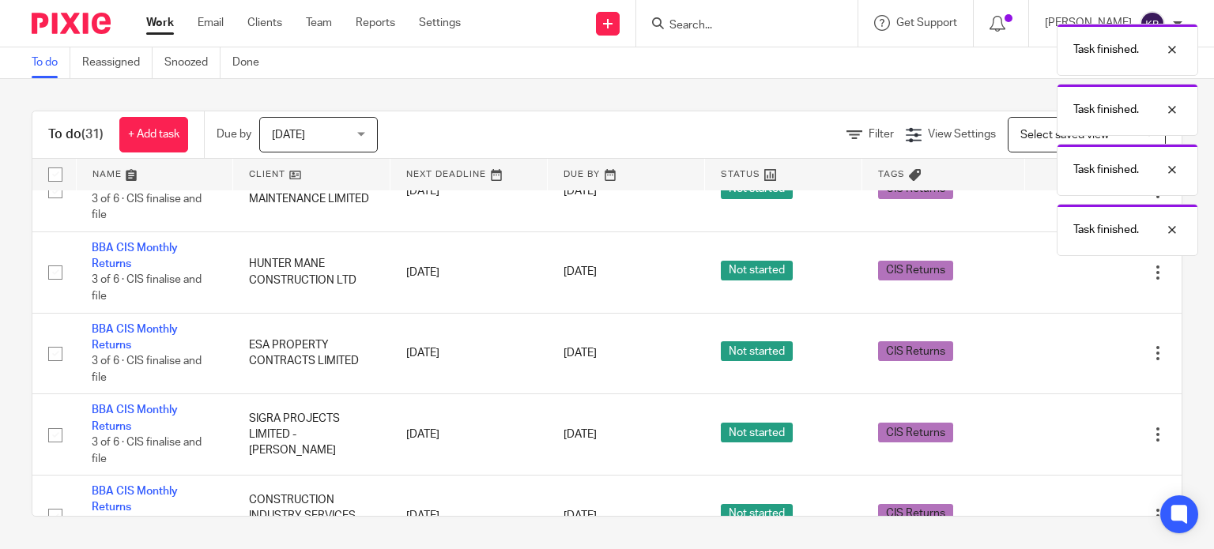
click at [1071, 439] on icon at bounding box center [1079, 435] width 16 height 16
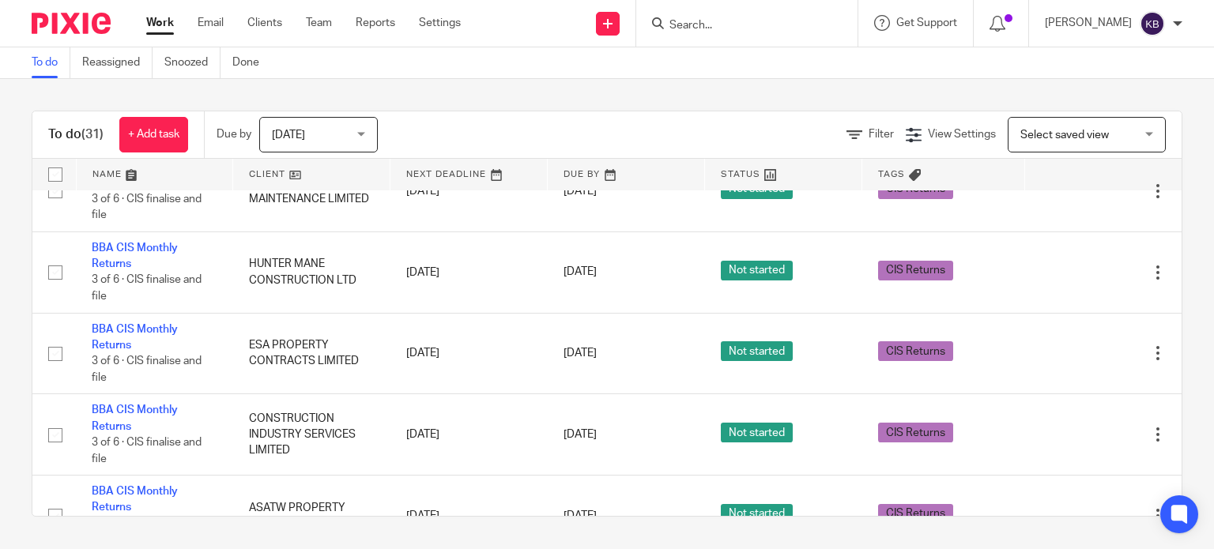
click at [1071, 439] on icon at bounding box center [1079, 435] width 16 height 16
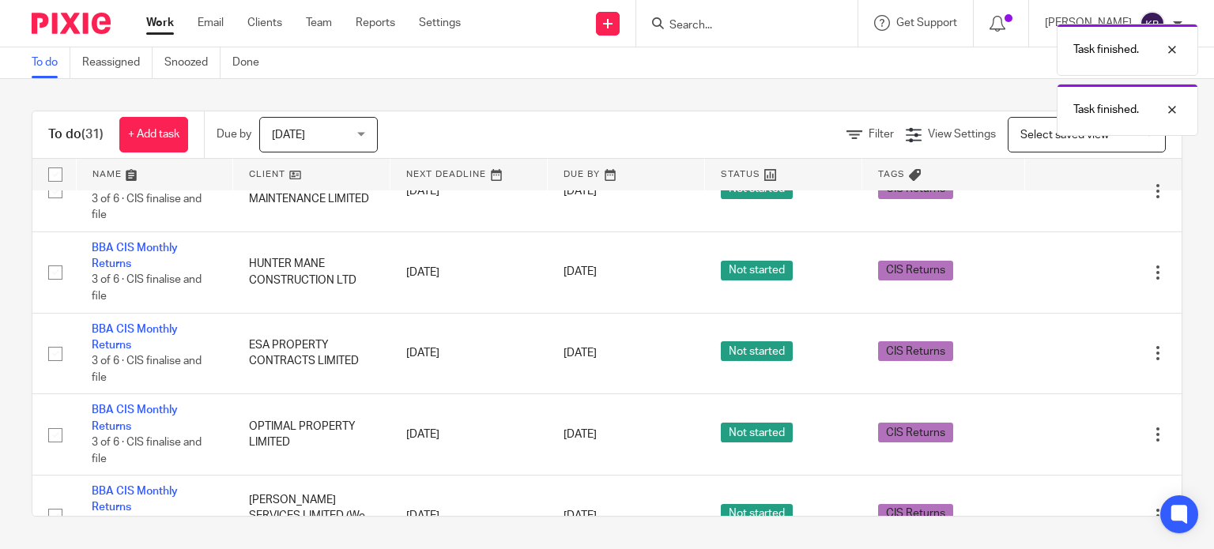
click at [1071, 439] on icon at bounding box center [1079, 435] width 16 height 16
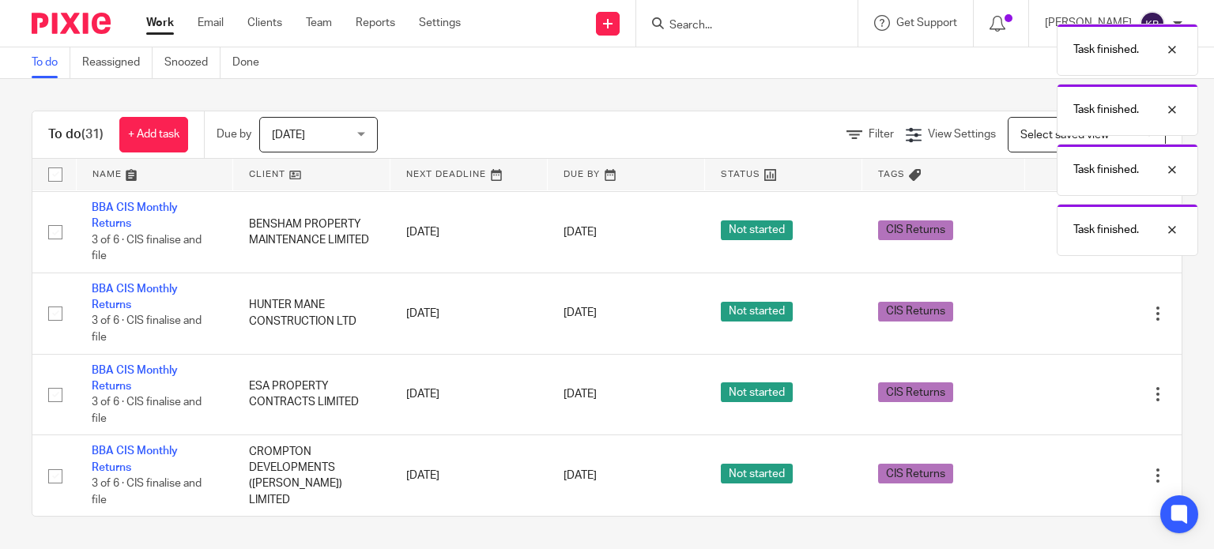
scroll to position [279, 0]
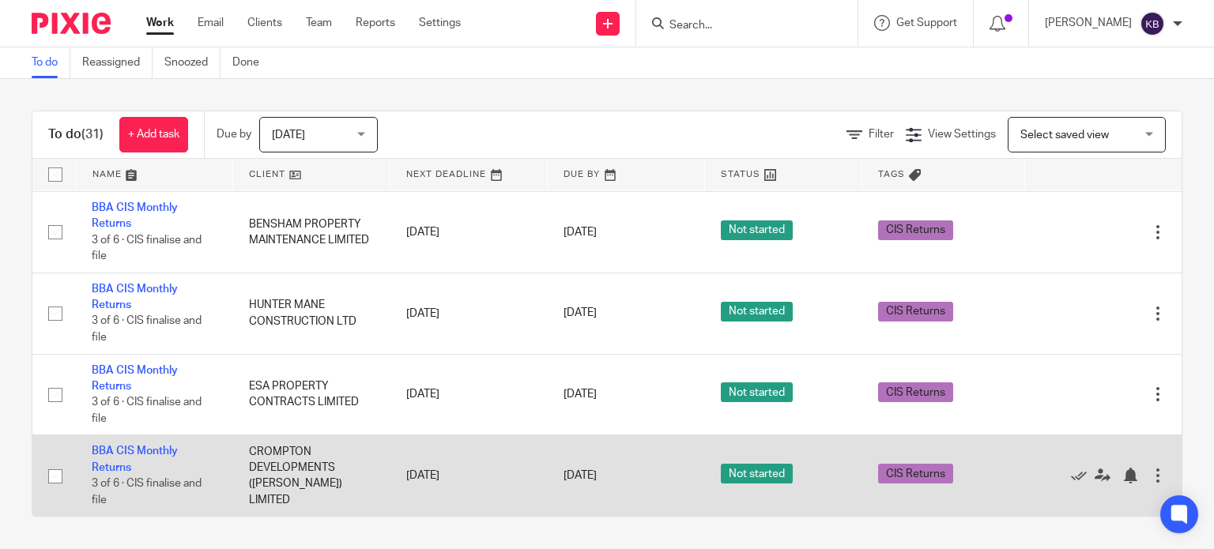
click at [1150, 473] on div at bounding box center [1158, 476] width 16 height 16
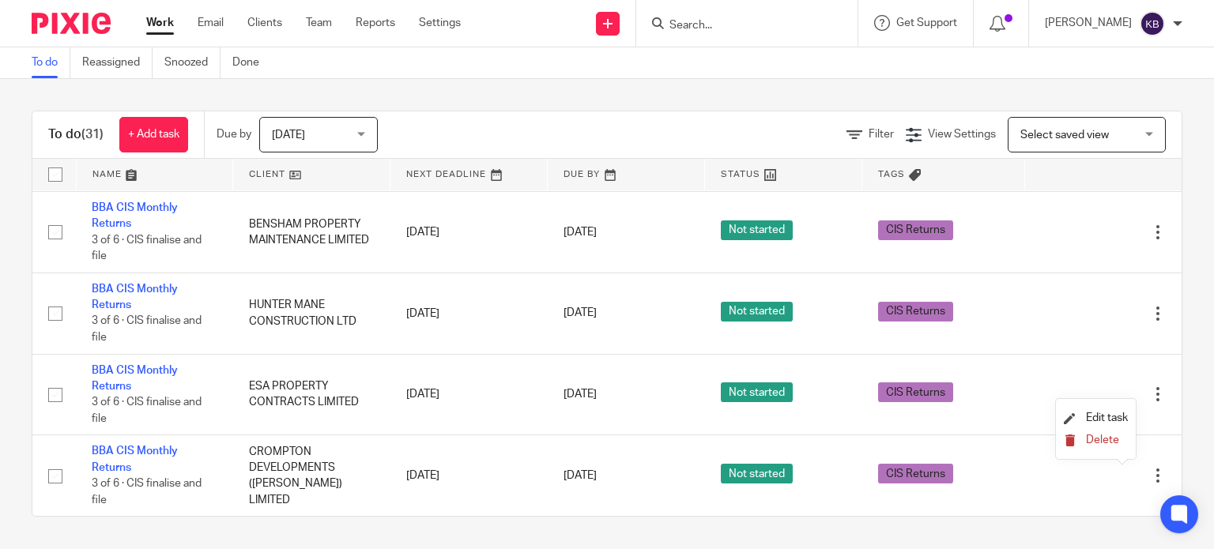
click at [1107, 441] on span "Delete" at bounding box center [1102, 440] width 33 height 11
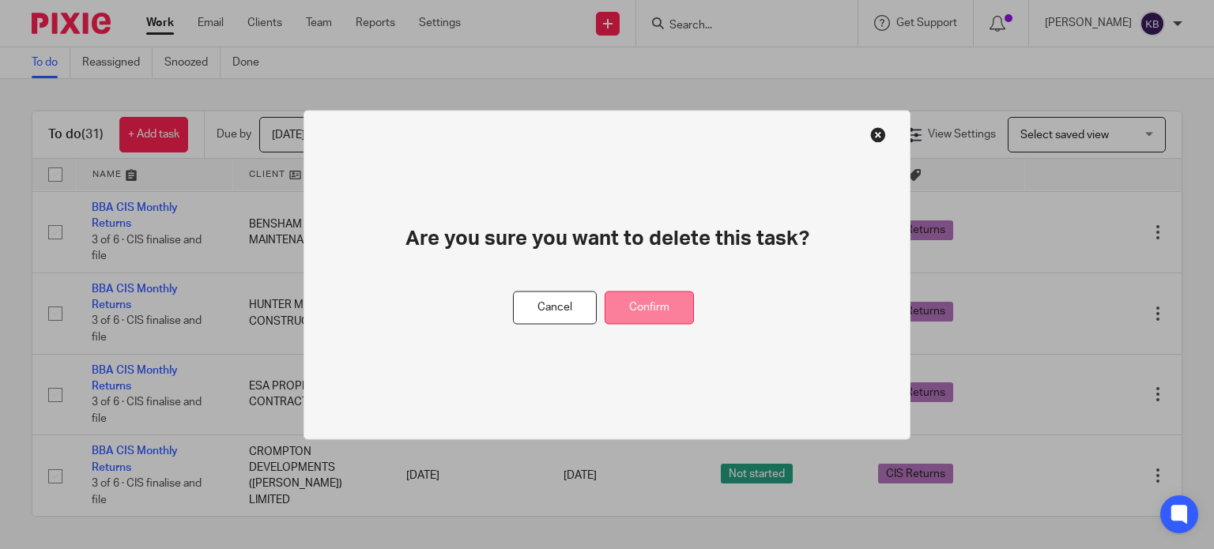
click at [669, 306] on button "Confirm" at bounding box center [649, 308] width 89 height 34
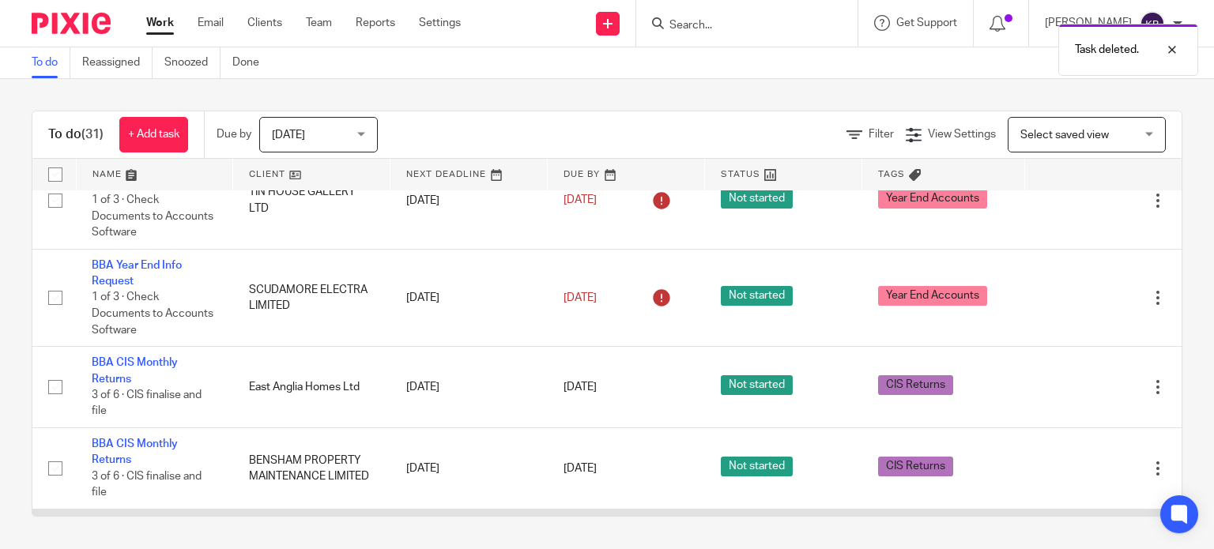
scroll to position [0, 0]
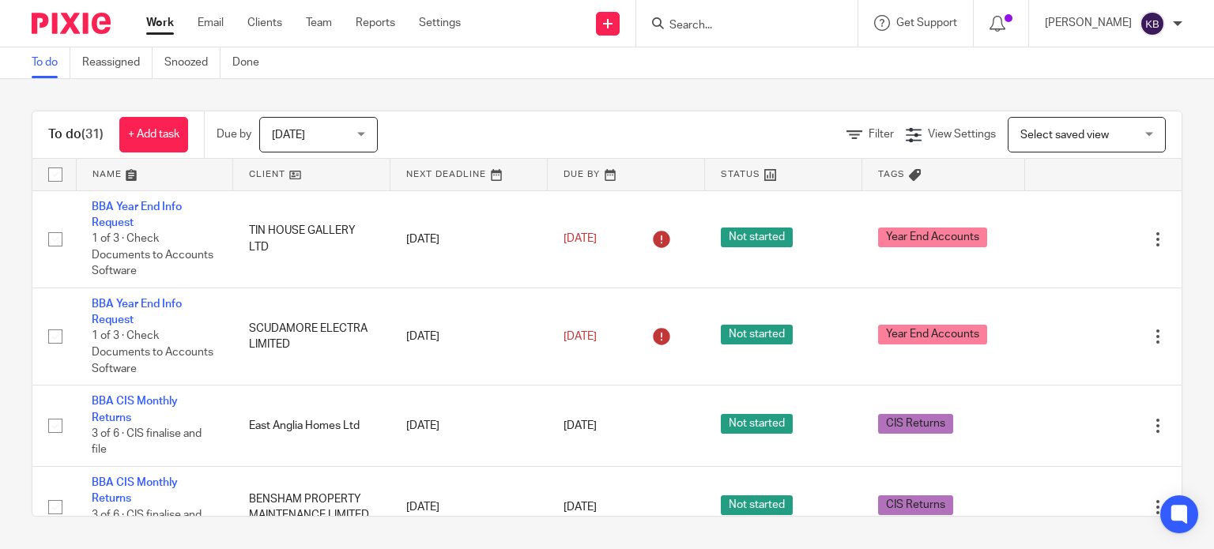
click at [713, 22] on input "Search" at bounding box center [739, 26] width 142 height 14
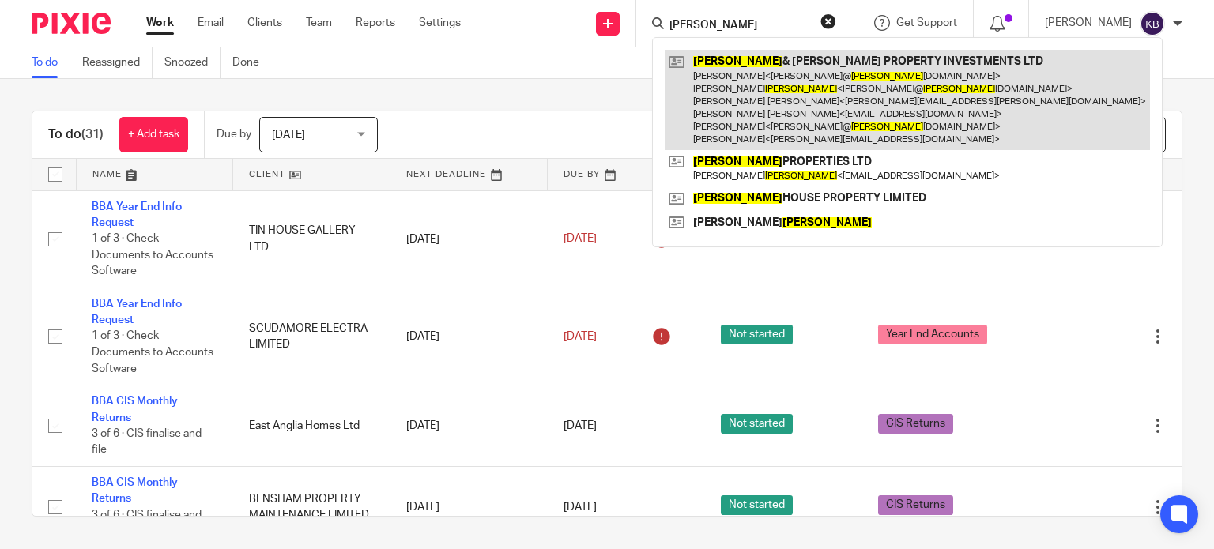
type input "hanson"
click at [743, 76] on link at bounding box center [907, 100] width 485 height 100
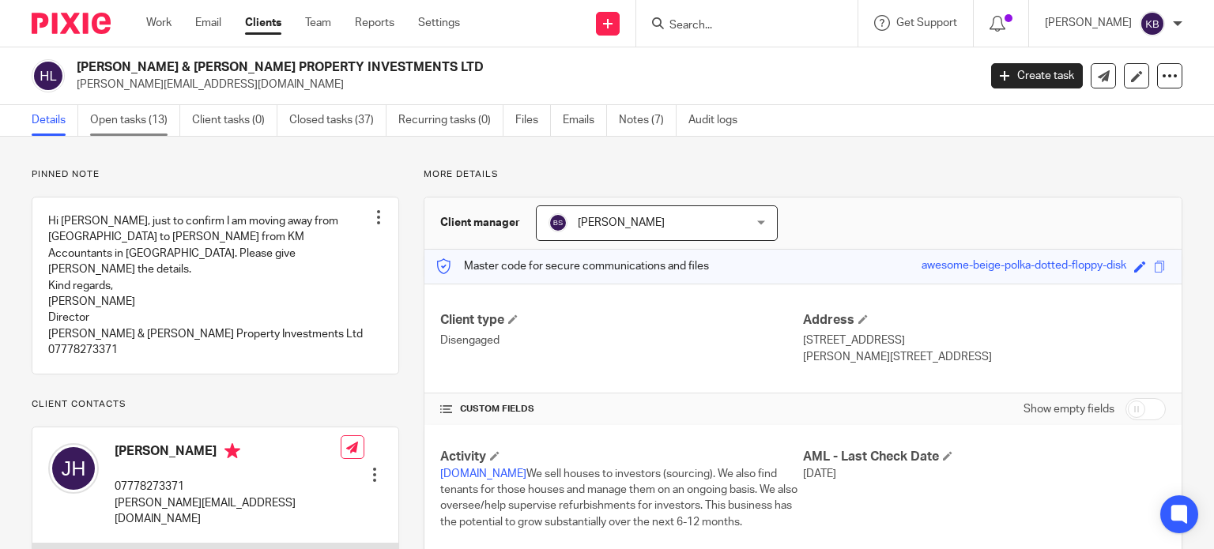
click at [146, 119] on link "Open tasks (13)" at bounding box center [135, 120] width 90 height 31
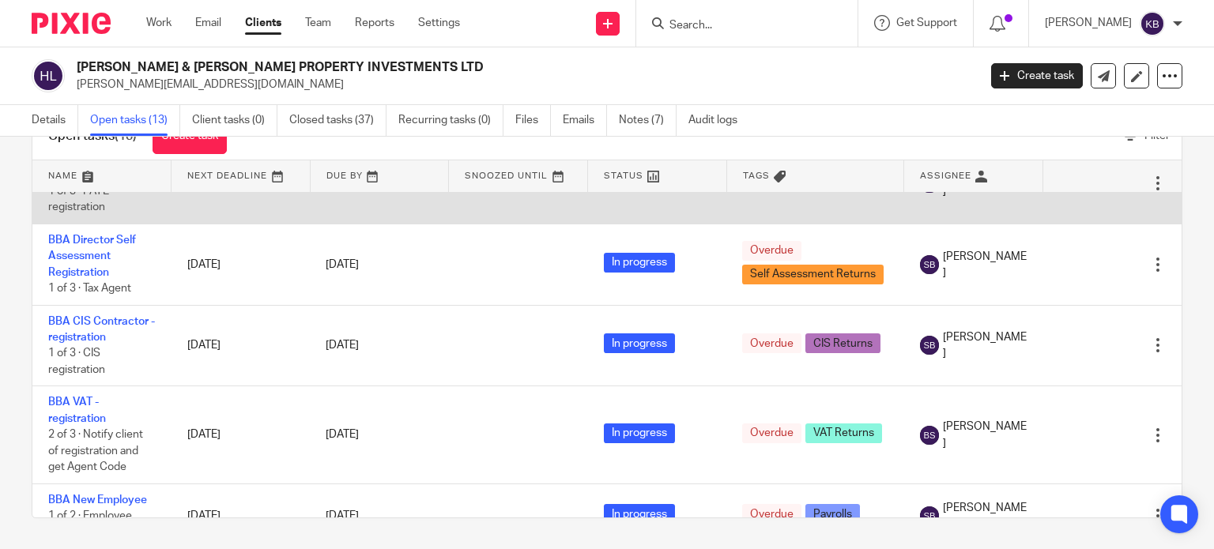
scroll to position [158, 0]
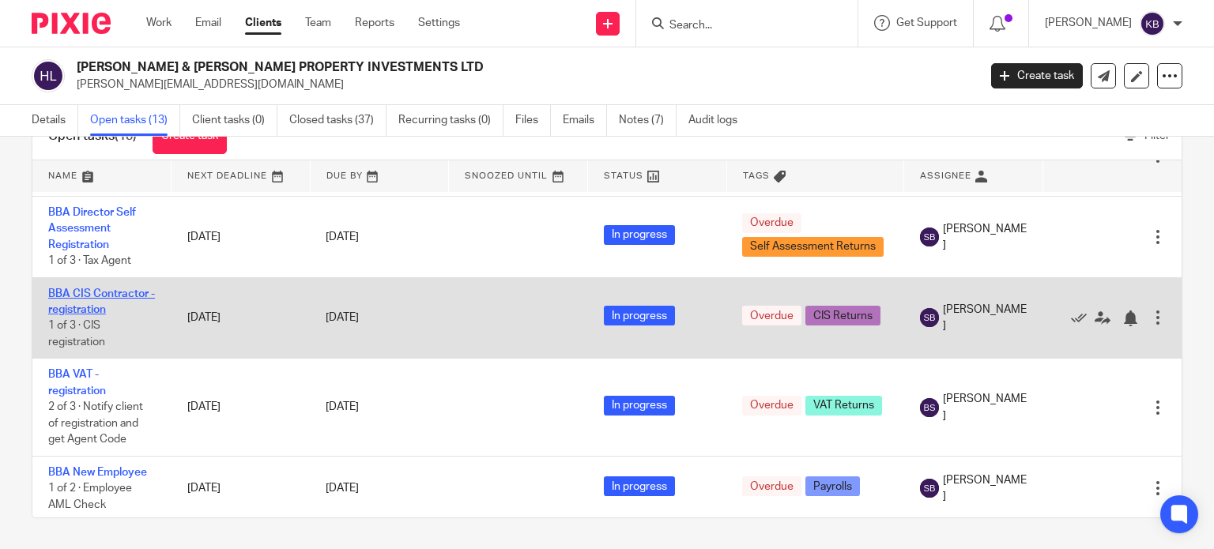
click at [100, 297] on link "BBA CIS Contractor - registration" at bounding box center [101, 301] width 107 height 27
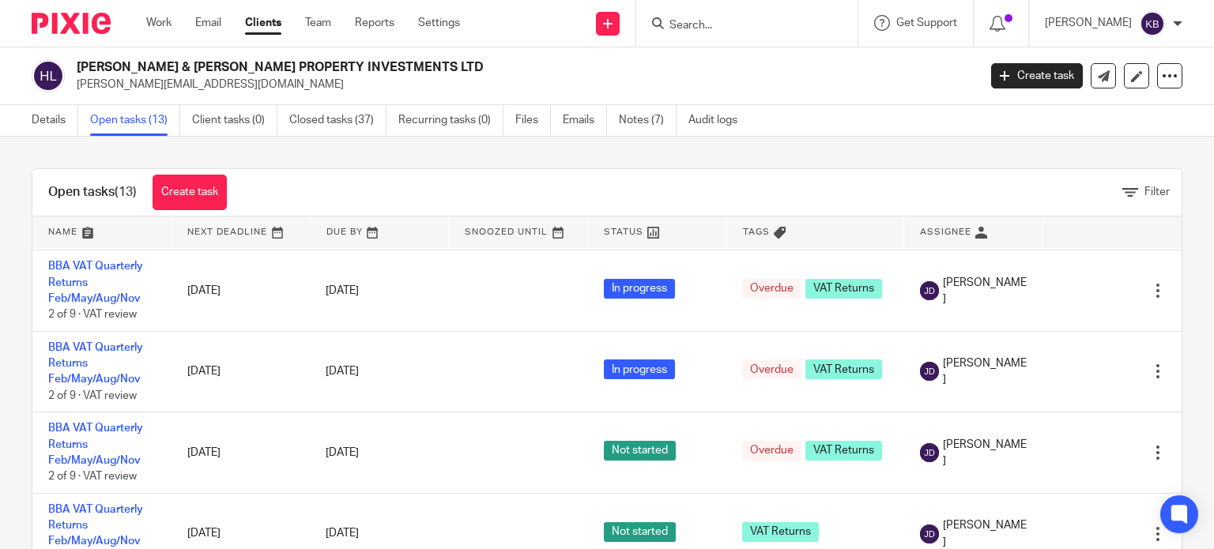
scroll to position [730, 0]
click at [707, 32] on input "Search" at bounding box center [739, 26] width 142 height 14
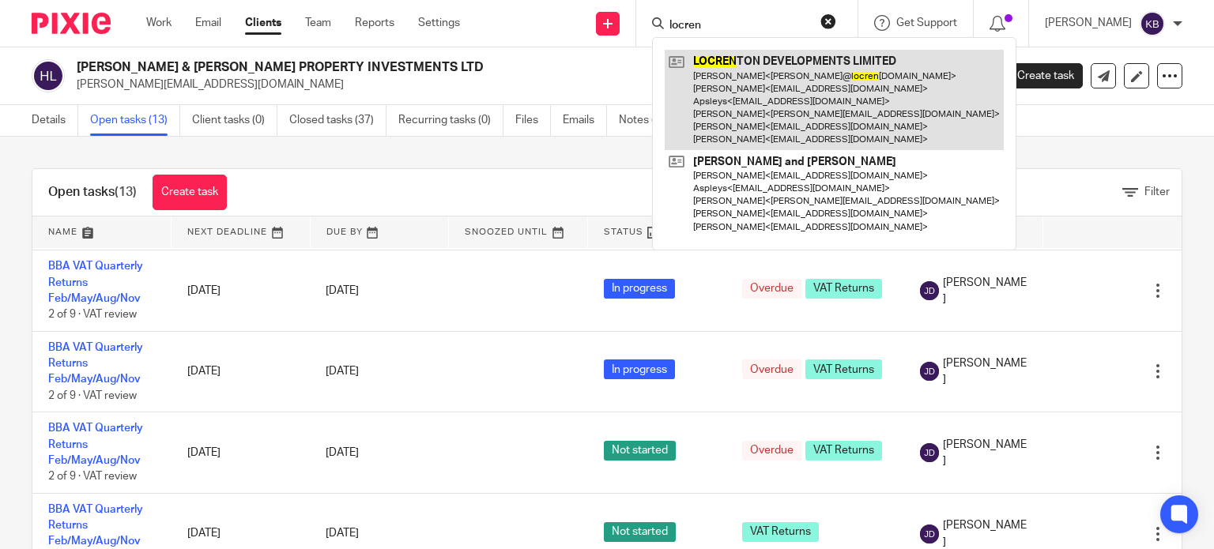
type input "locren"
click at [756, 66] on link at bounding box center [834, 100] width 339 height 100
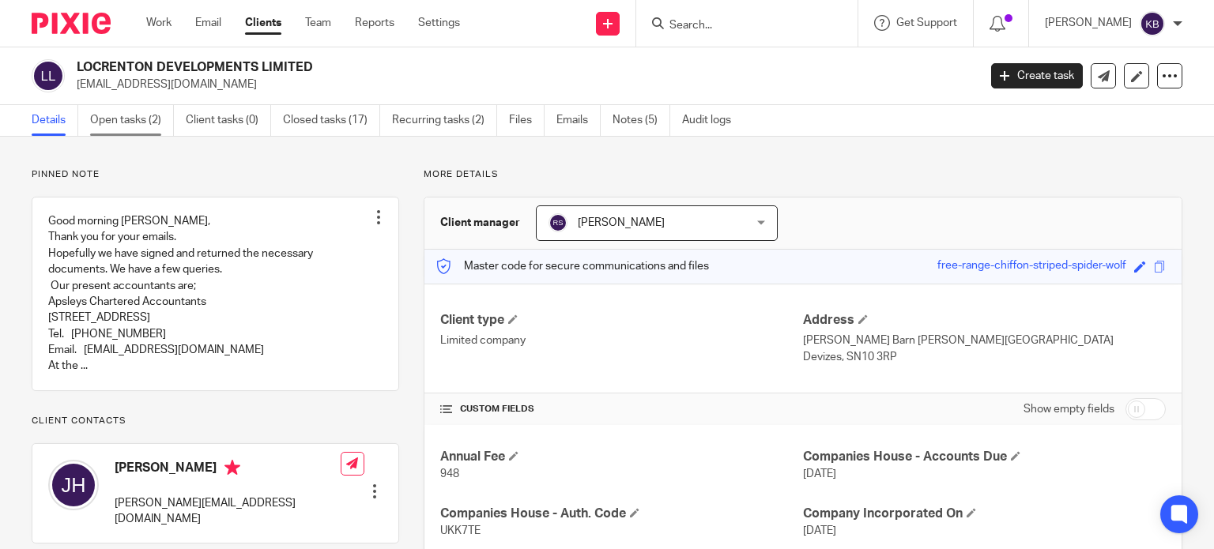
click at [127, 116] on link "Open tasks (2)" at bounding box center [132, 120] width 84 height 31
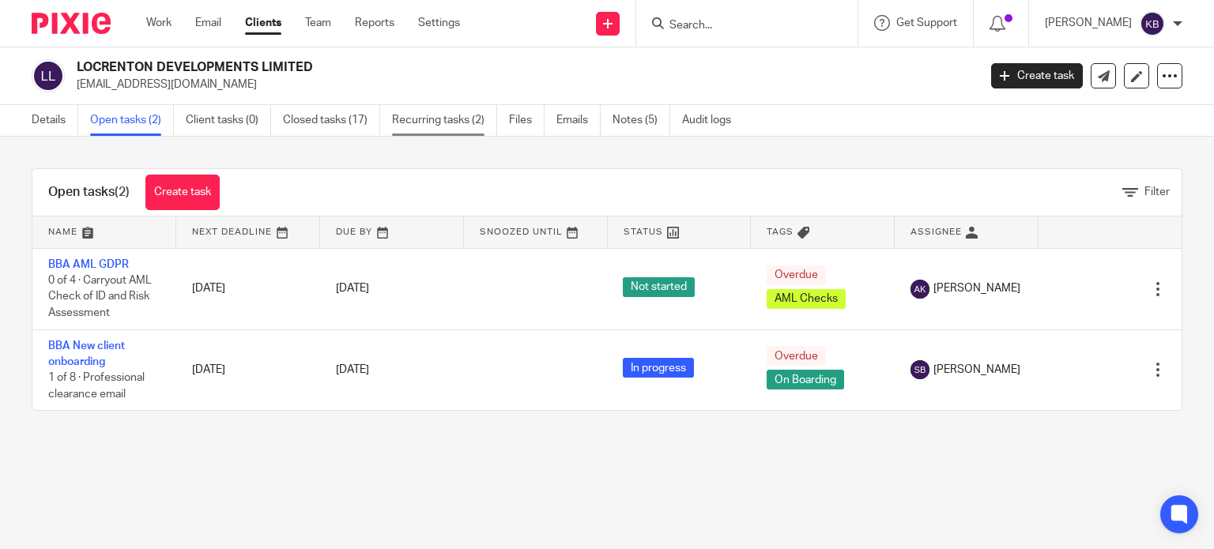
click at [427, 122] on link "Recurring tasks (2)" at bounding box center [444, 120] width 105 height 31
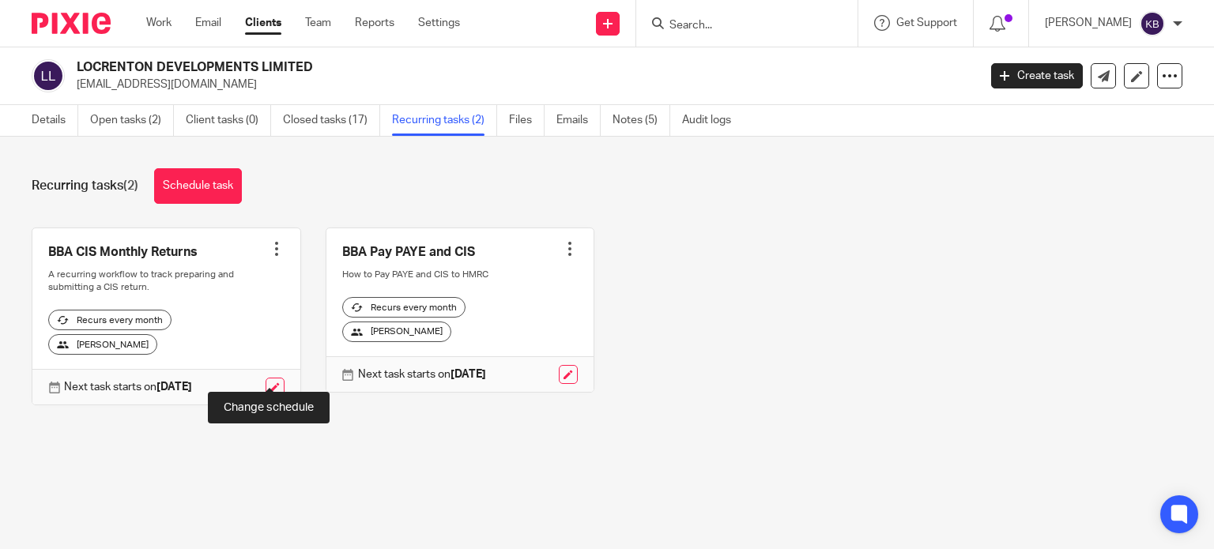
click at [270, 378] on link at bounding box center [275, 387] width 19 height 19
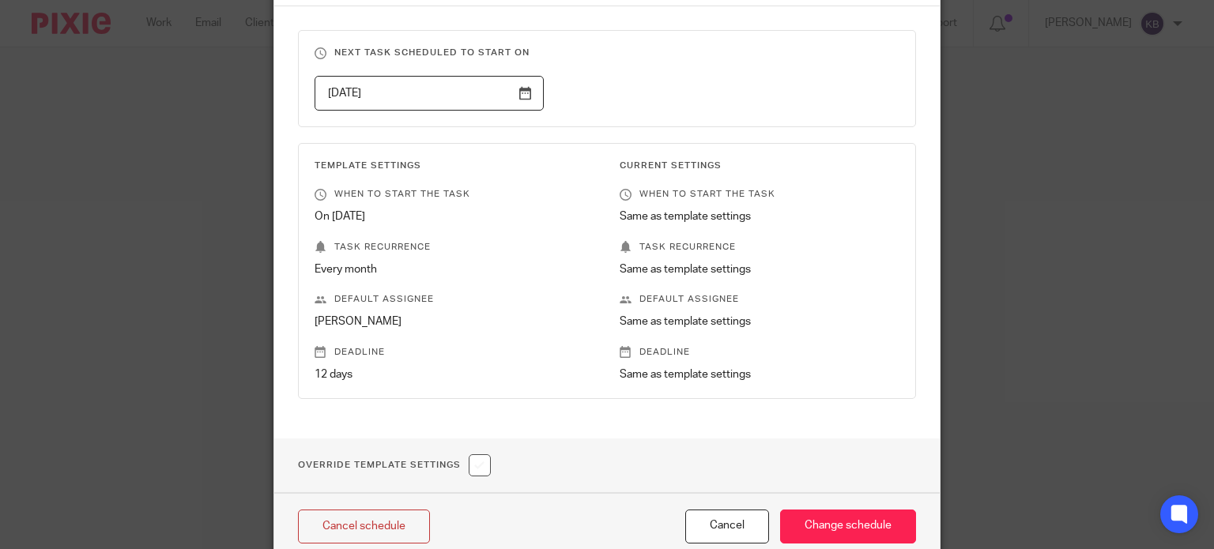
scroll to position [231, 0]
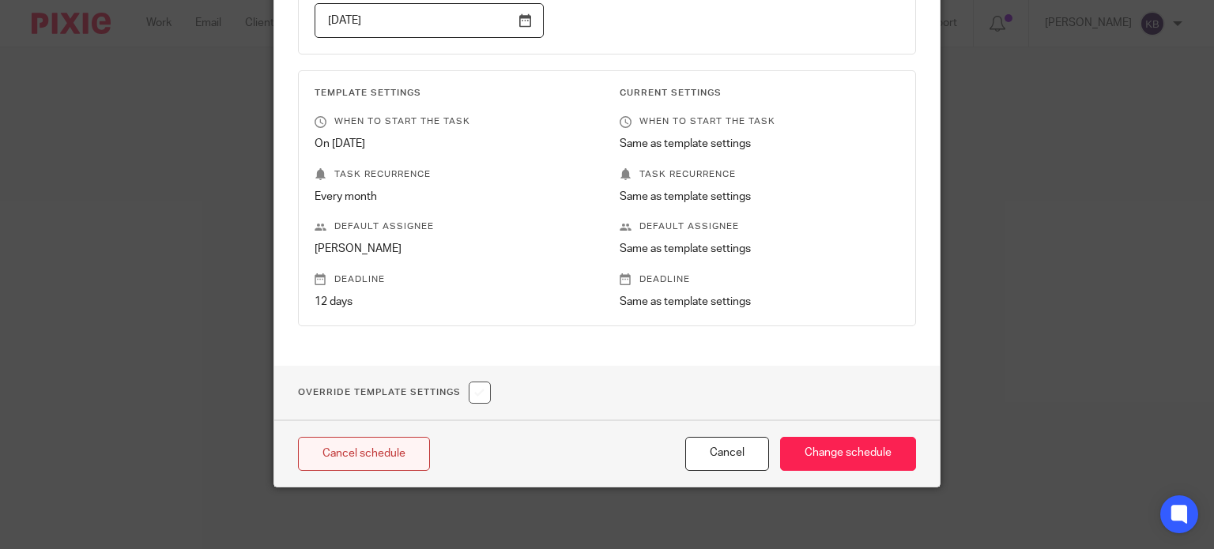
click at [351, 448] on link "Cancel schedule" at bounding box center [364, 454] width 132 height 34
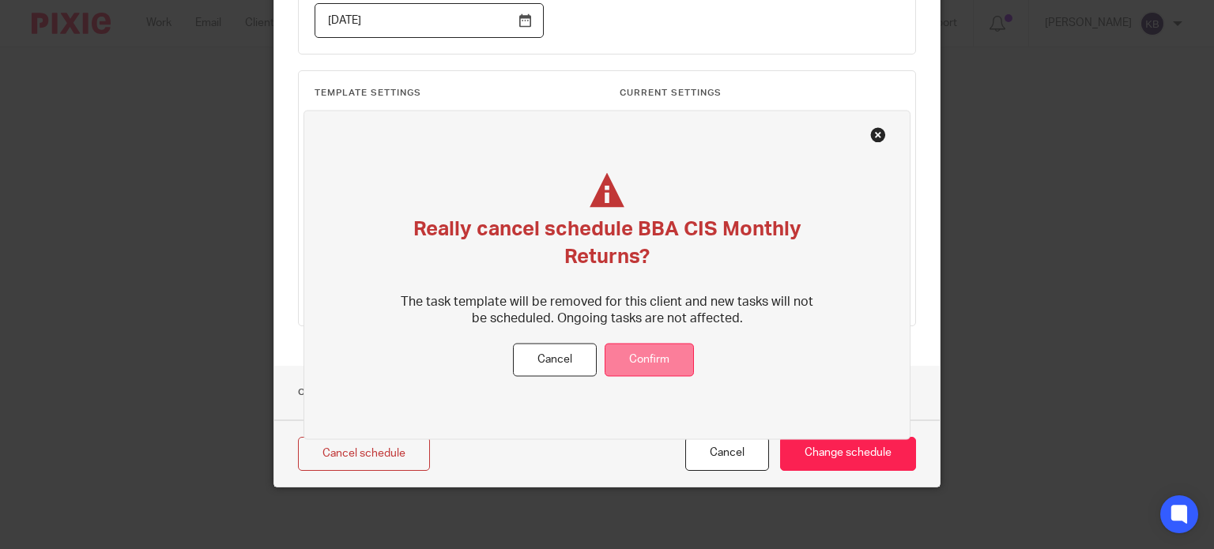
click at [639, 360] on button "Confirm" at bounding box center [649, 360] width 89 height 34
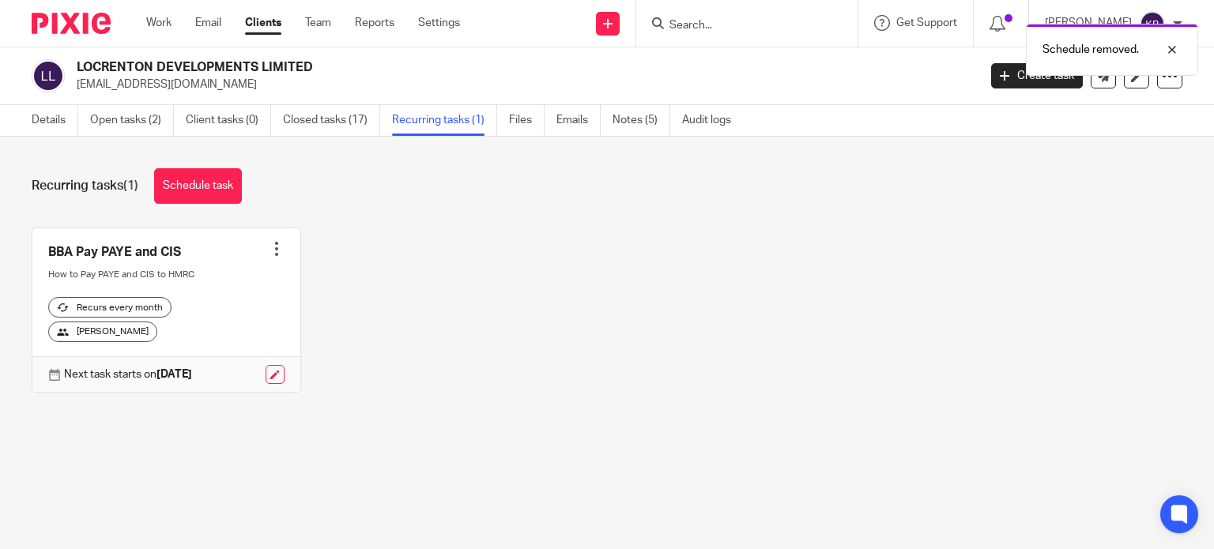
click at [705, 28] on div "Schedule removed." at bounding box center [902, 46] width 591 height 60
click at [707, 25] on div "Schedule removed." at bounding box center [902, 46] width 591 height 60
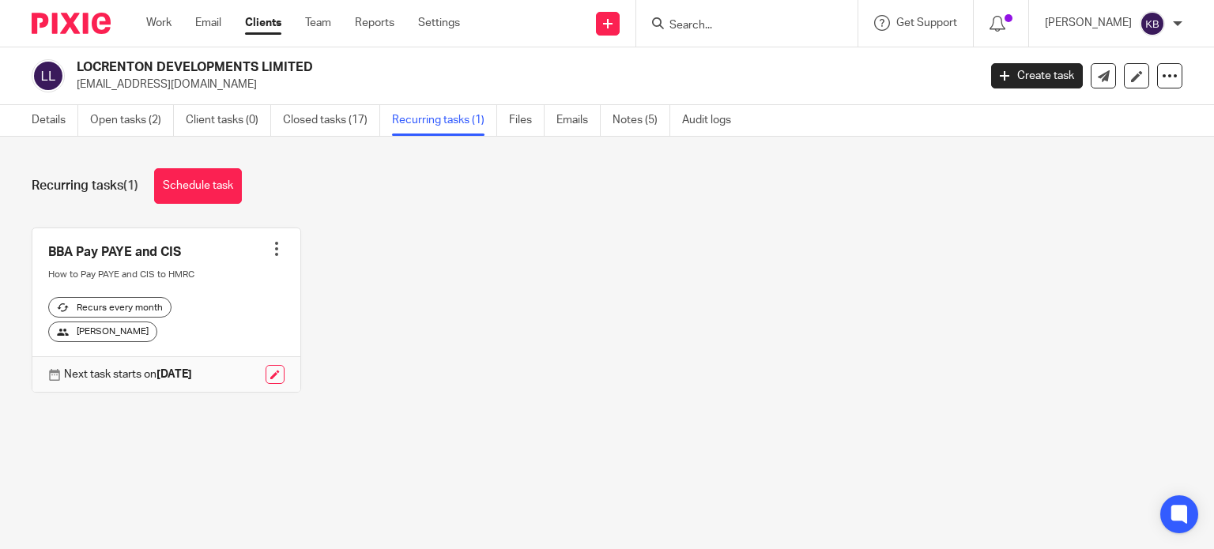
click at [699, 24] on input "Search" at bounding box center [739, 26] width 142 height 14
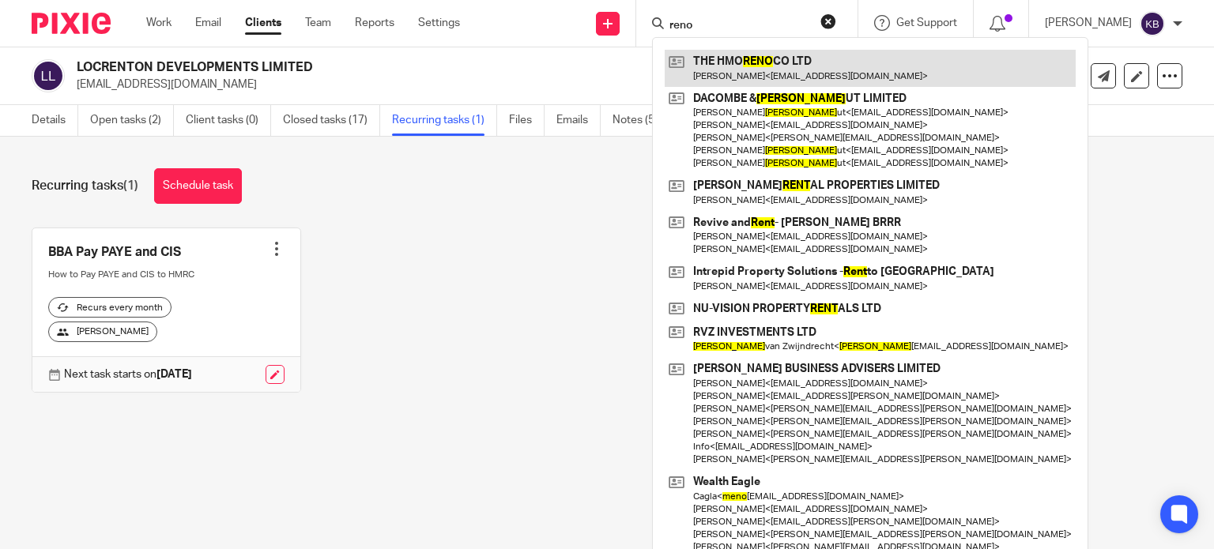
type input "reno"
click at [715, 59] on link at bounding box center [870, 68] width 411 height 36
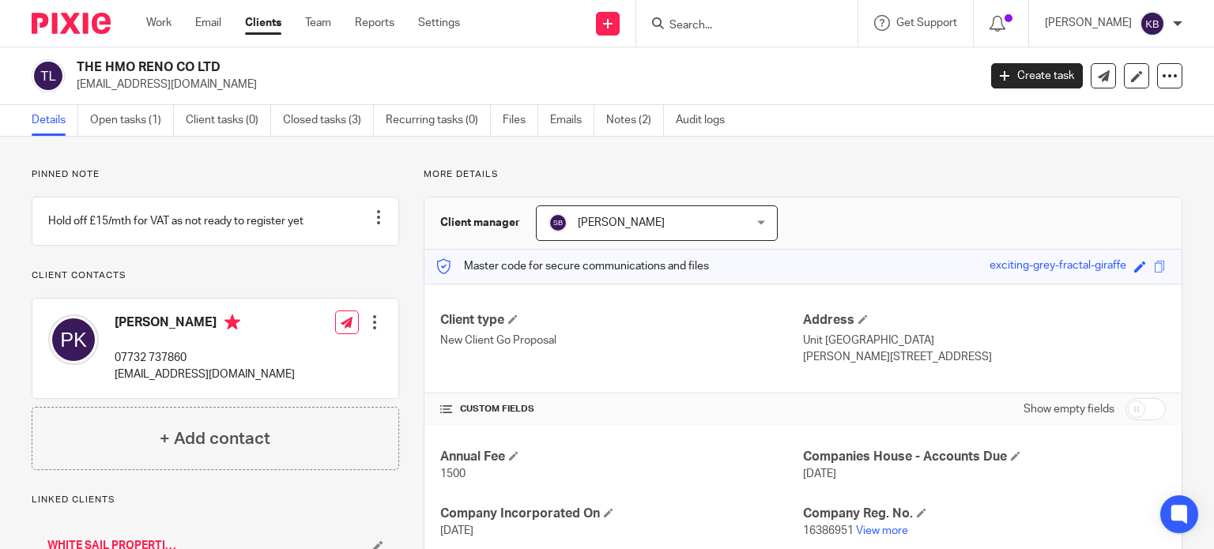
click at [708, 28] on input "Search" at bounding box center [739, 26] width 142 height 14
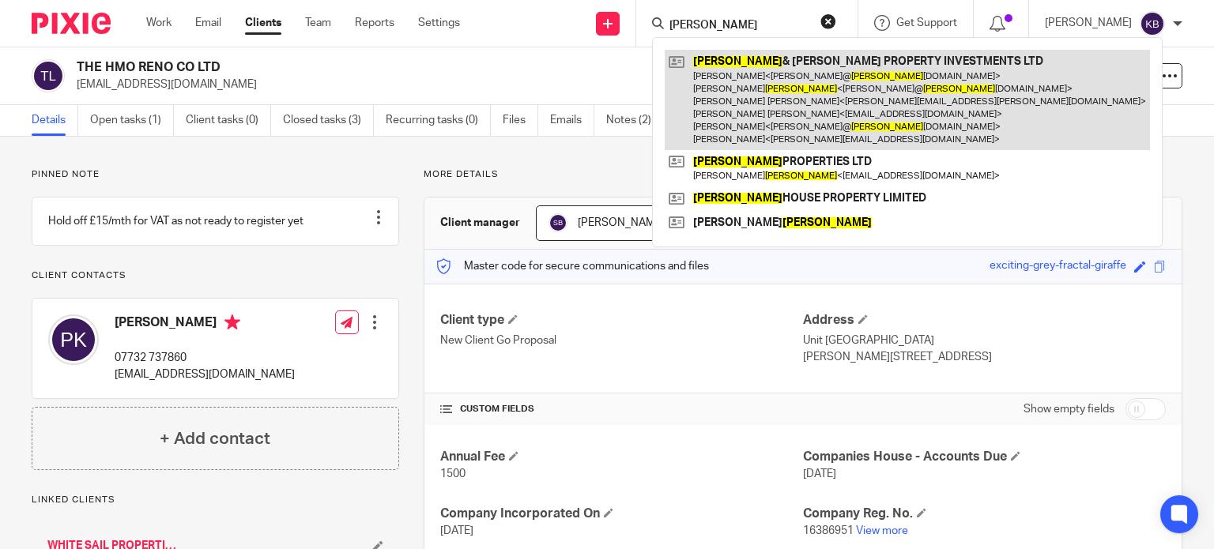
type input "[PERSON_NAME]"
click at [737, 73] on link at bounding box center [907, 100] width 485 height 100
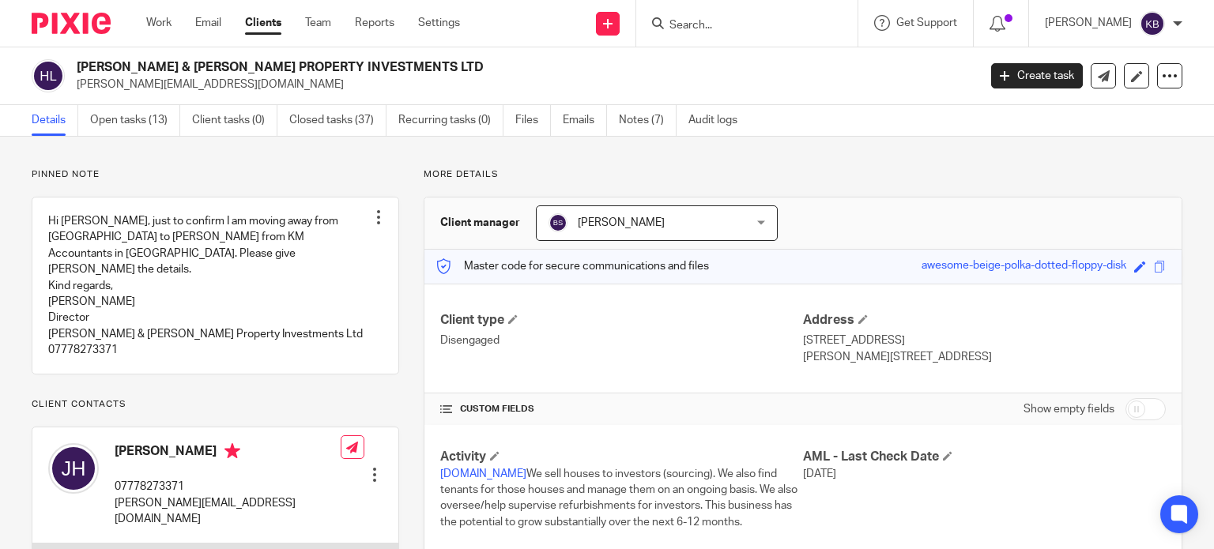
click at [743, 27] on input "Search" at bounding box center [739, 26] width 142 height 14
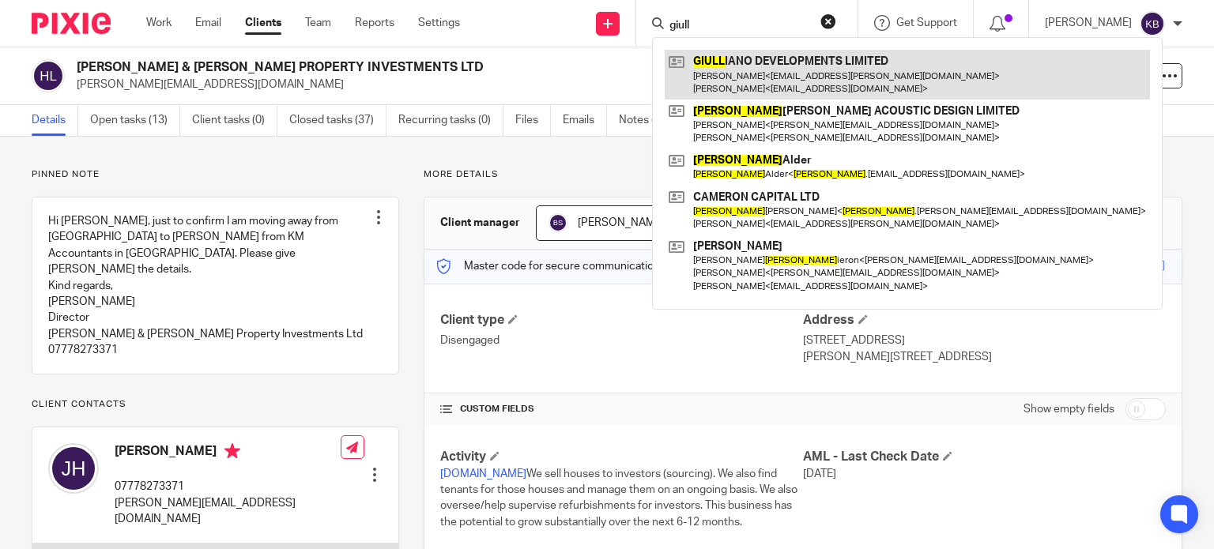
type input "giull"
click at [738, 66] on link at bounding box center [907, 74] width 485 height 49
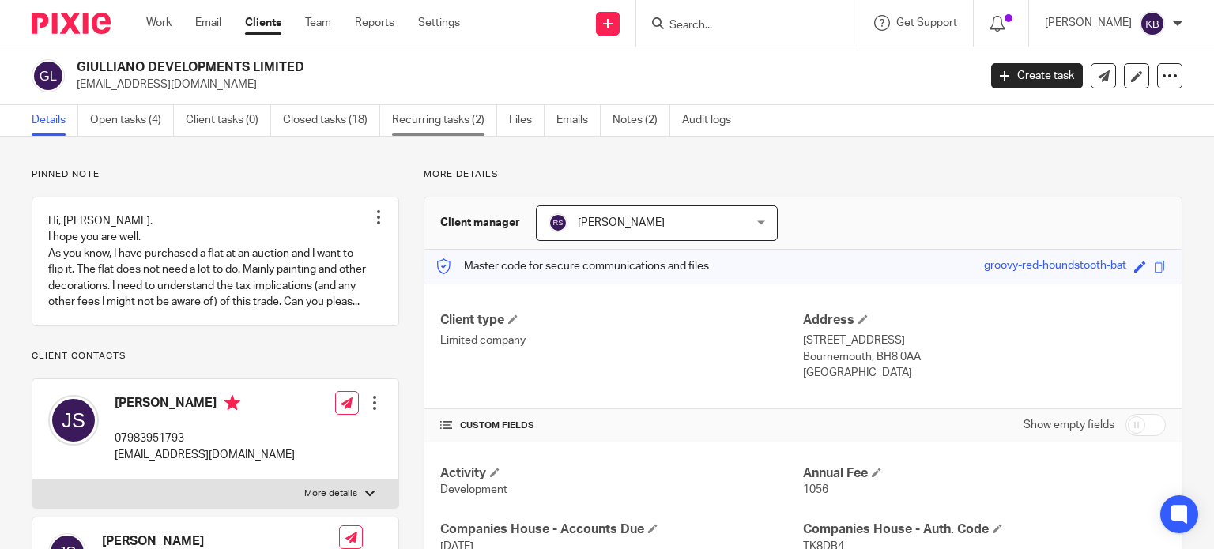
click at [470, 116] on link "Recurring tasks (2)" at bounding box center [444, 120] width 105 height 31
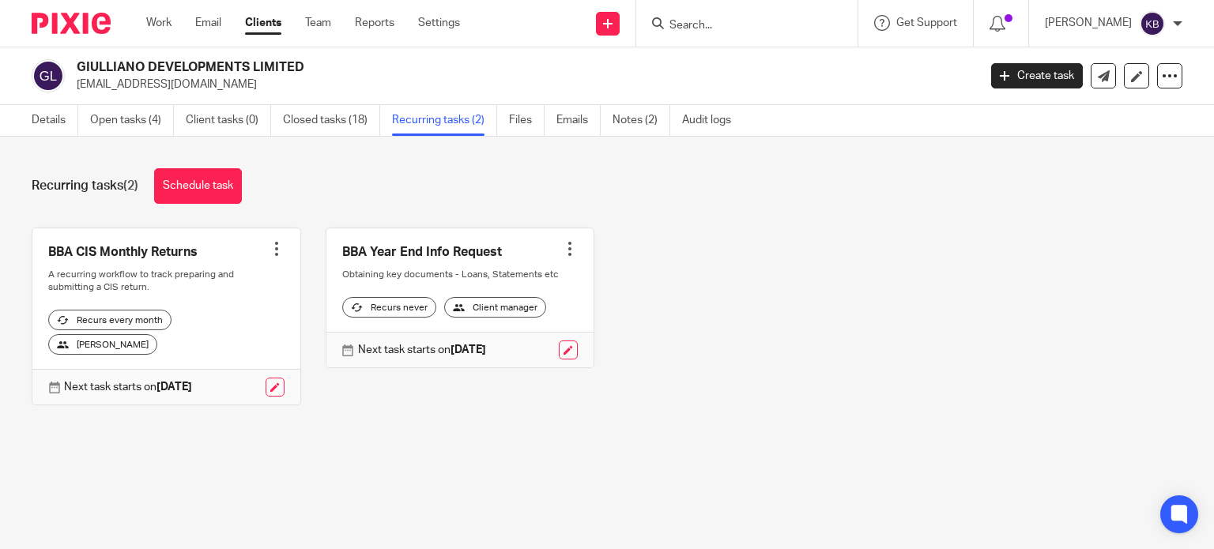
click at [269, 249] on div at bounding box center [277, 249] width 16 height 16
click at [228, 346] on span "Cancel schedule" at bounding box center [212, 348] width 83 height 11
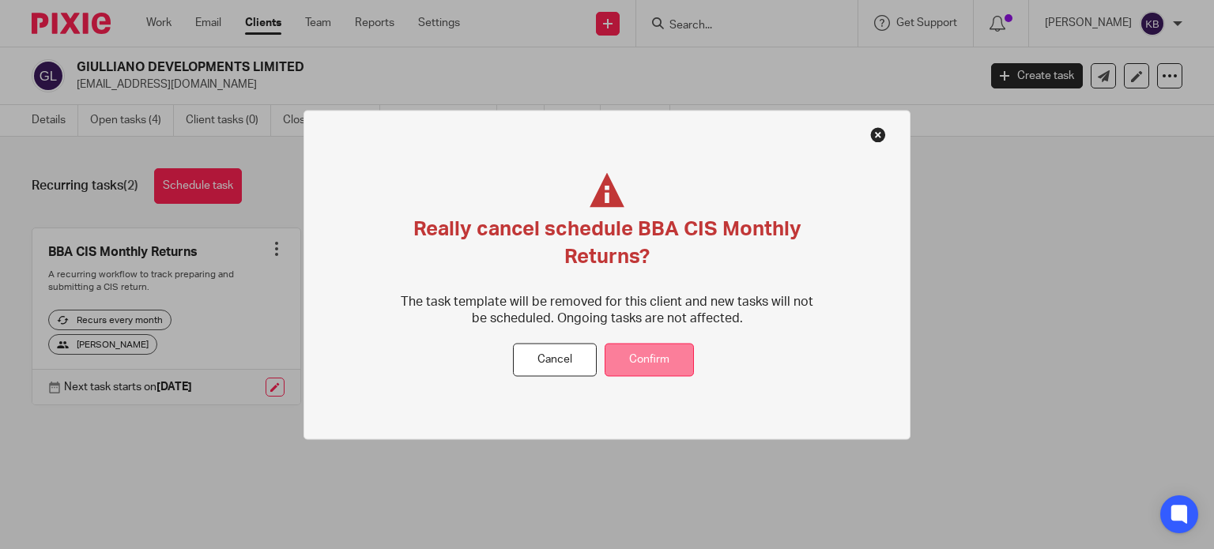
click at [634, 360] on button "Confirm" at bounding box center [649, 360] width 89 height 34
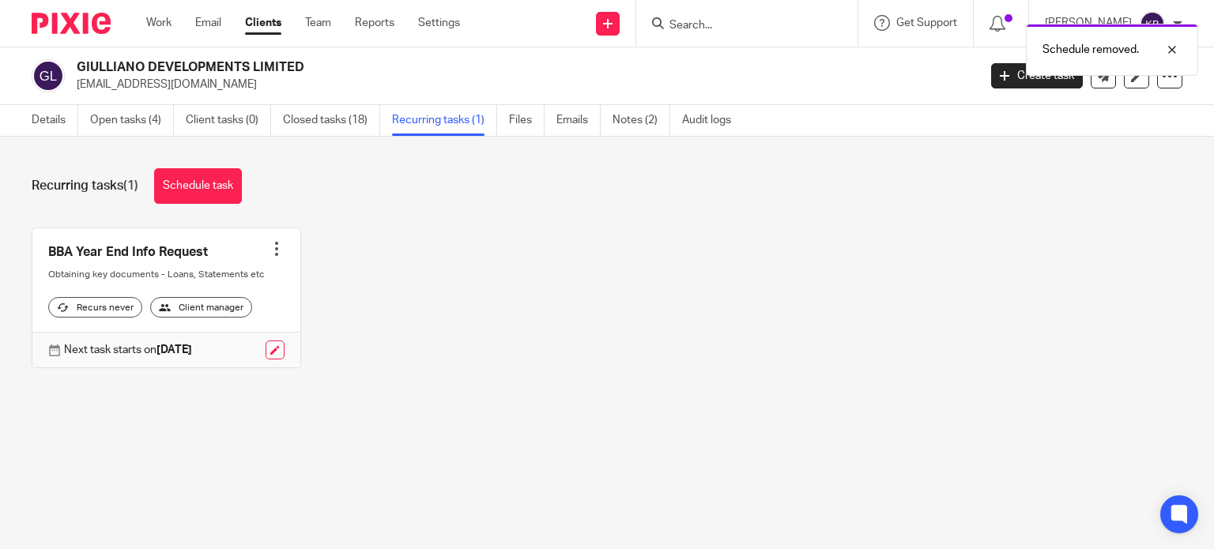
click at [703, 25] on div "Schedule removed." at bounding box center [902, 46] width 591 height 60
click at [706, 22] on div "Schedule removed." at bounding box center [902, 46] width 591 height 60
click at [695, 25] on div "Schedule removed." at bounding box center [902, 46] width 591 height 60
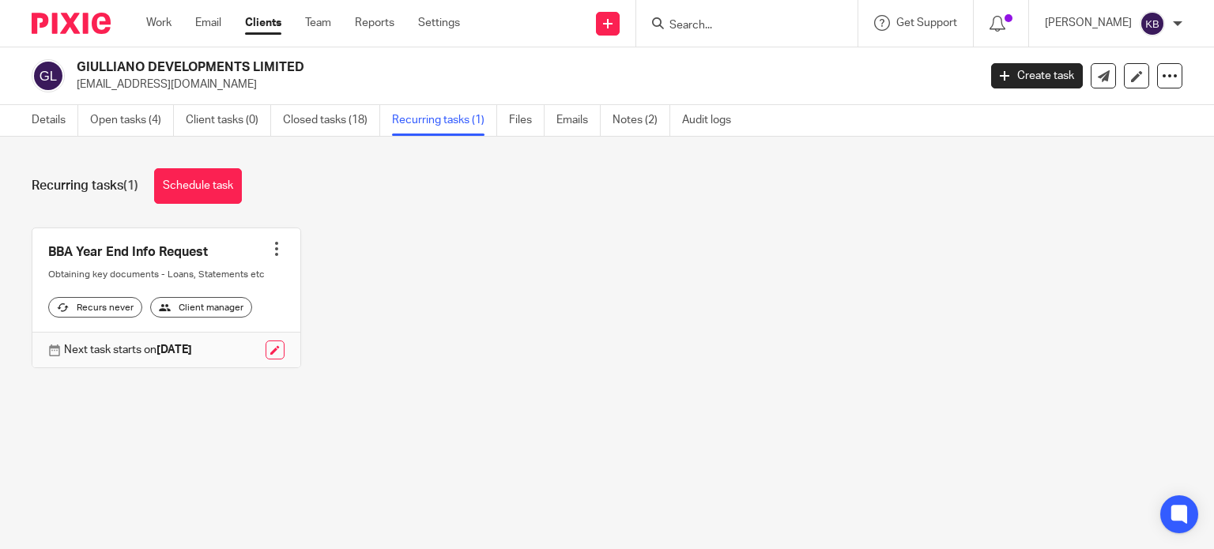
click at [695, 18] on div "Schedule removed." at bounding box center [902, 46] width 591 height 60
click at [697, 21] on input "Search" at bounding box center [739, 26] width 142 height 14
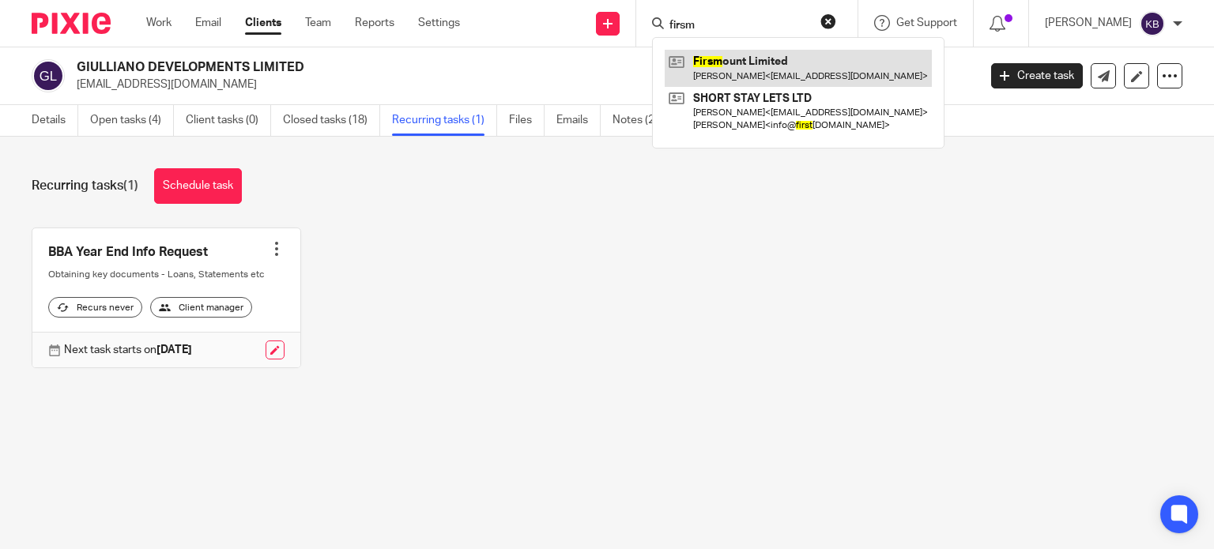
type input "firsm"
click at [726, 59] on link at bounding box center [798, 68] width 267 height 36
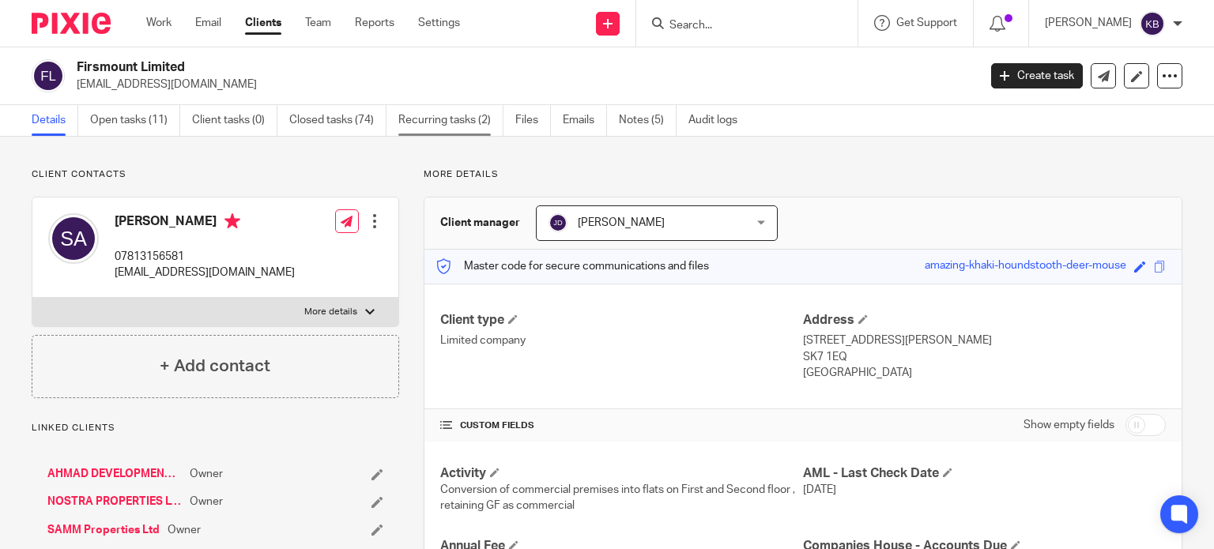
click at [450, 122] on link "Recurring tasks (2)" at bounding box center [450, 120] width 105 height 31
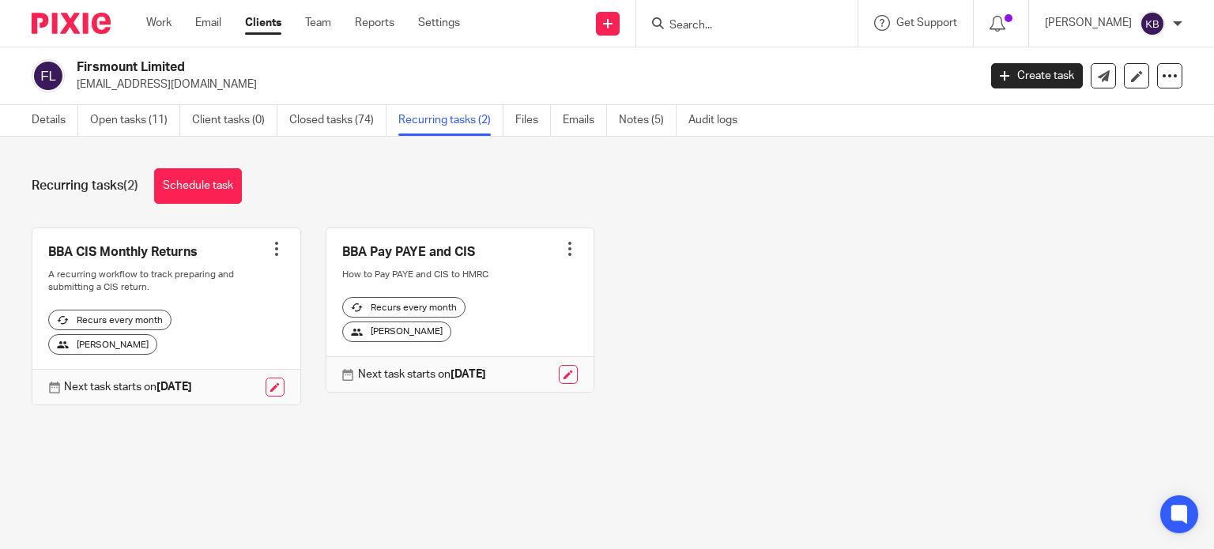
click at [269, 249] on div at bounding box center [277, 249] width 16 height 16
click at [229, 350] on span "Cancel schedule" at bounding box center [212, 348] width 83 height 11
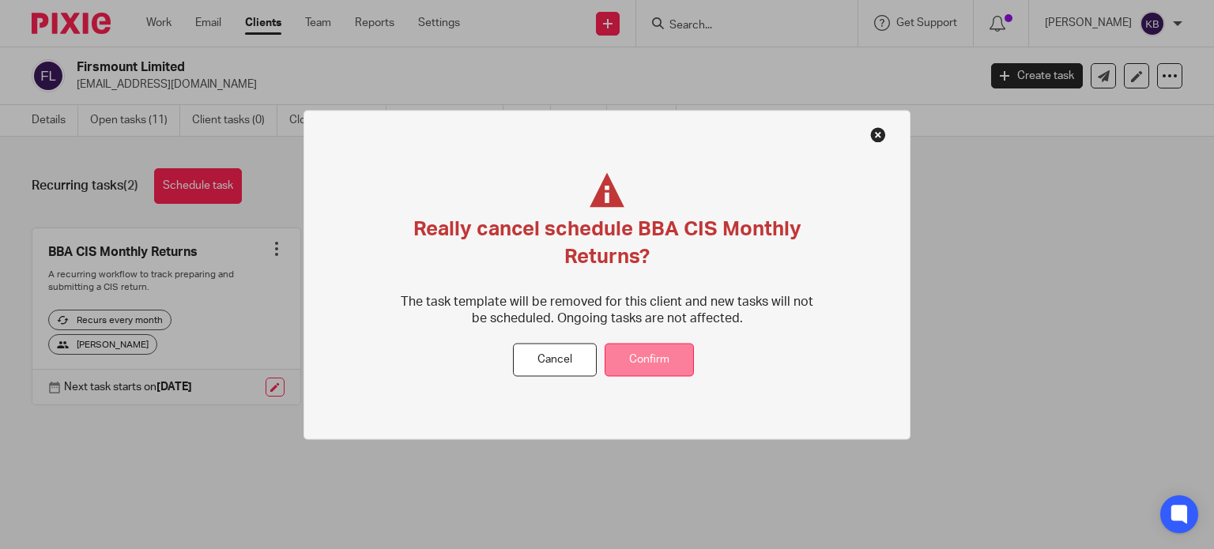
click at [640, 360] on button "Confirm" at bounding box center [649, 360] width 89 height 34
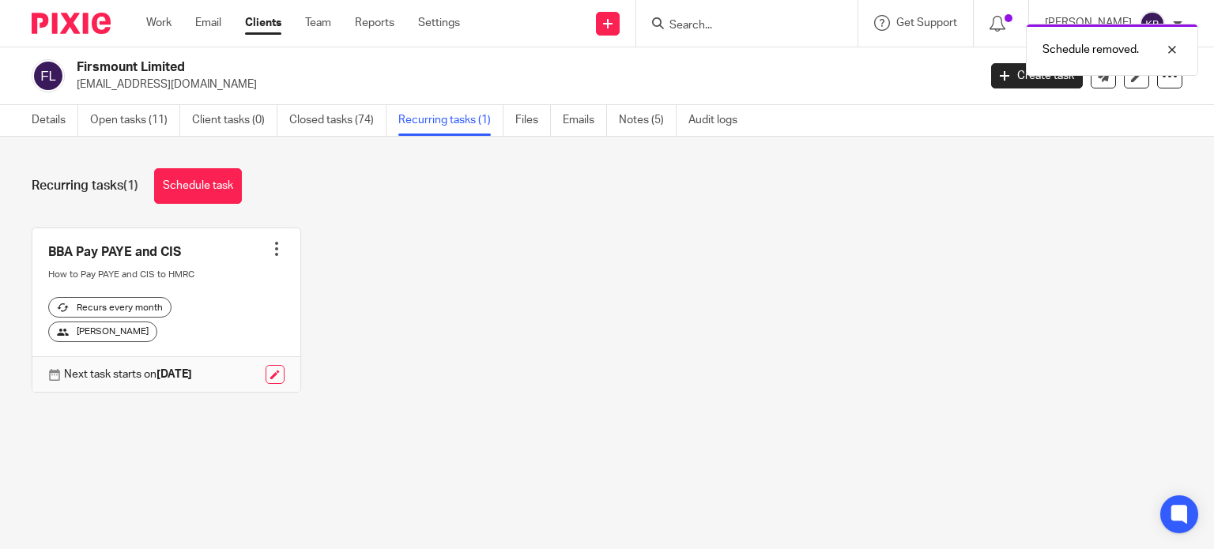
click at [704, 24] on div "Schedule removed." at bounding box center [902, 46] width 591 height 60
click at [699, 23] on div "Schedule removed." at bounding box center [902, 46] width 591 height 60
click at [697, 9] on div at bounding box center [746, 23] width 221 height 47
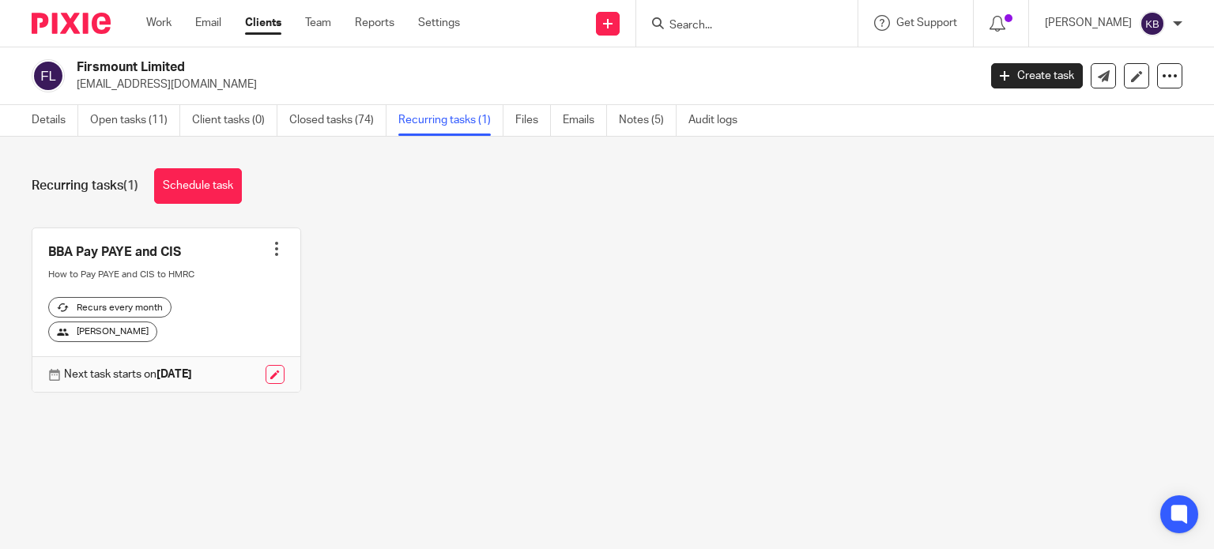
click at [697, 24] on input "Search" at bounding box center [739, 26] width 142 height 14
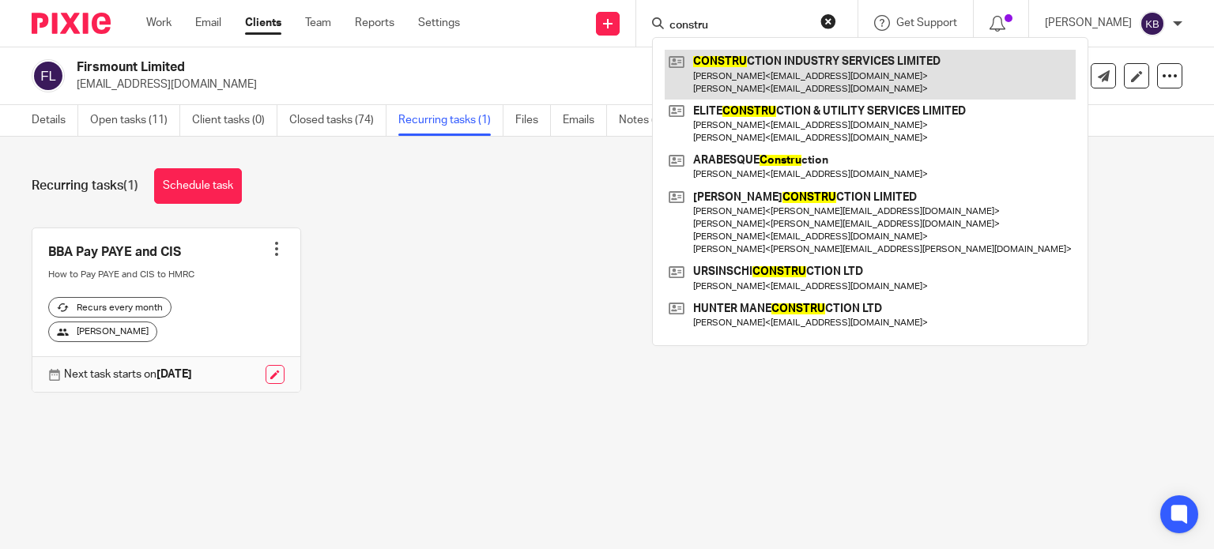
type input "constru"
click at [729, 76] on link at bounding box center [870, 74] width 411 height 49
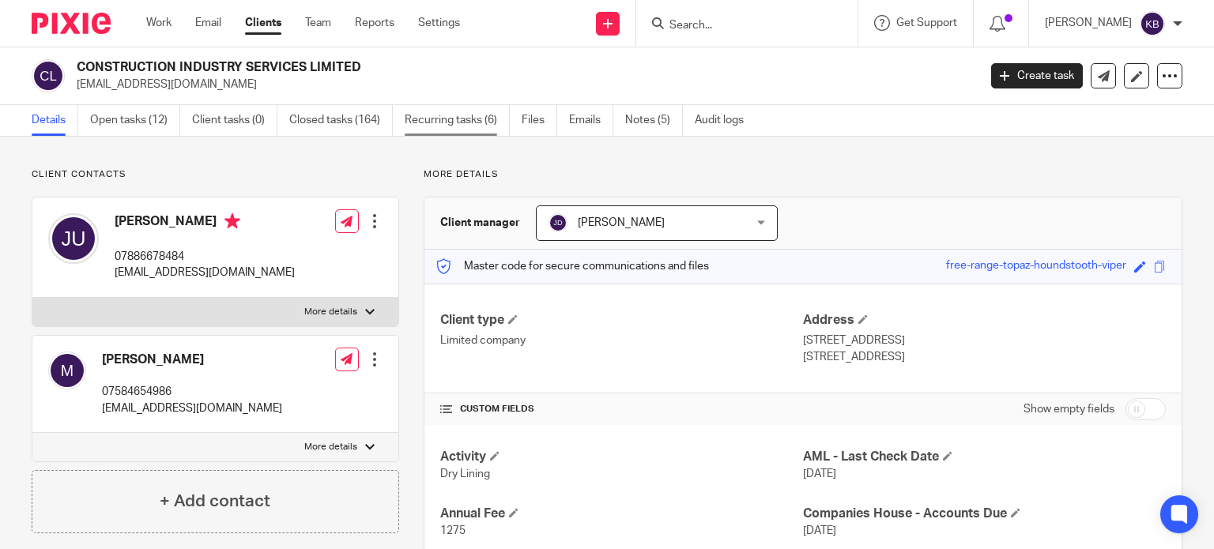
click at [462, 115] on link "Recurring tasks (6)" at bounding box center [457, 120] width 105 height 31
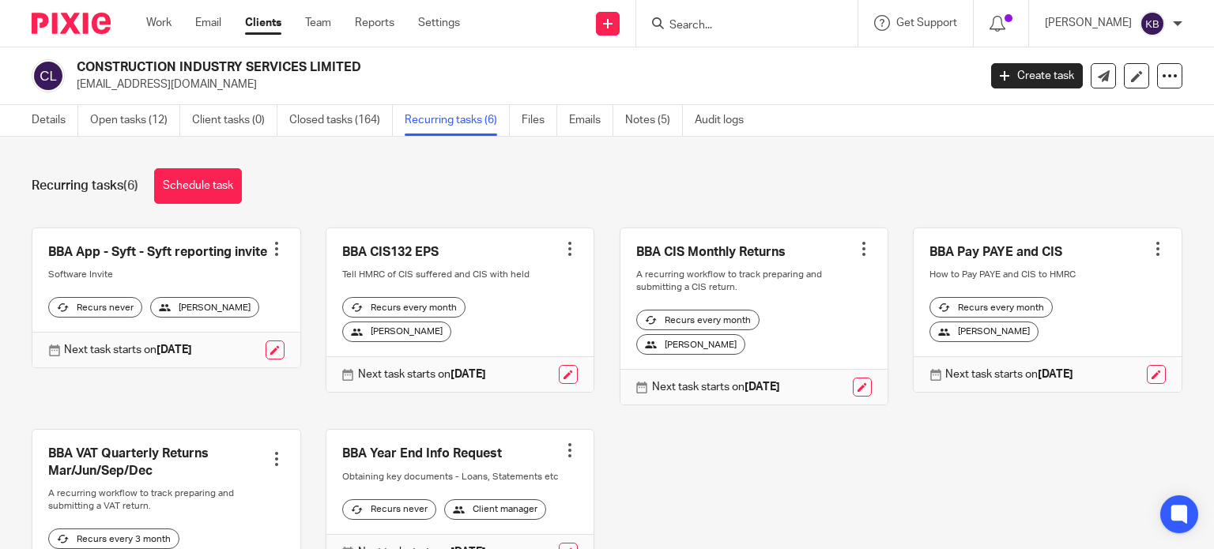
click at [856, 248] on div at bounding box center [864, 249] width 16 height 16
click at [796, 345] on span "Cancel schedule" at bounding box center [788, 348] width 83 height 11
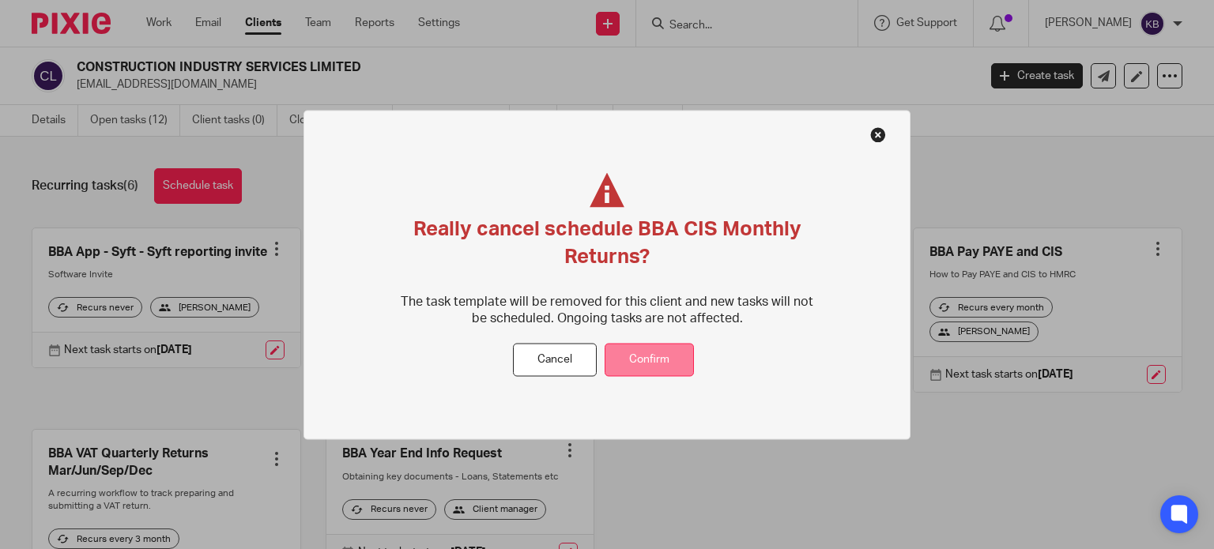
click at [661, 353] on button "Confirm" at bounding box center [649, 360] width 89 height 34
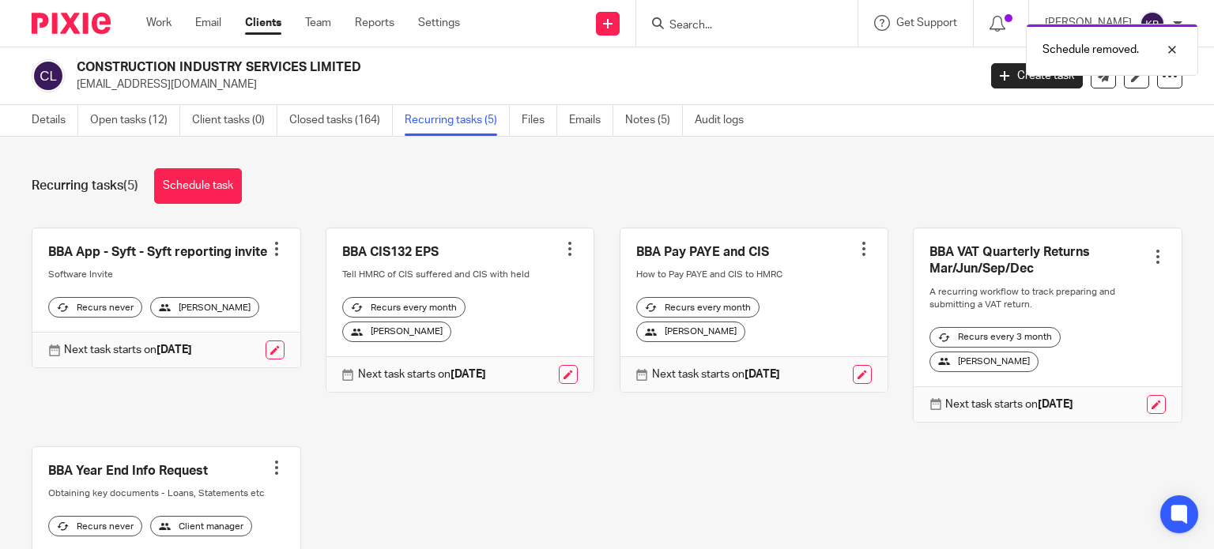
click at [562, 250] on div at bounding box center [570, 249] width 16 height 16
click at [518, 348] on span "Cancel schedule" at bounding box center [499, 348] width 83 height 11
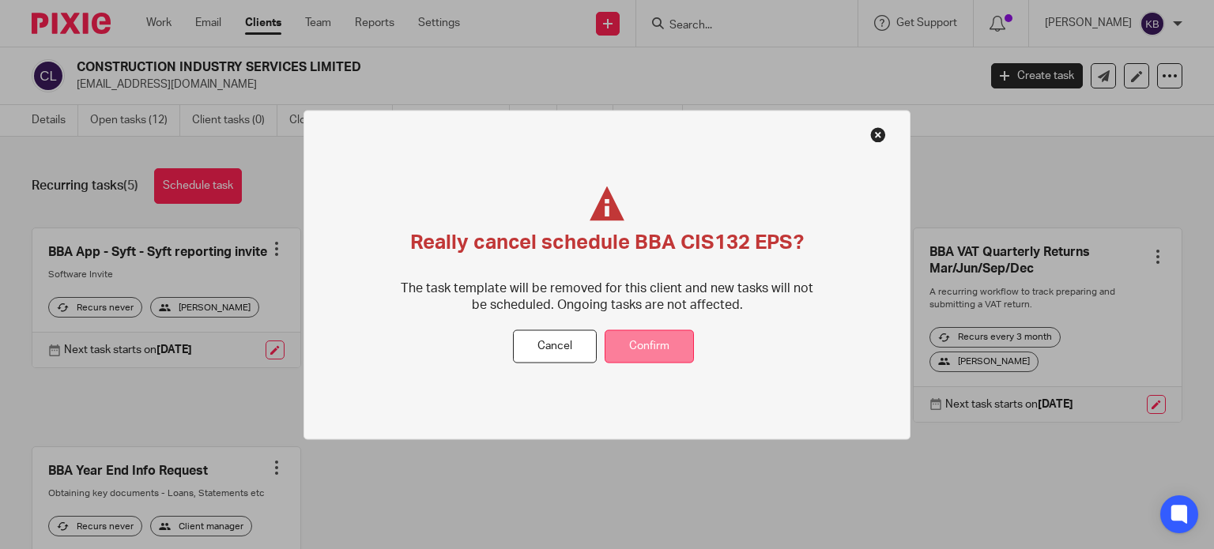
click at [636, 349] on button "Confirm" at bounding box center [649, 347] width 89 height 34
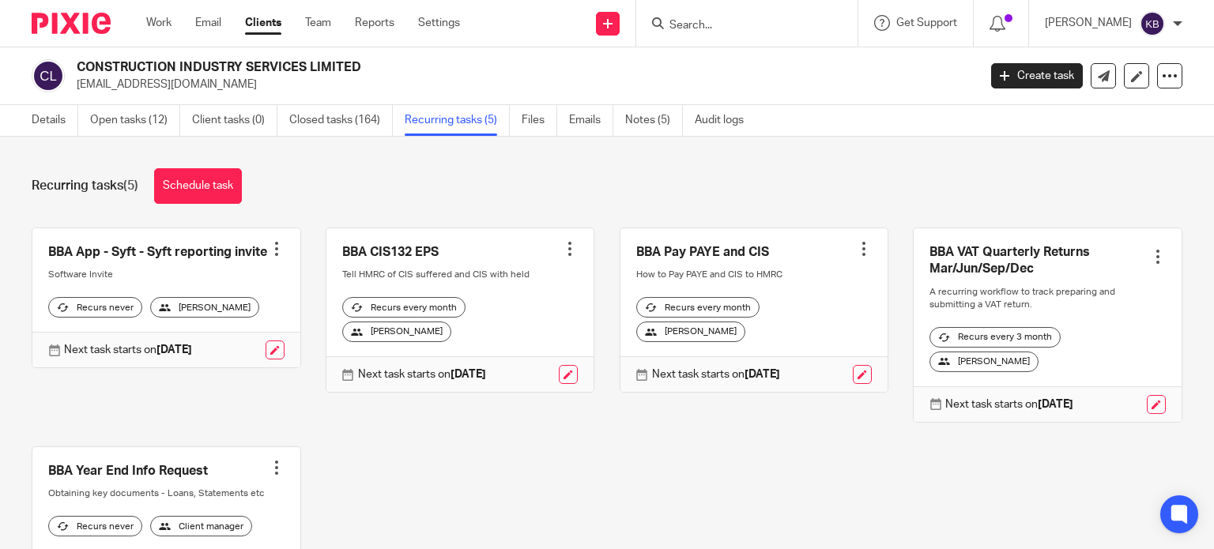
click at [699, 24] on input "Search" at bounding box center [739, 26] width 142 height 14
type input "a"
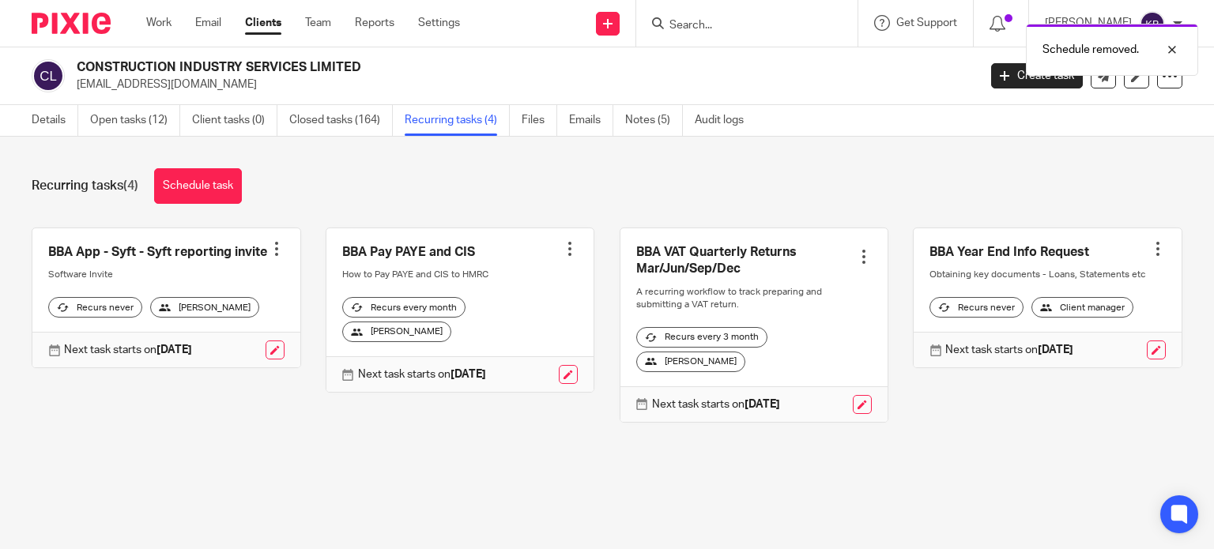
click at [699, 24] on div "Schedule removed." at bounding box center [902, 46] width 591 height 60
drag, startPoint x: 711, startPoint y: 15, endPoint x: 706, endPoint y: 24, distance: 11.0
click at [711, 16] on div "Schedule removed." at bounding box center [902, 46] width 591 height 60
click at [696, 24] on div "Schedule removed." at bounding box center [902, 46] width 591 height 60
click at [699, 28] on div "Schedule removed." at bounding box center [902, 46] width 591 height 60
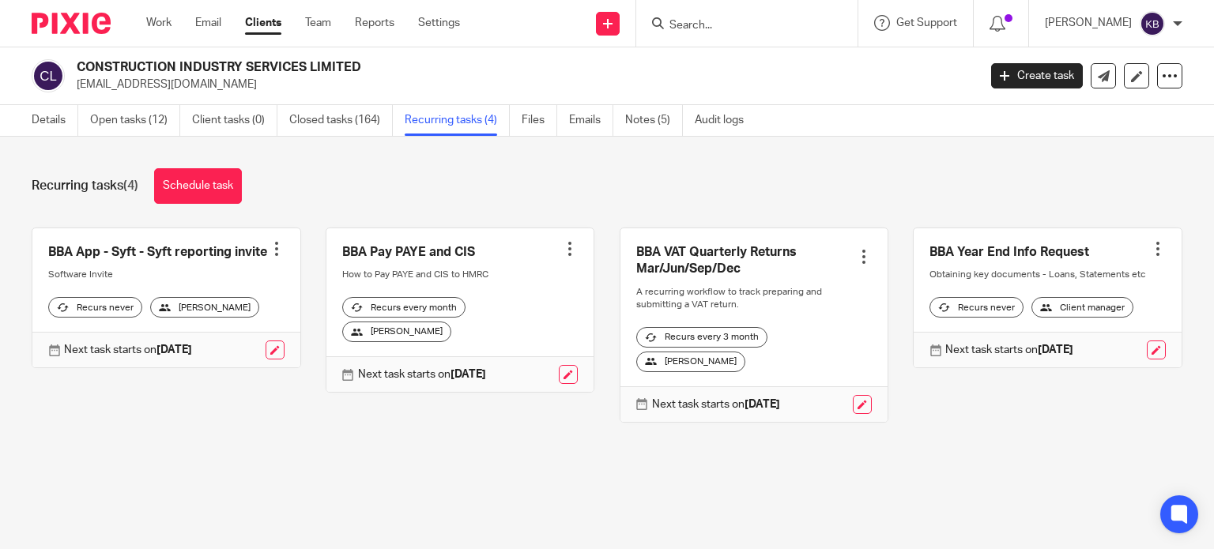
click at [691, 21] on input "Search" at bounding box center [739, 26] width 142 height 14
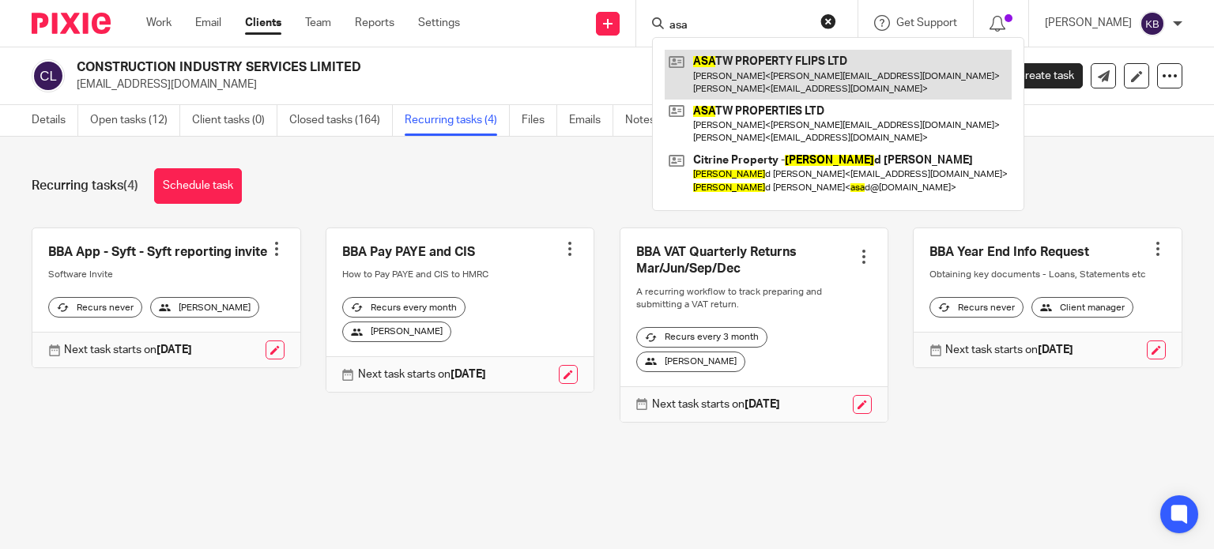
type input "asa"
click at [724, 66] on link at bounding box center [838, 74] width 347 height 49
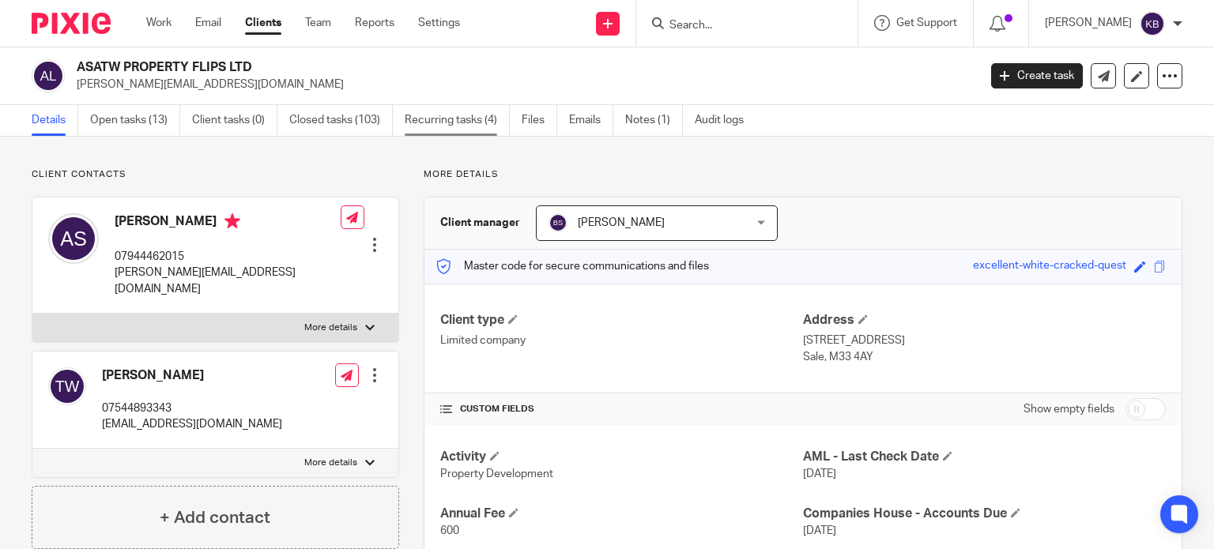
click at [450, 119] on link "Recurring tasks (4)" at bounding box center [457, 120] width 105 height 31
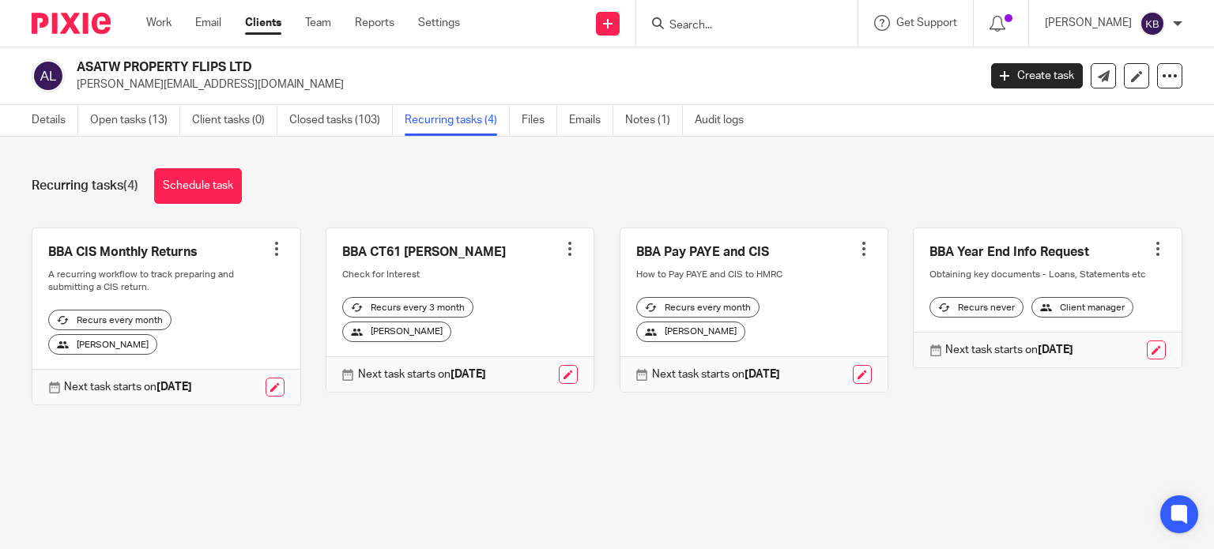
click at [269, 243] on div at bounding box center [277, 249] width 16 height 16
click at [219, 348] on span "Cancel schedule" at bounding box center [212, 348] width 83 height 11
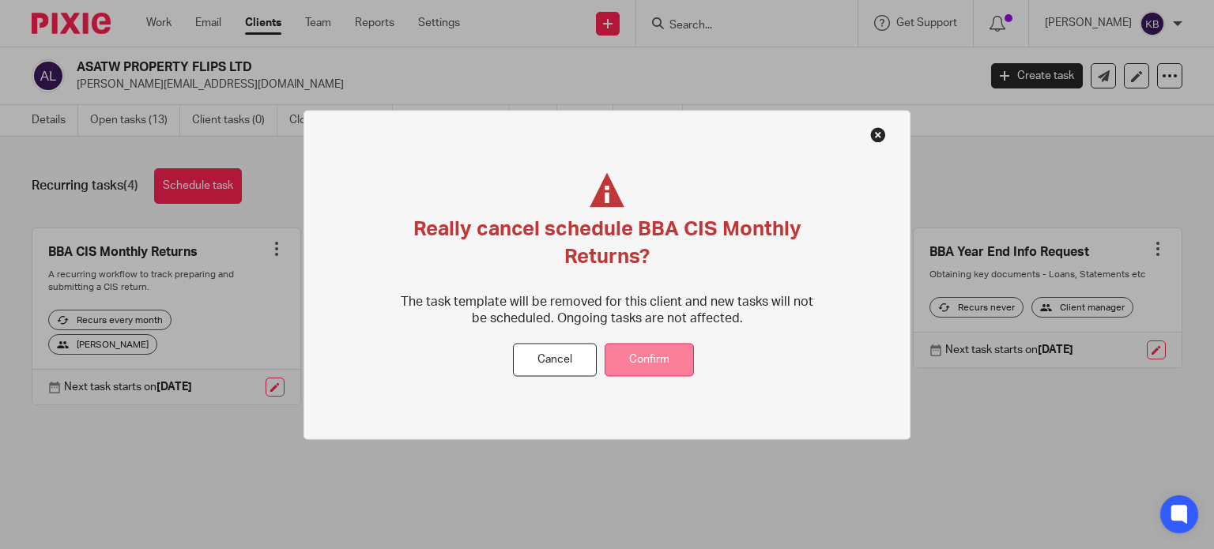
click at [636, 355] on button "Confirm" at bounding box center [649, 360] width 89 height 34
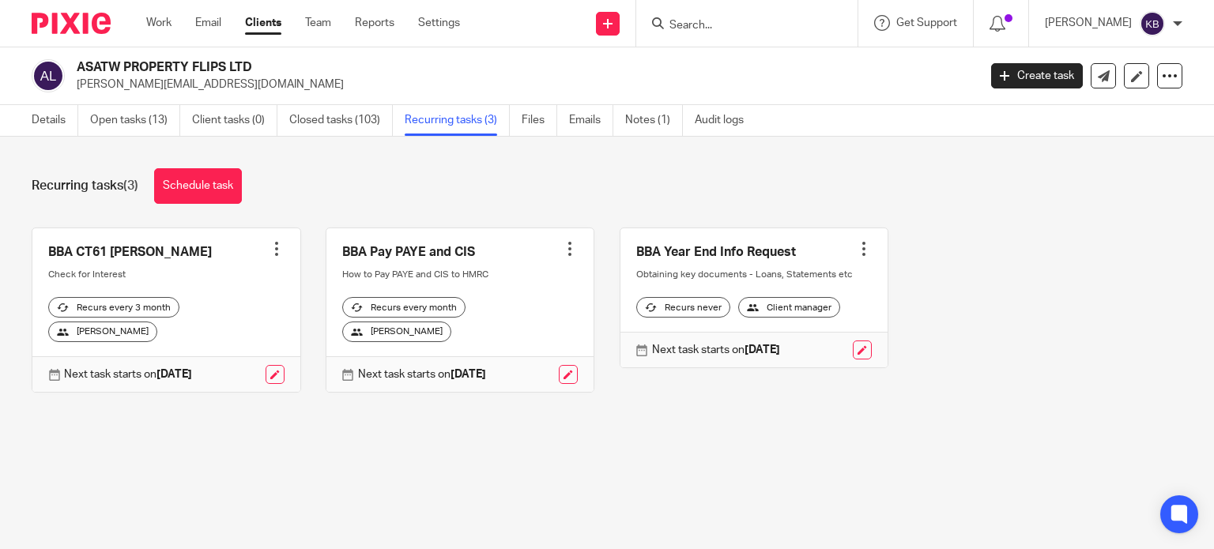
click at [700, 22] on div "Schedule removed." at bounding box center [902, 46] width 591 height 60
click at [701, 24] on input "Search" at bounding box center [739, 26] width 142 height 14
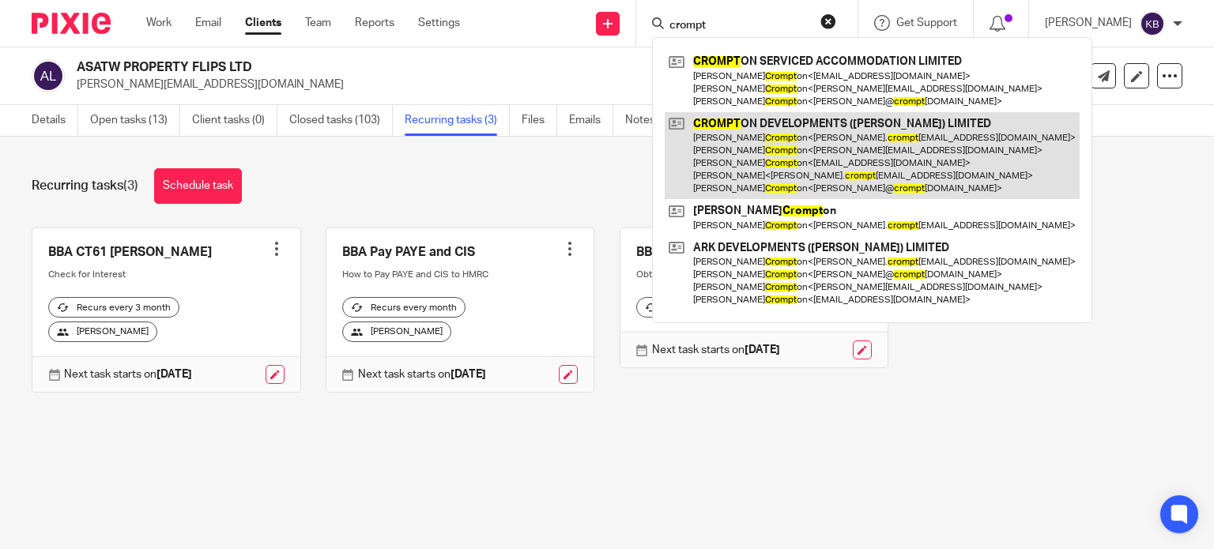
type input "crompt"
click at [737, 134] on link at bounding box center [872, 156] width 415 height 88
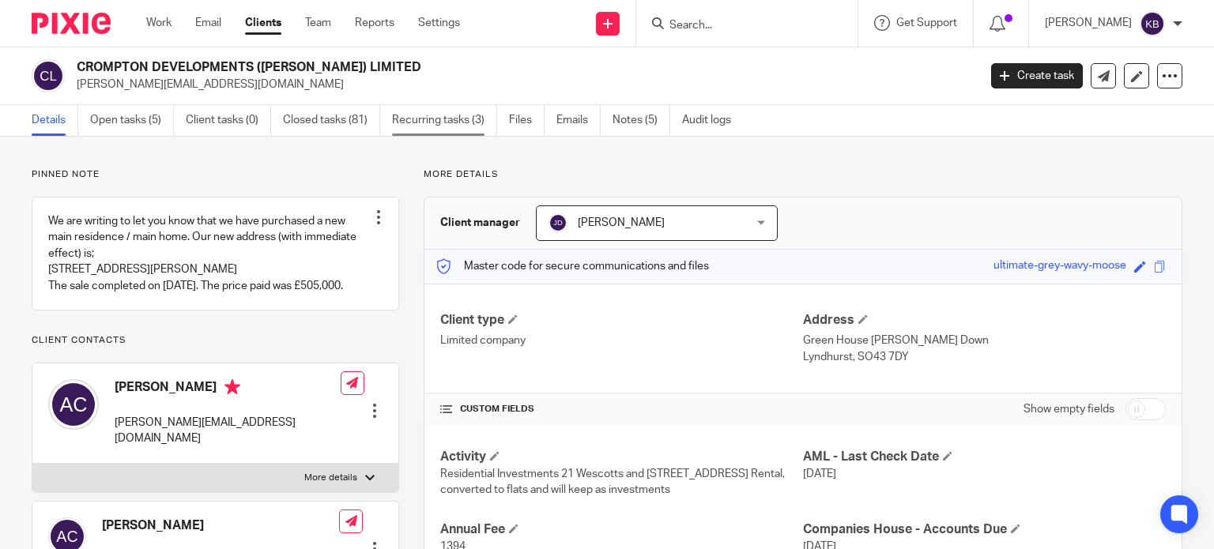
click at [443, 116] on link "Recurring tasks (3)" at bounding box center [444, 120] width 105 height 31
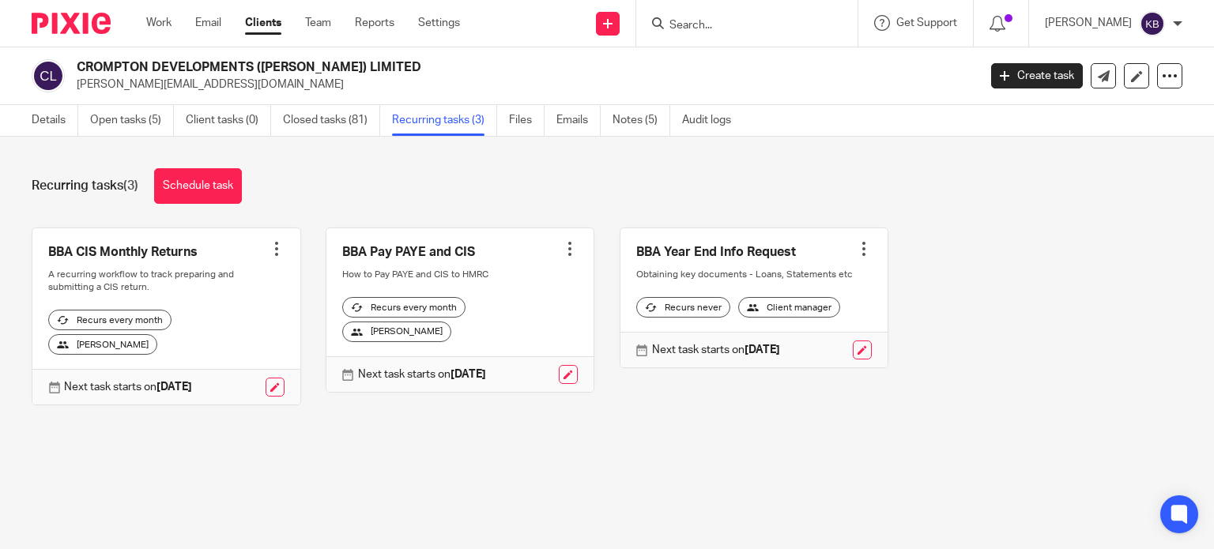
click at [695, 24] on input "Search" at bounding box center [739, 26] width 142 height 14
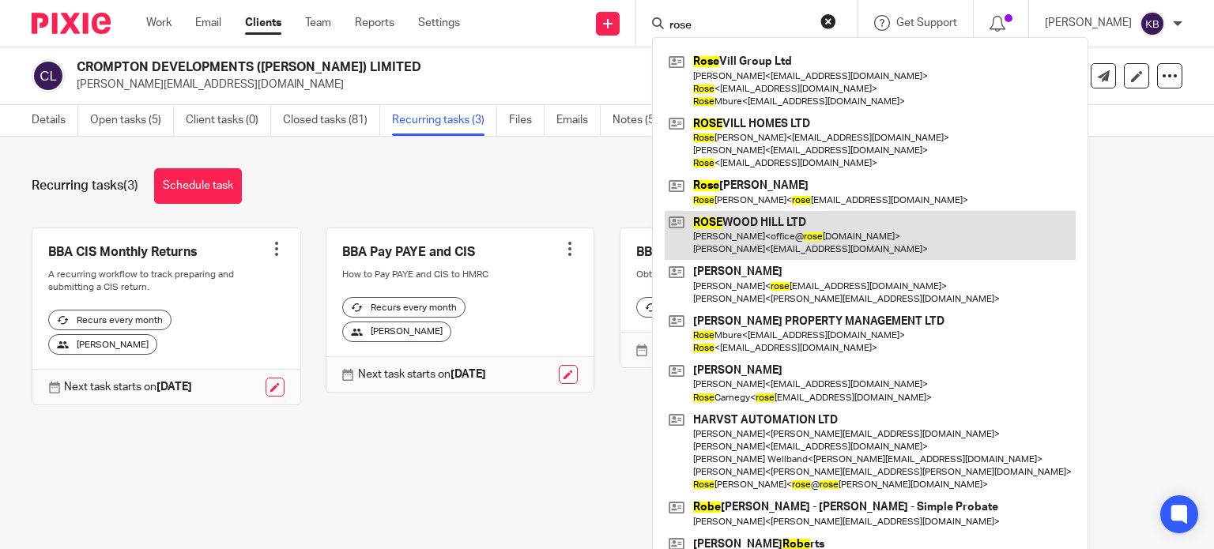
type input "rose"
click at [782, 223] on link at bounding box center [870, 235] width 411 height 49
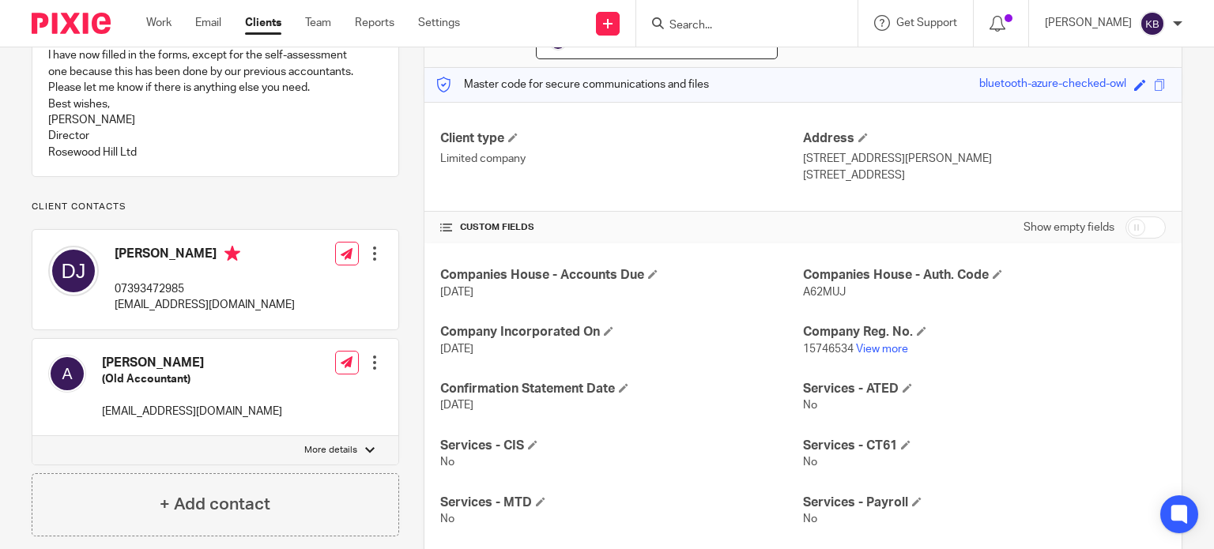
scroll to position [205, 0]
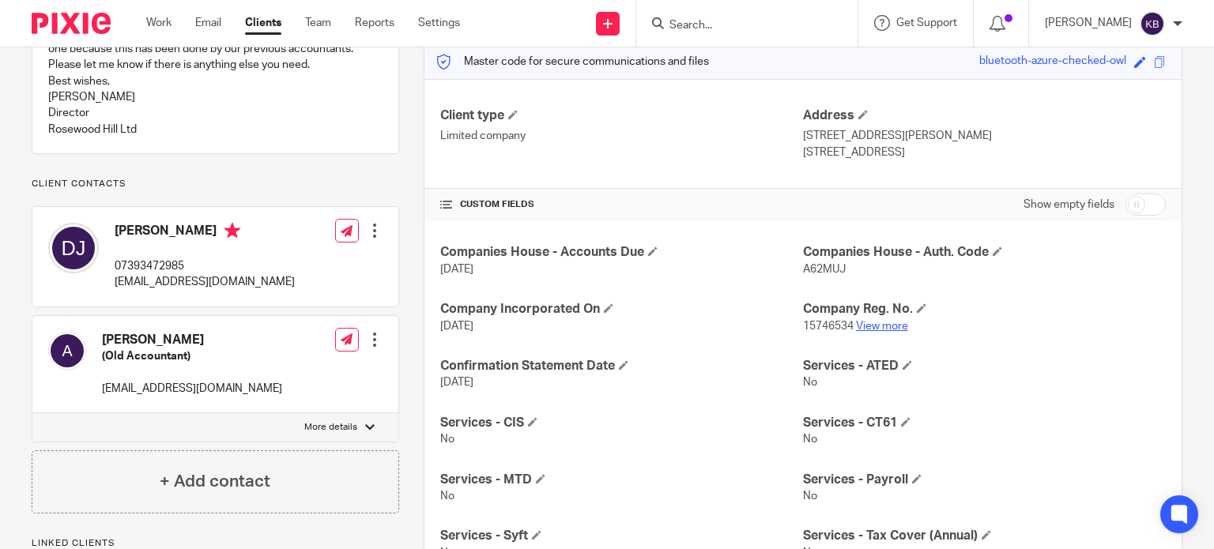
click at [868, 322] on link "View more" at bounding box center [882, 326] width 52 height 11
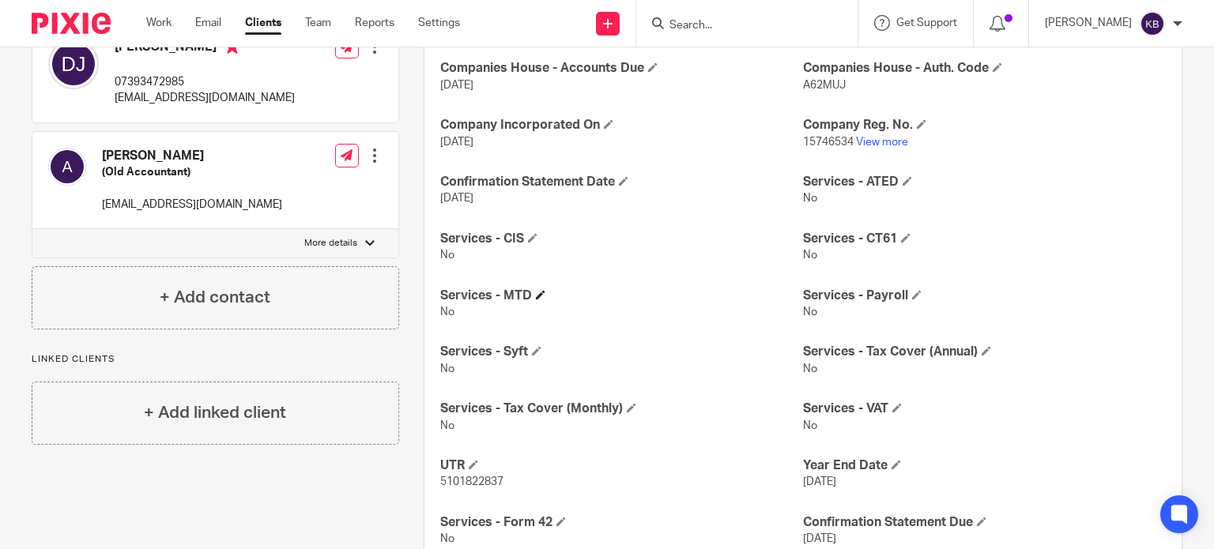
scroll to position [363, 0]
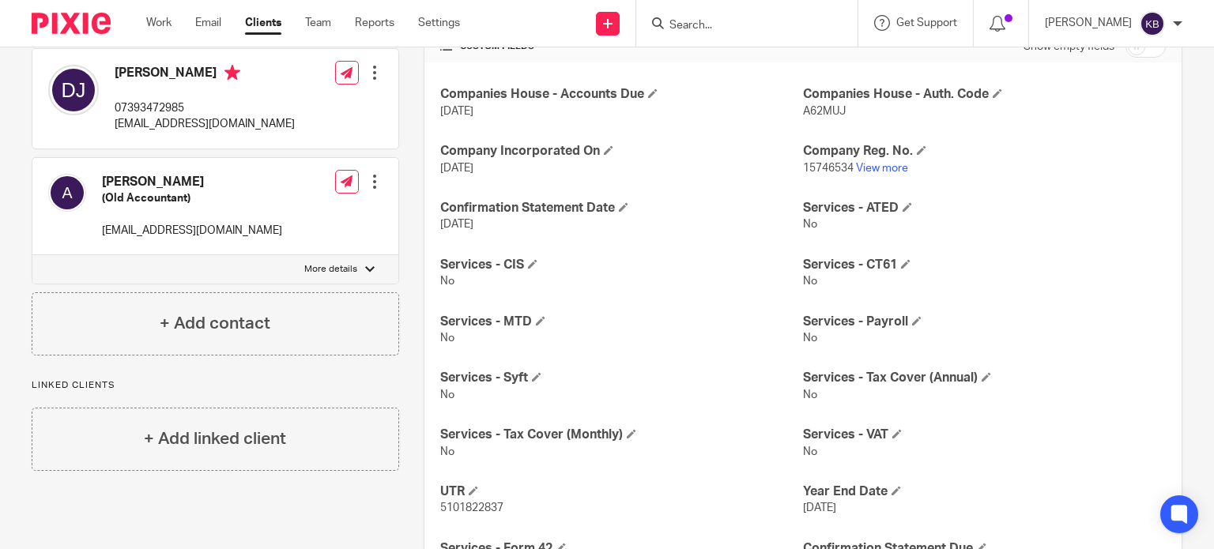
click at [697, 24] on input "Search" at bounding box center [739, 26] width 142 height 14
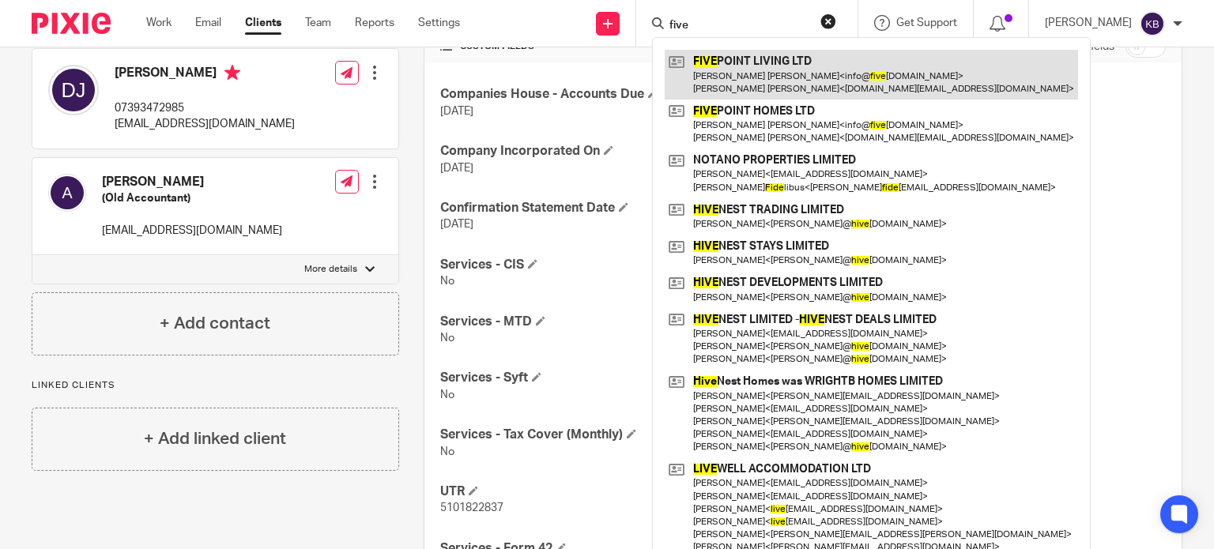
type input "five"
click at [744, 64] on link at bounding box center [871, 74] width 413 height 49
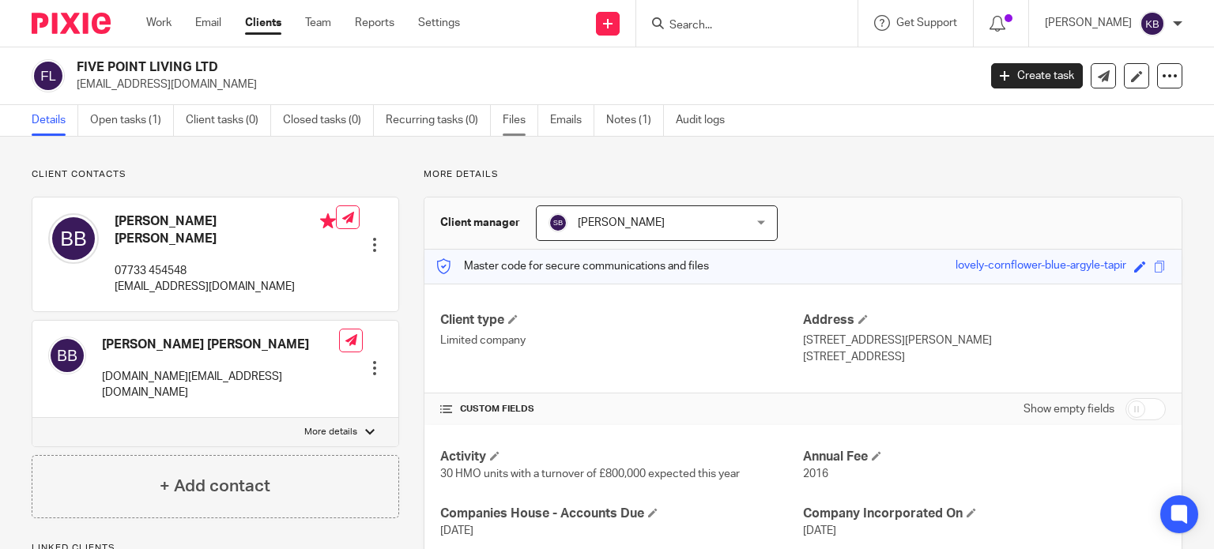
click at [510, 116] on link "Files" at bounding box center [521, 120] width 36 height 31
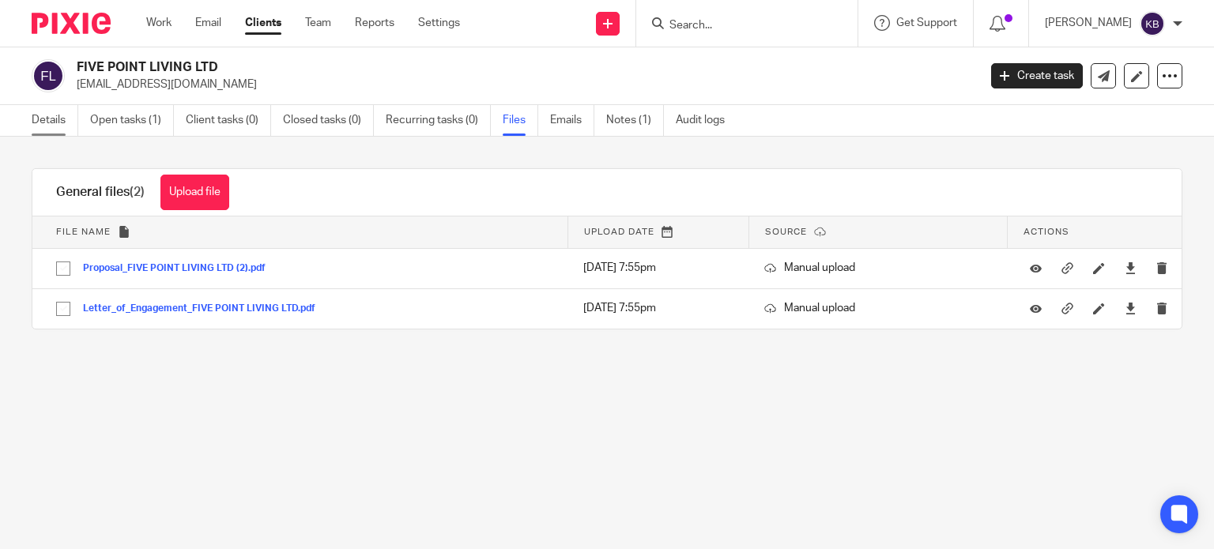
click at [43, 114] on link "Details" at bounding box center [55, 120] width 47 height 31
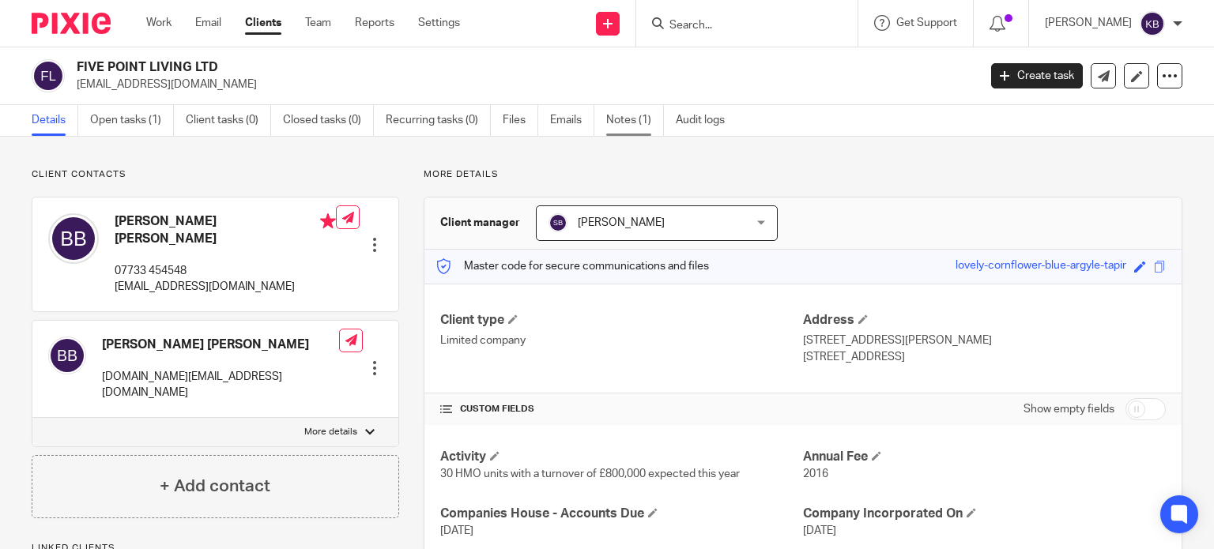
click at [620, 122] on link "Notes (1)" at bounding box center [635, 120] width 58 height 31
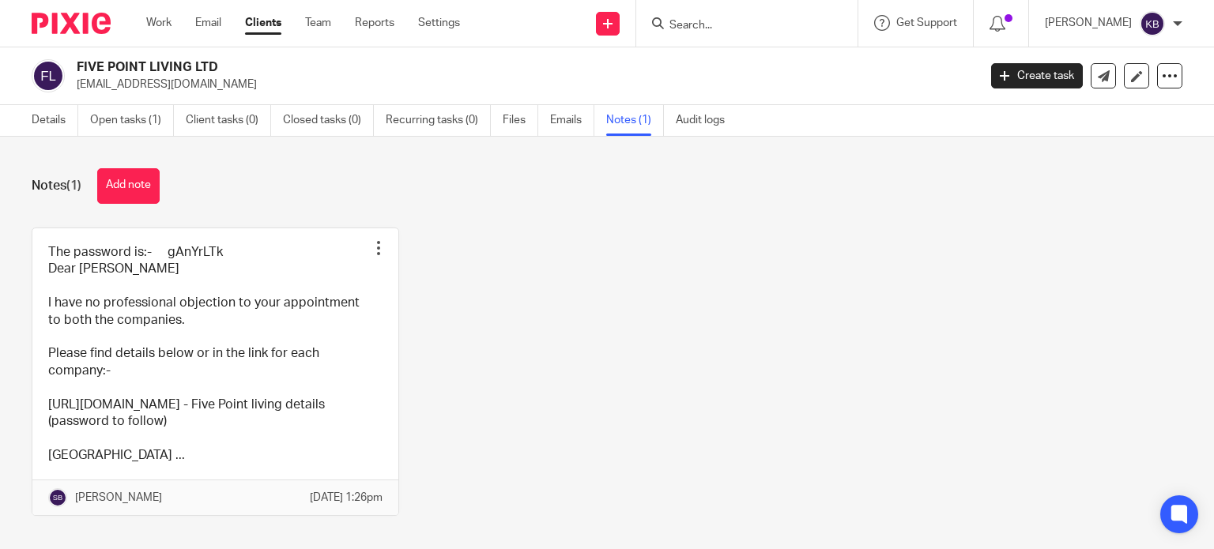
scroll to position [38, 0]
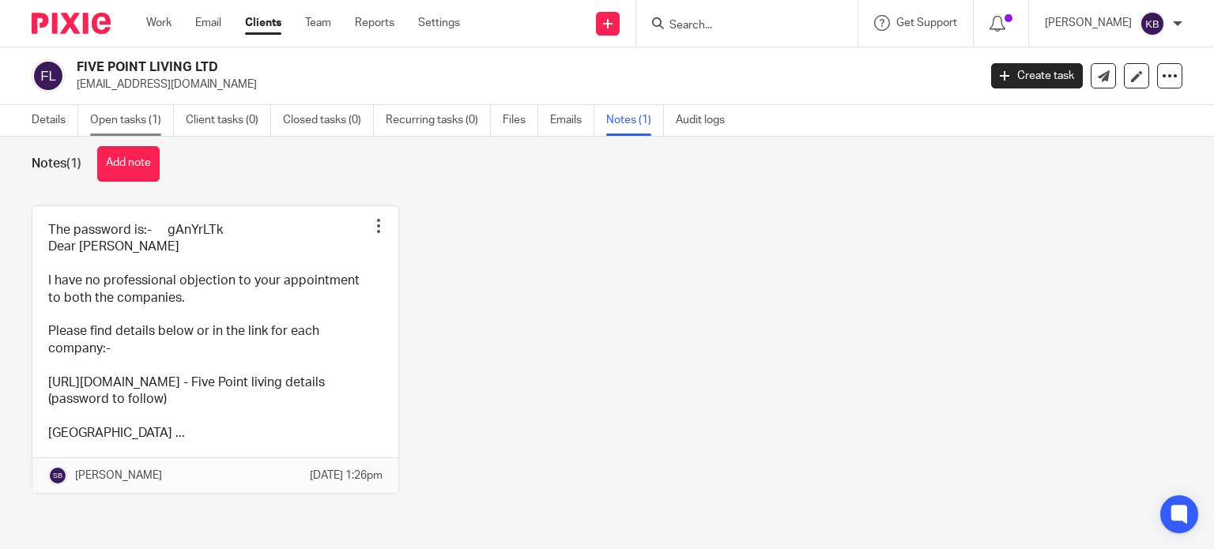
click at [136, 119] on link "Open tasks (1)" at bounding box center [132, 120] width 84 height 31
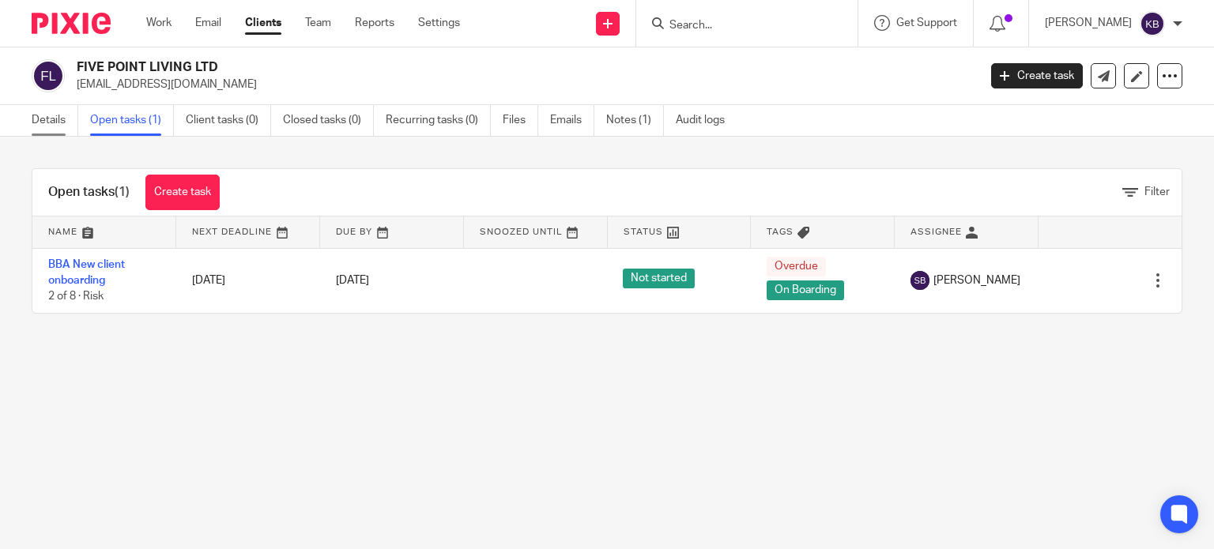
click at [38, 119] on link "Details" at bounding box center [55, 120] width 47 height 31
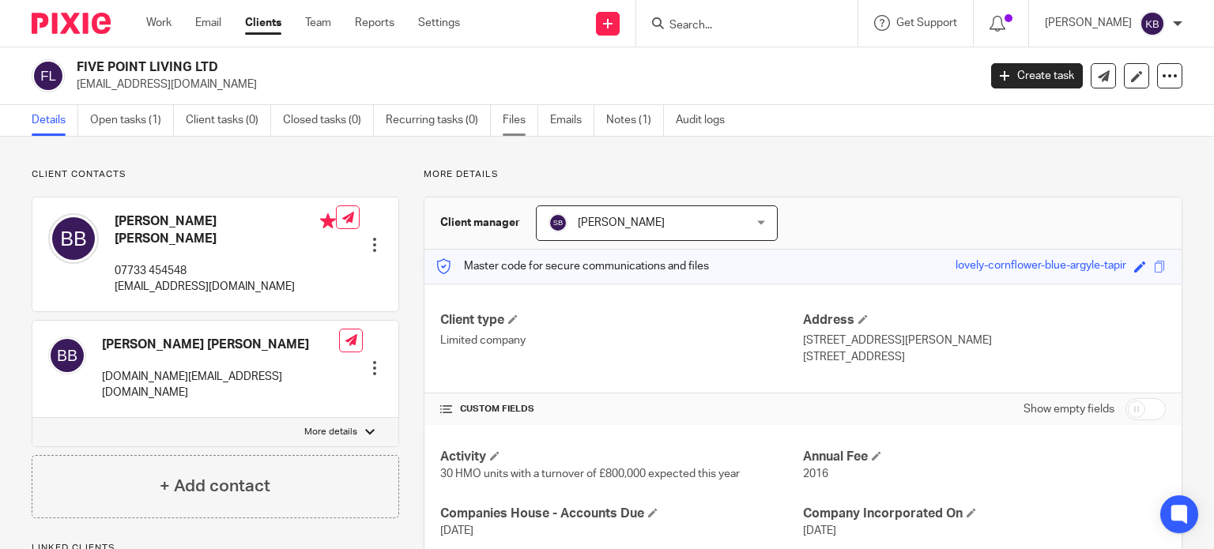
click at [509, 119] on link "Files" at bounding box center [521, 120] width 36 height 31
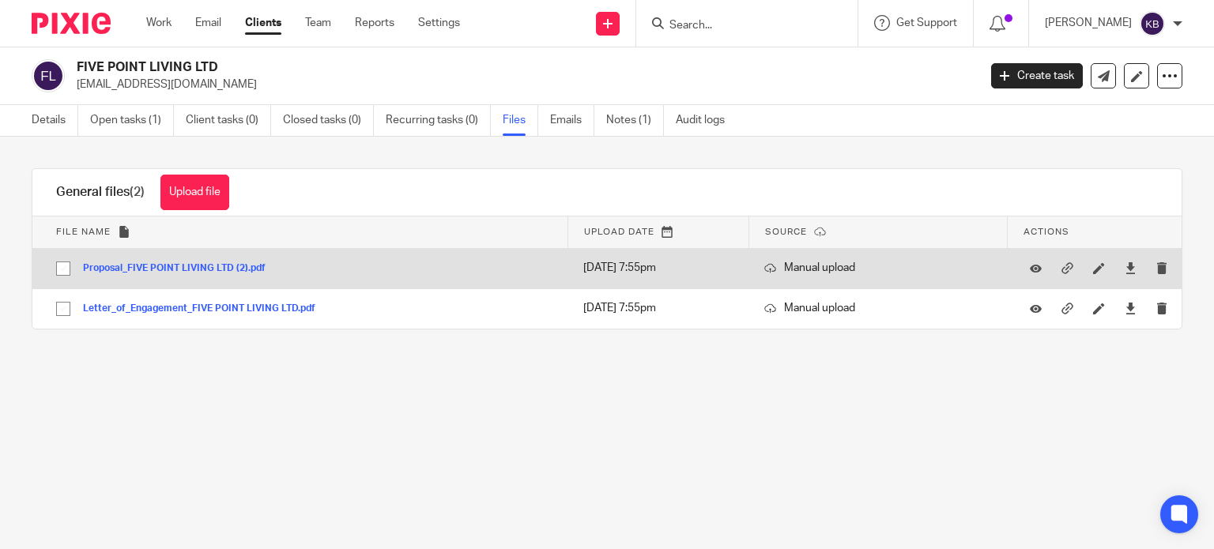
click at [213, 268] on button "Proposal_FIVE POINT LIVING LTD (2).pdf" at bounding box center [180, 268] width 194 height 11
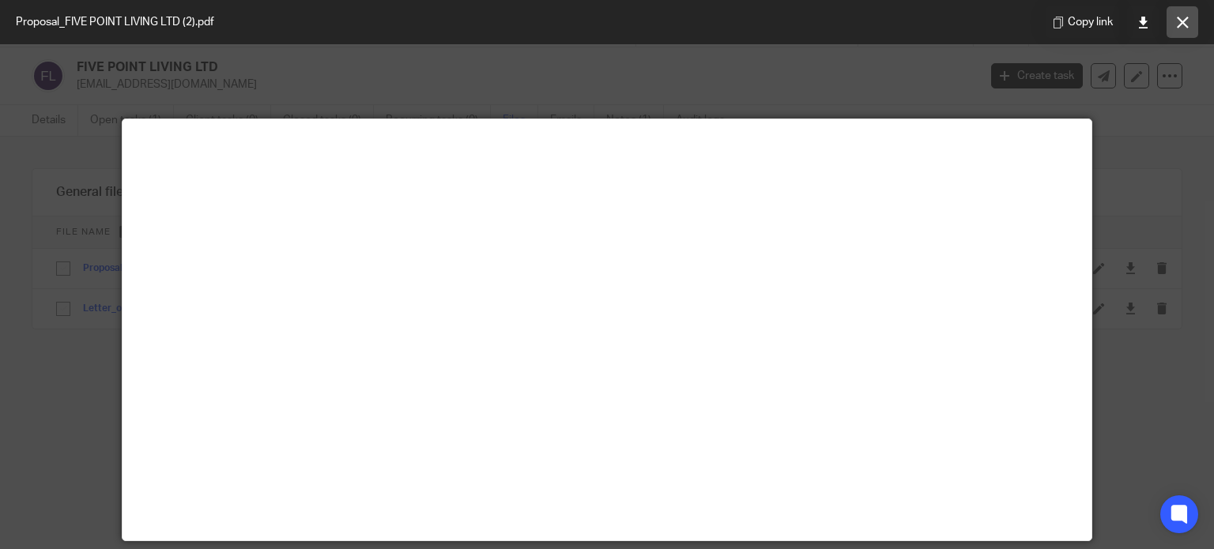
click at [1177, 24] on icon at bounding box center [1183, 23] width 12 height 12
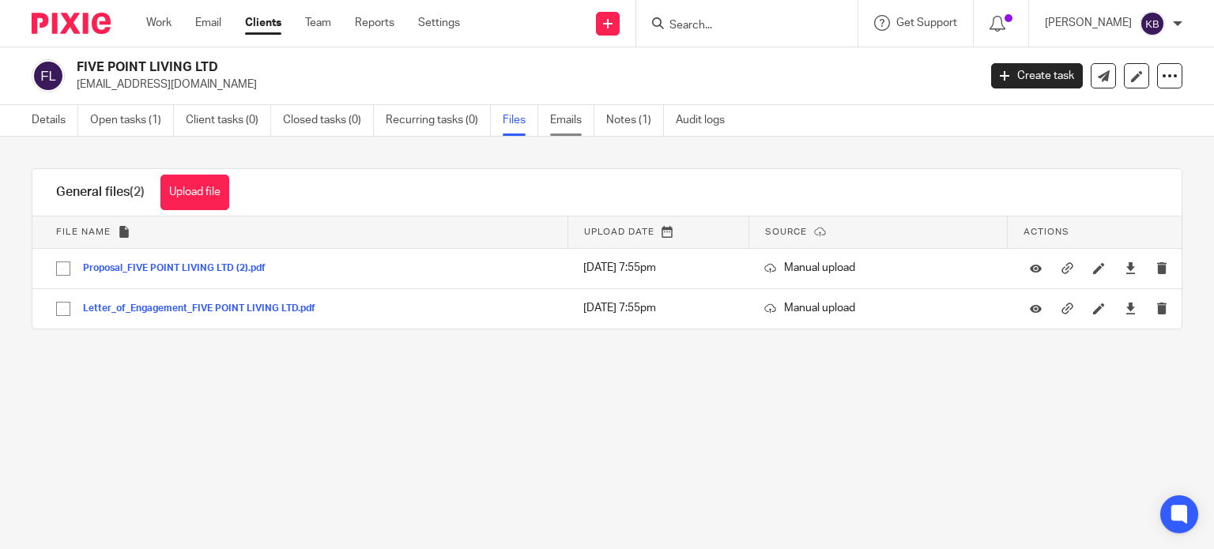
click at [568, 120] on link "Emails" at bounding box center [572, 120] width 44 height 31
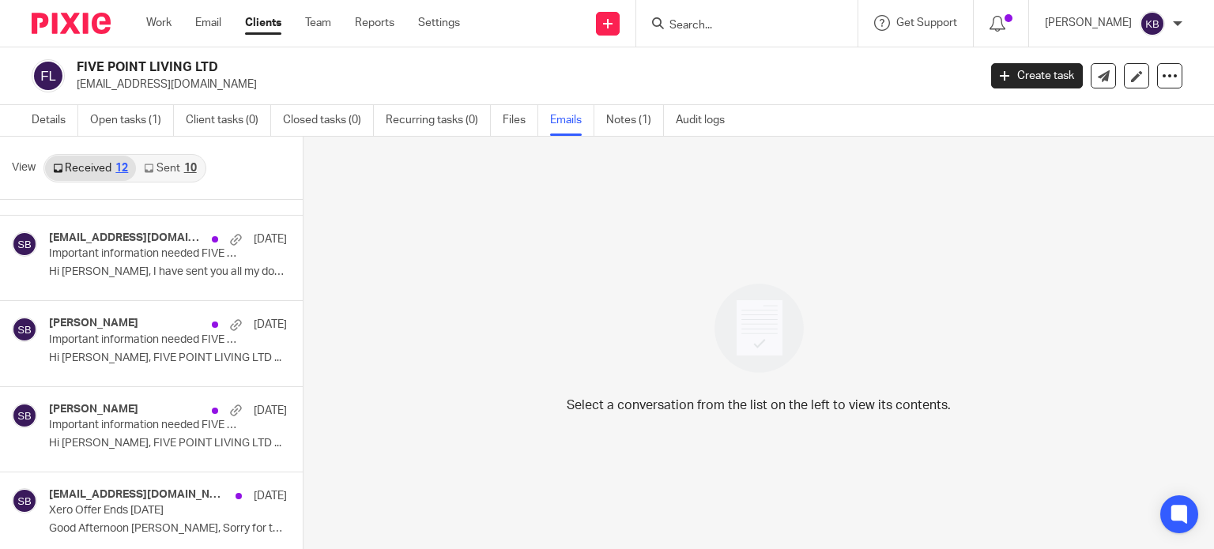
scroll to position [633, 0]
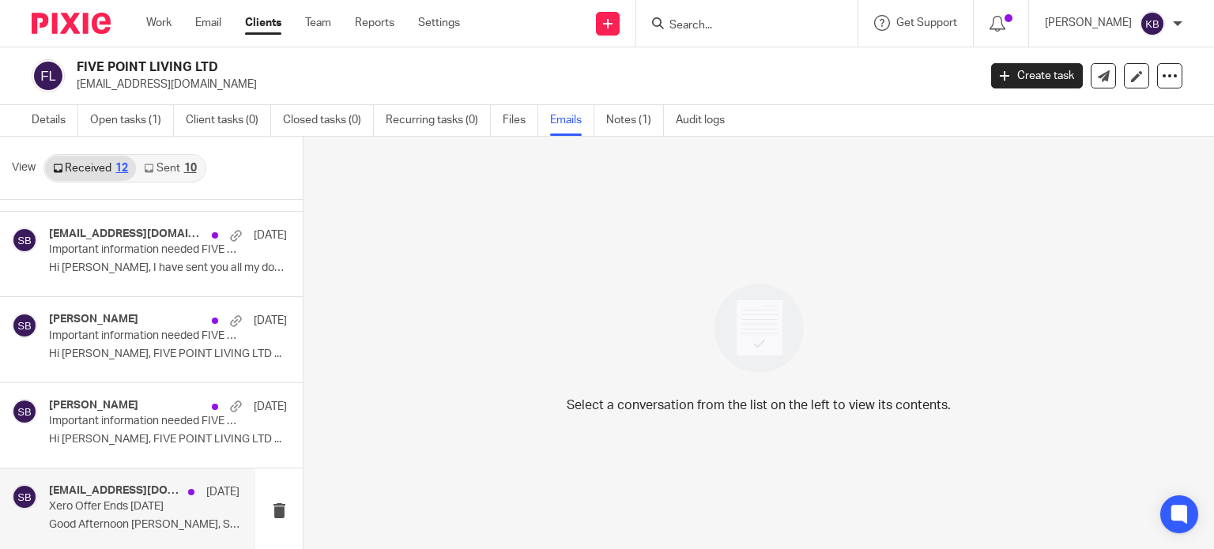
click at [85, 500] on p "Xero Offer Ends [DATE]" at bounding box center [125, 506] width 153 height 13
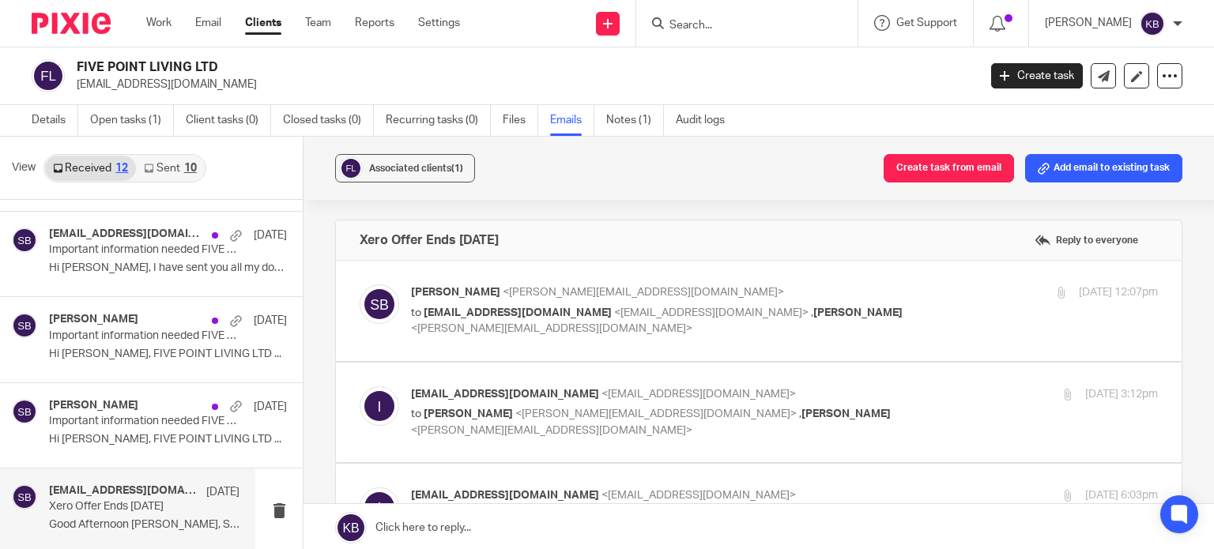
scroll to position [0, 0]
click at [614, 307] on span "<[EMAIL_ADDRESS][DOMAIN_NAME]>" at bounding box center [711, 312] width 194 height 11
checkbox input "true"
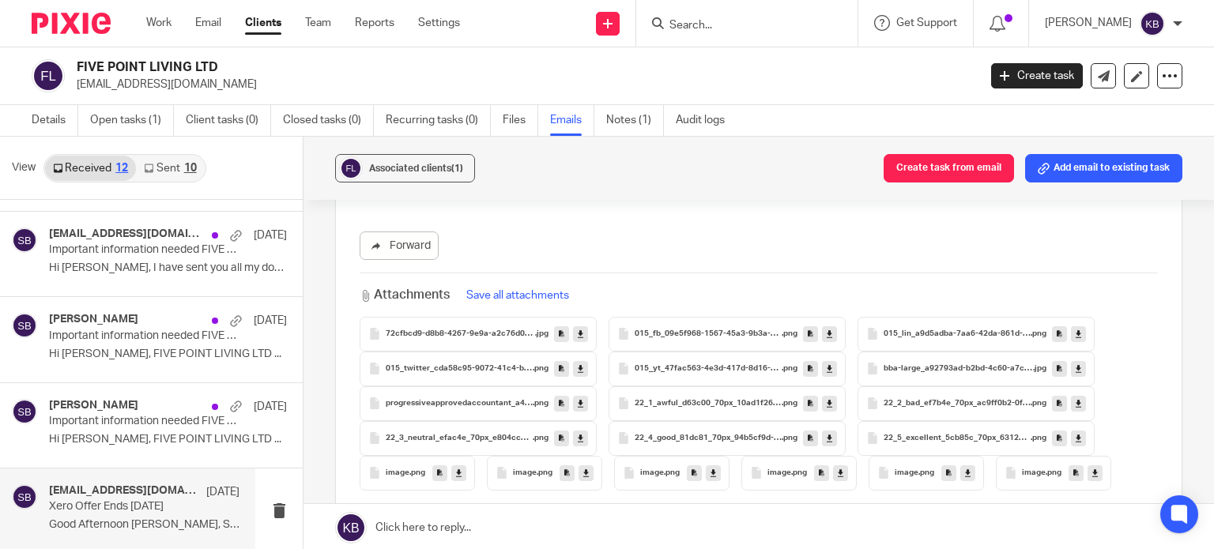
scroll to position [3302, 0]
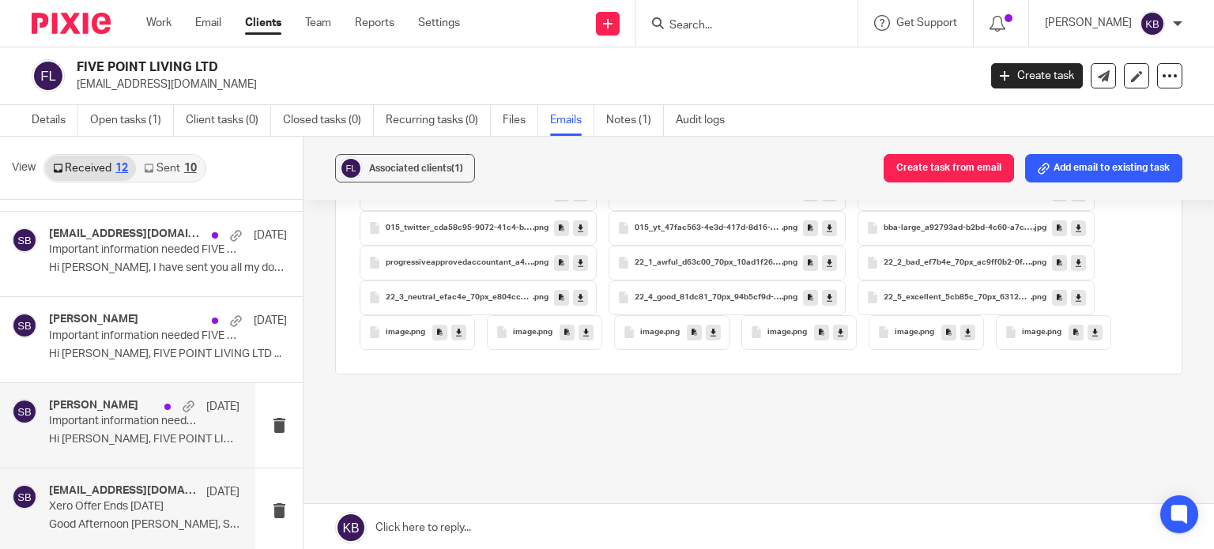
click at [161, 435] on p "Hi [PERSON_NAME], FIVE POINT LIVING LTD ..." at bounding box center [144, 439] width 190 height 13
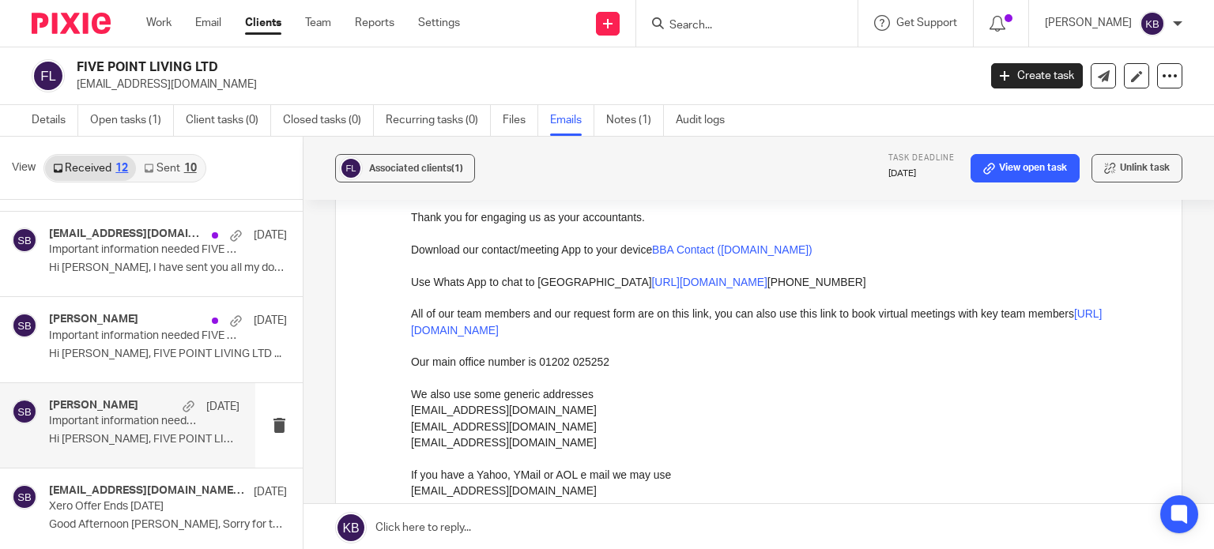
scroll to position [316, 0]
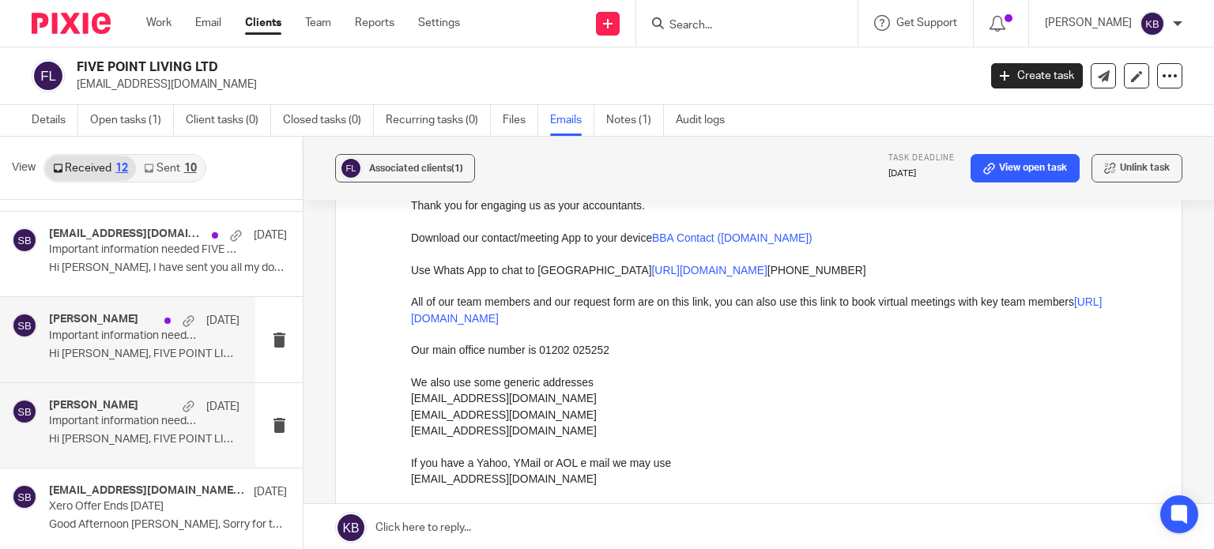
click at [95, 348] on p "Hi [PERSON_NAME], FIVE POINT LIVING LTD ..." at bounding box center [144, 354] width 190 height 13
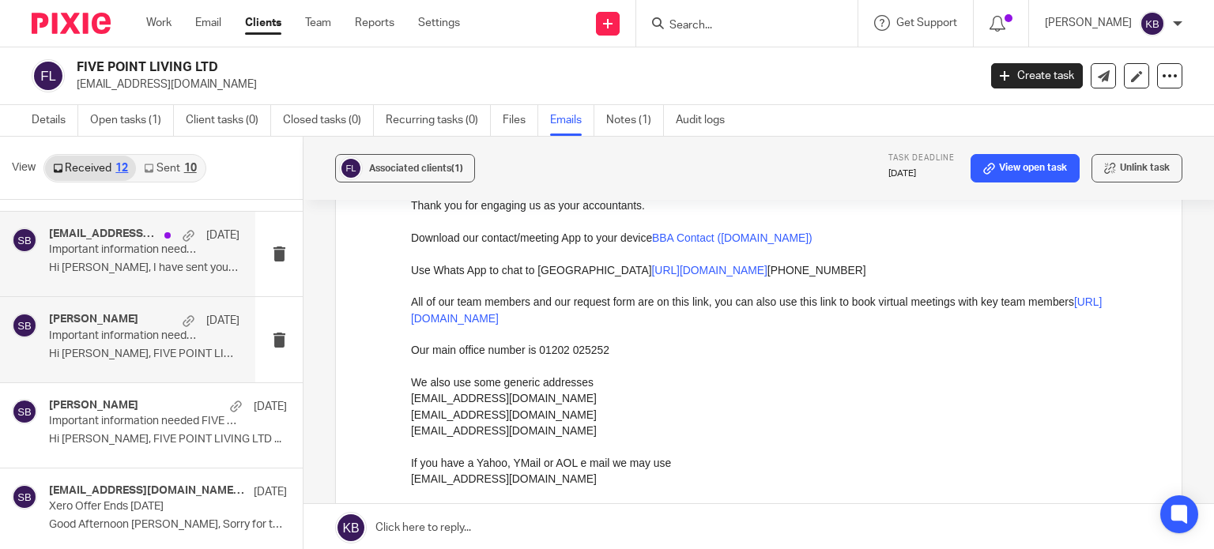
click at [77, 262] on p "Hi [PERSON_NAME], I have sent you all my documents...." at bounding box center [144, 268] width 190 height 13
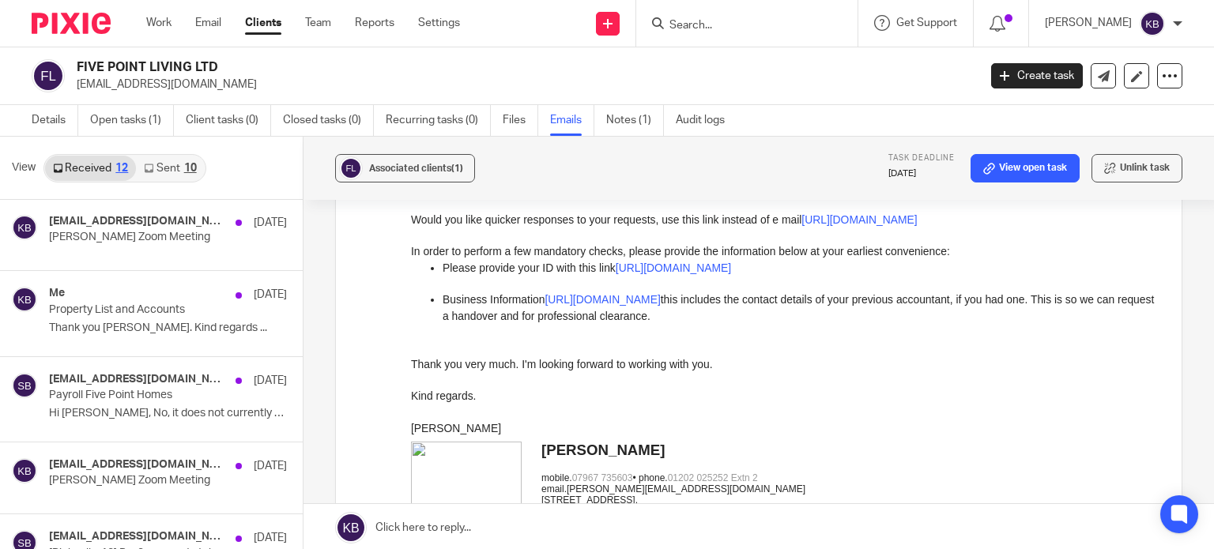
scroll to position [0, 0]
